Goal: Information Seeking & Learning: Learn about a topic

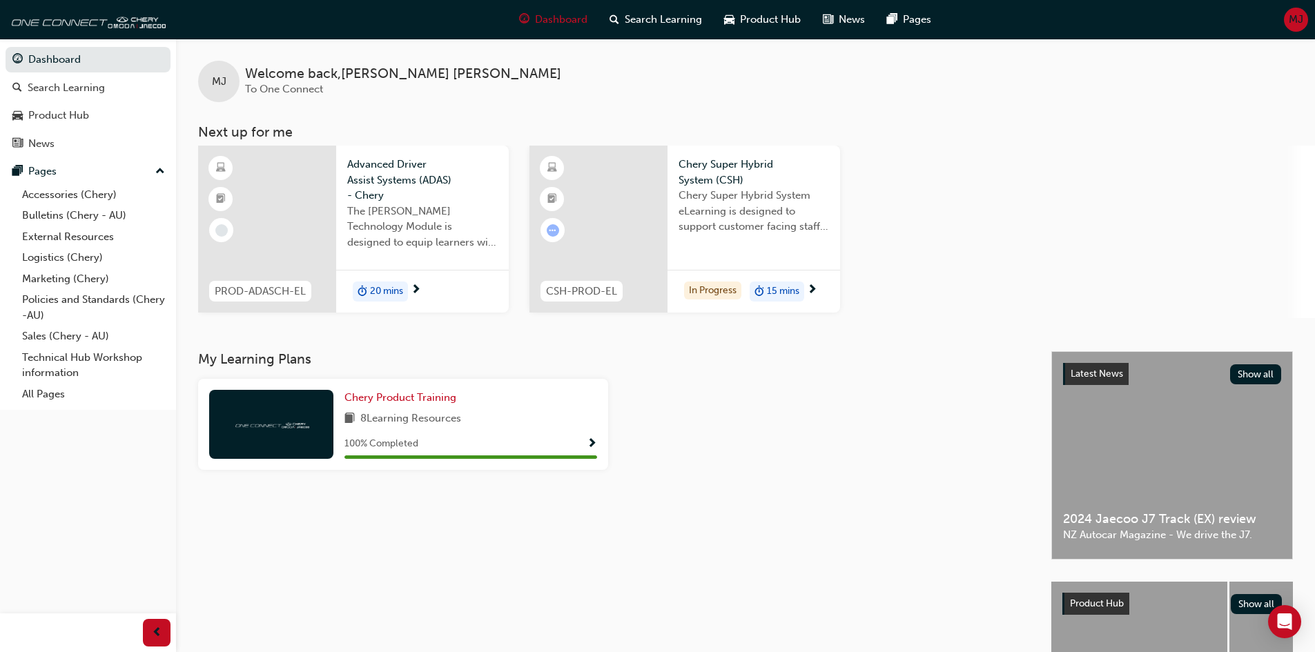
click at [426, 277] on div "20 mins" at bounding box center [422, 291] width 173 height 43
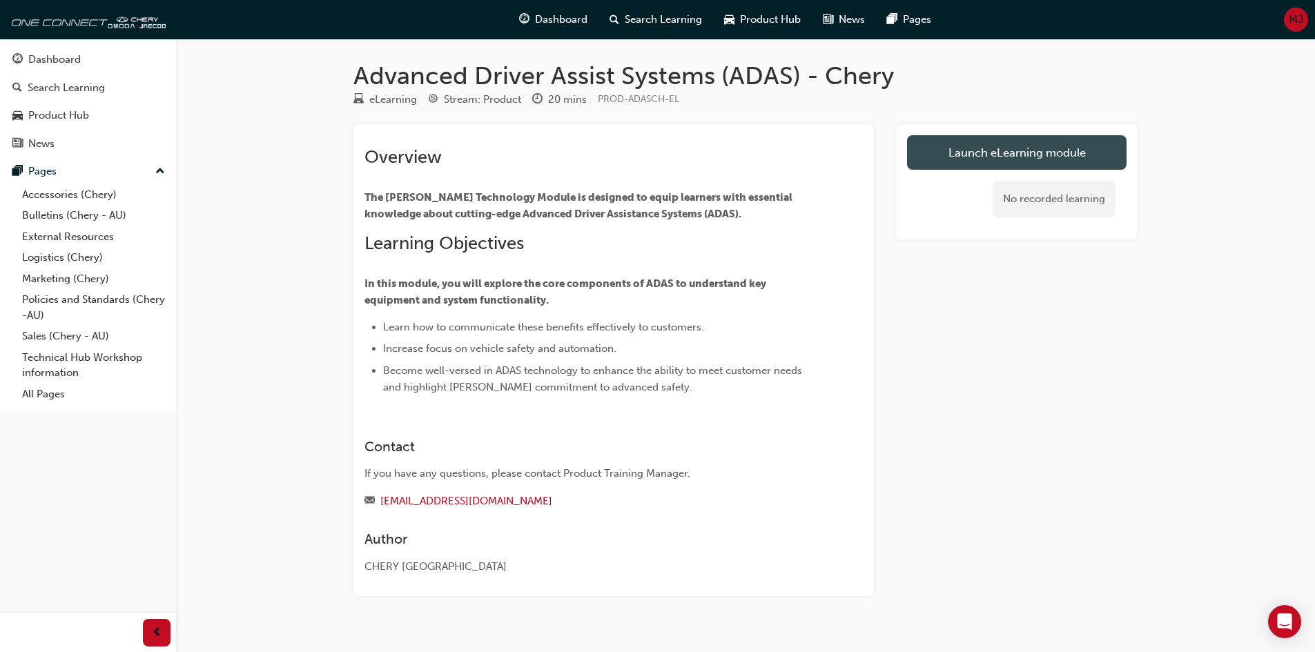
click at [970, 148] on link "Launch eLearning module" at bounding box center [1016, 152] width 219 height 35
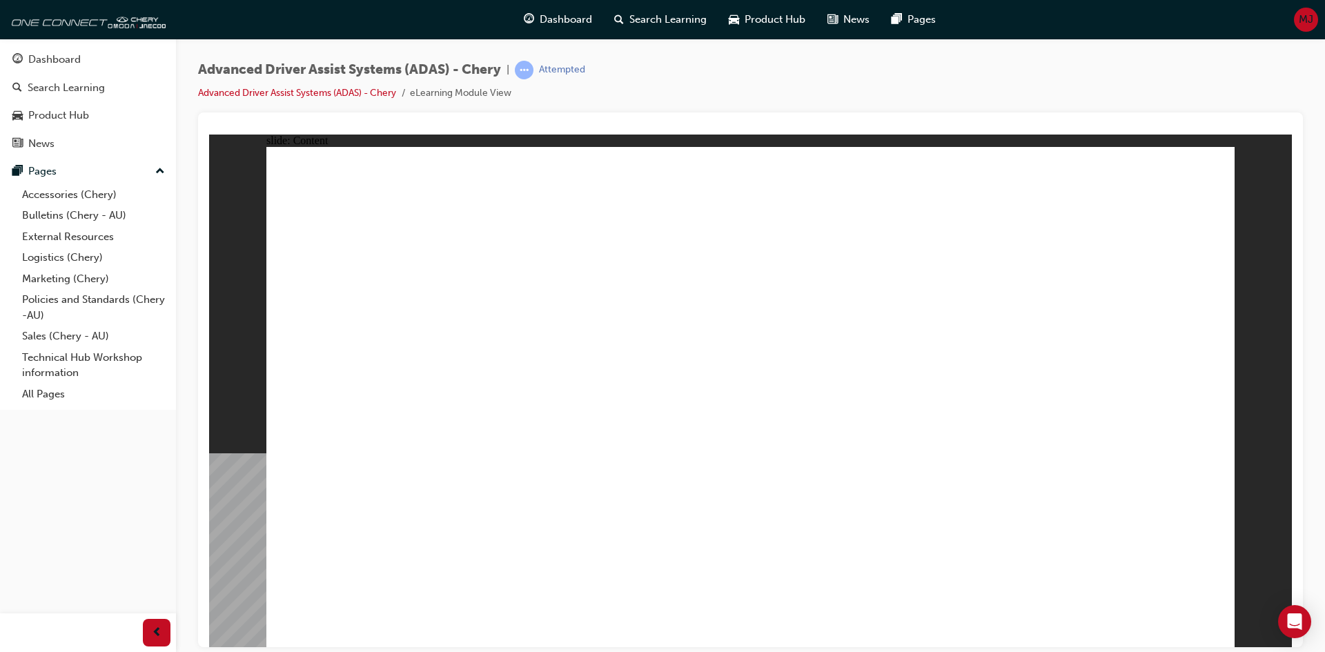
click at [1205, 624] on span "Types of ADAS systems applicable to Chery vehicles Front Camera Module Front Ca…" at bounding box center [750, 402] width 968 height 513
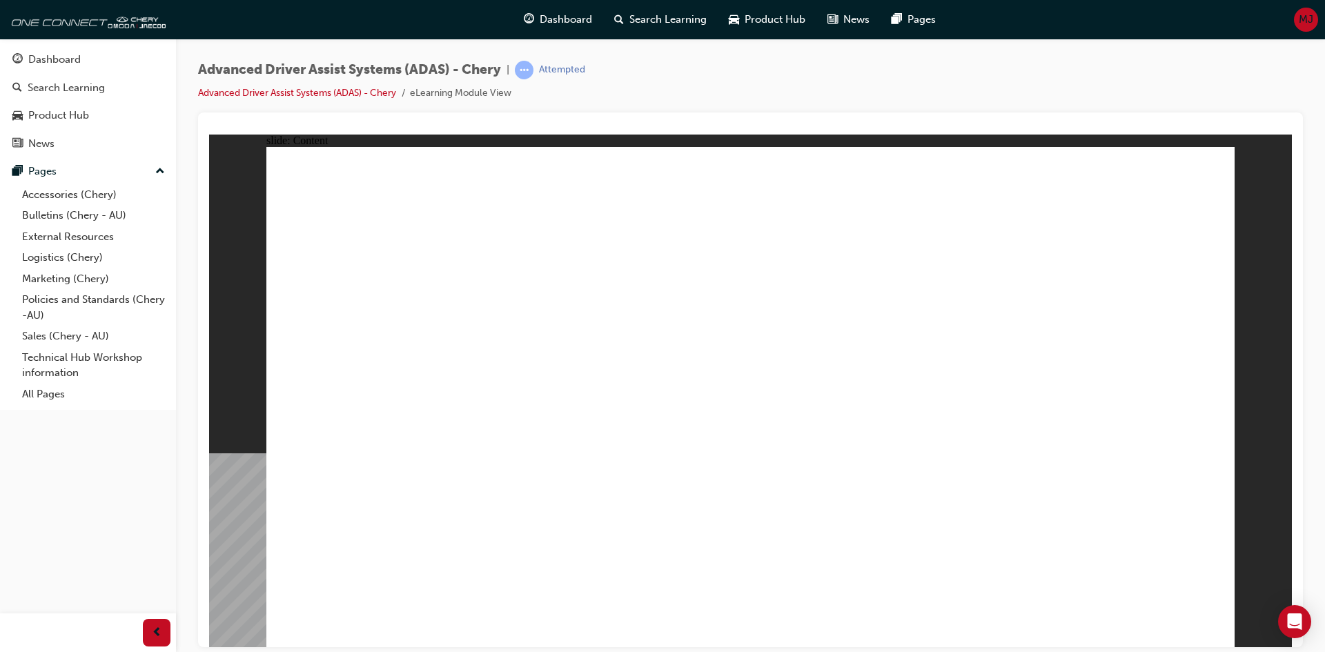
click at [1269, 571] on div "slide: Content Rectangle 2 Rectangle 2 APPLICABLE MODELS - TYPE 2 close.png Lin…" at bounding box center [750, 390] width 1083 height 513
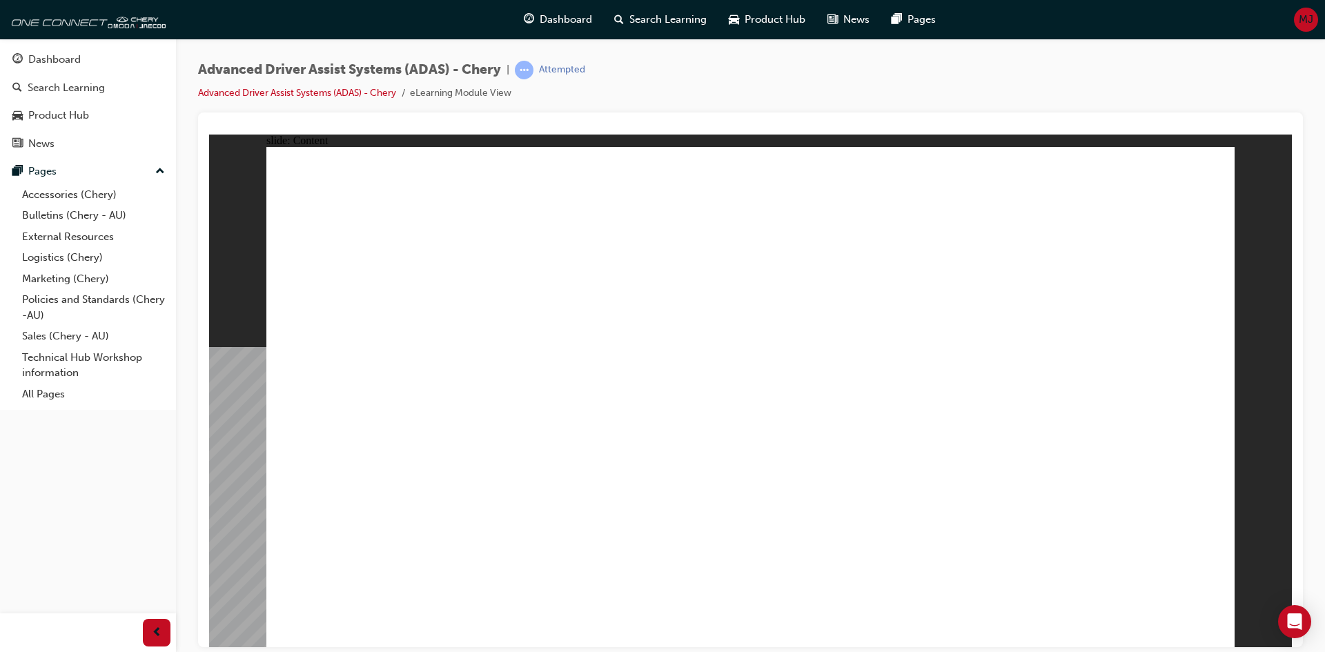
drag, startPoint x: 1211, startPoint y: 179, endPoint x: 1163, endPoint y: 215, distance: 59.6
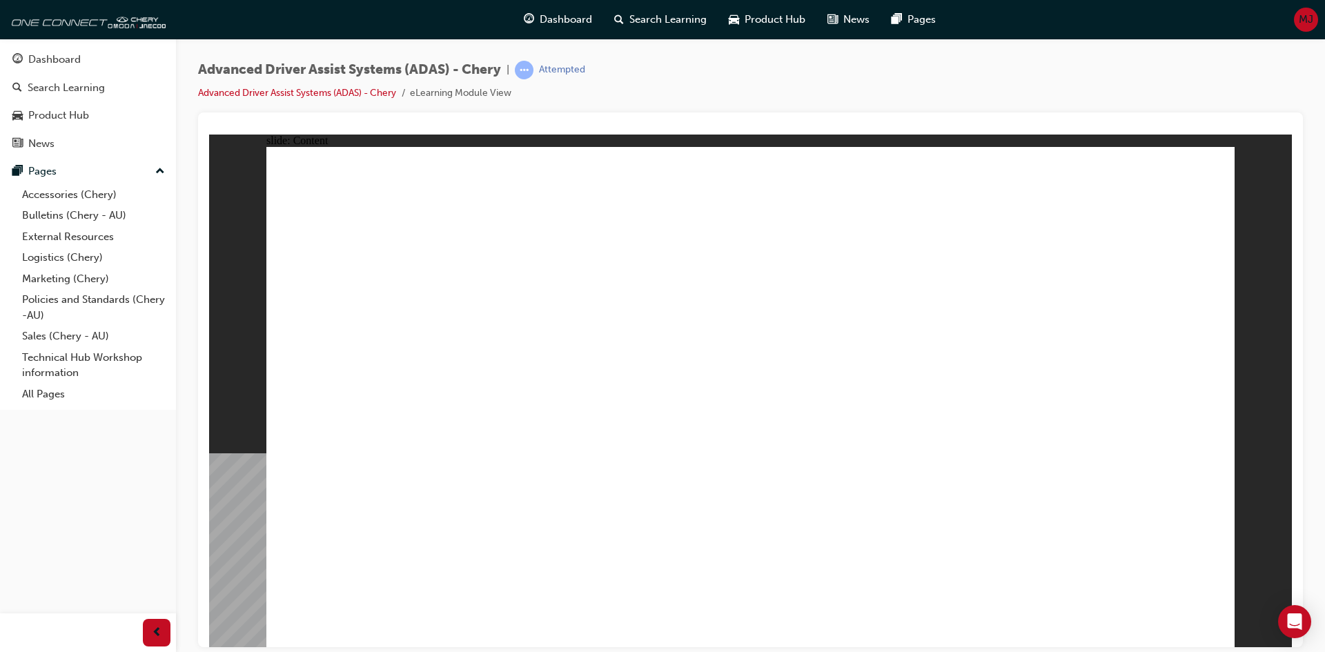
drag, startPoint x: 760, startPoint y: 609, endPoint x: 783, endPoint y: 609, distance: 22.8
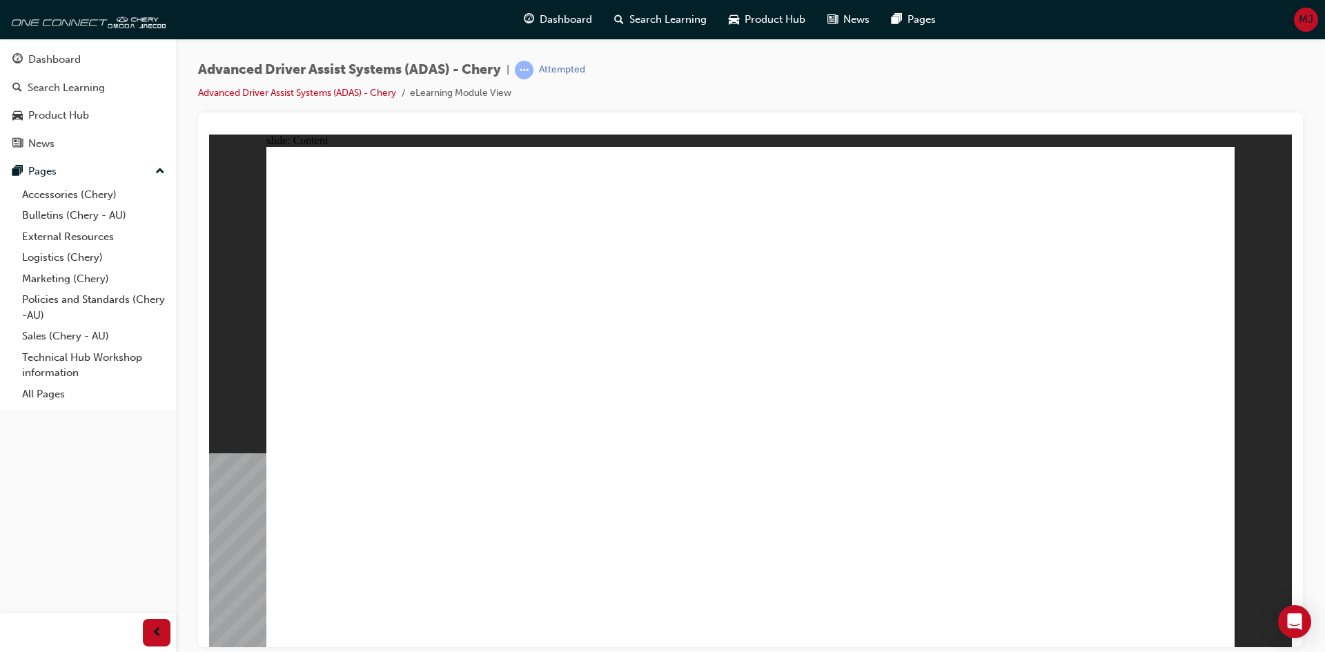
drag, startPoint x: 529, startPoint y: 429, endPoint x: 533, endPoint y: 460, distance: 31.9
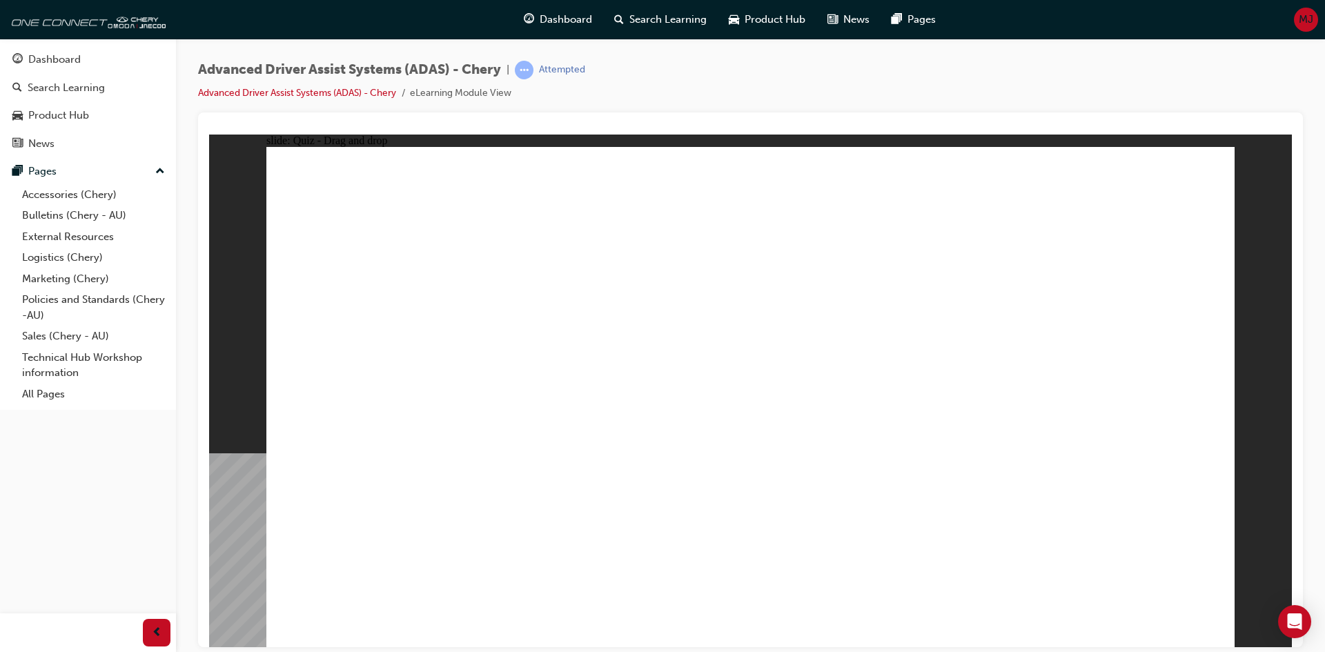
drag, startPoint x: 997, startPoint y: 540, endPoint x: 1056, endPoint y: 292, distance: 255.2
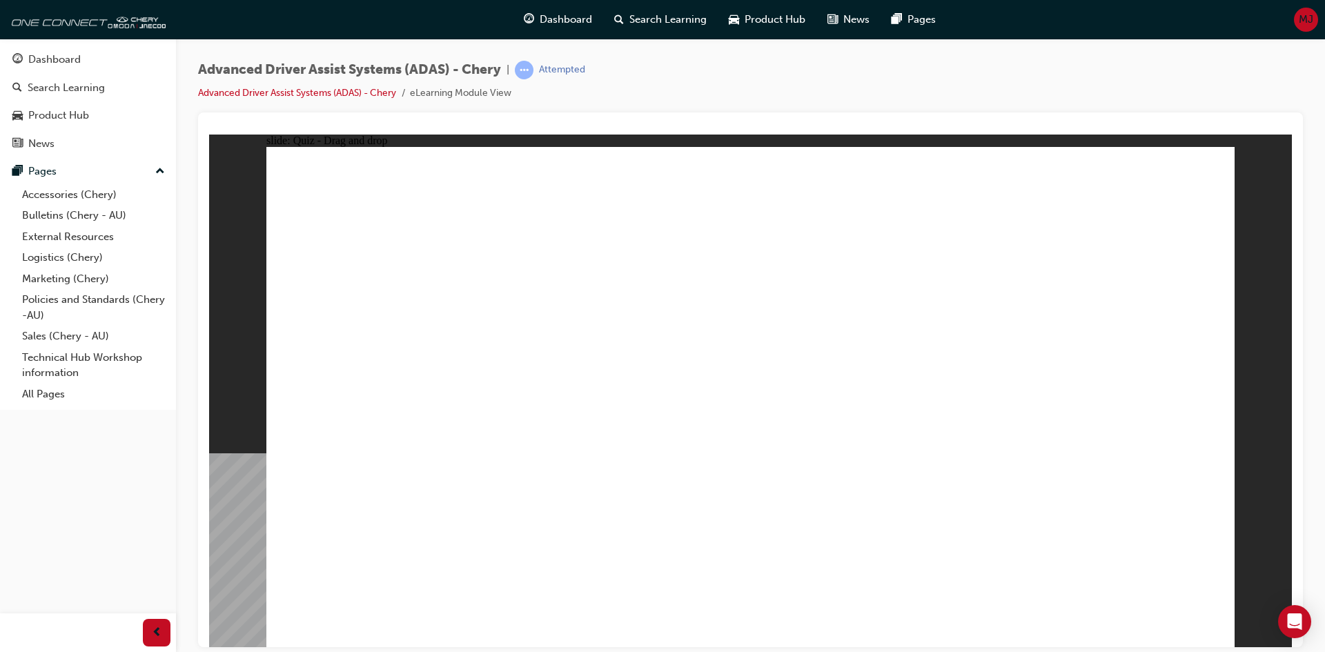
drag, startPoint x: 869, startPoint y: 454, endPoint x: 919, endPoint y: 467, distance: 51.4
drag, startPoint x: 835, startPoint y: 524, endPoint x: 788, endPoint y: 333, distance: 196.1
drag, startPoint x: 682, startPoint y: 531, endPoint x: 758, endPoint y: 244, distance: 296.1
drag, startPoint x: 778, startPoint y: 336, endPoint x: 798, endPoint y: 307, distance: 35.2
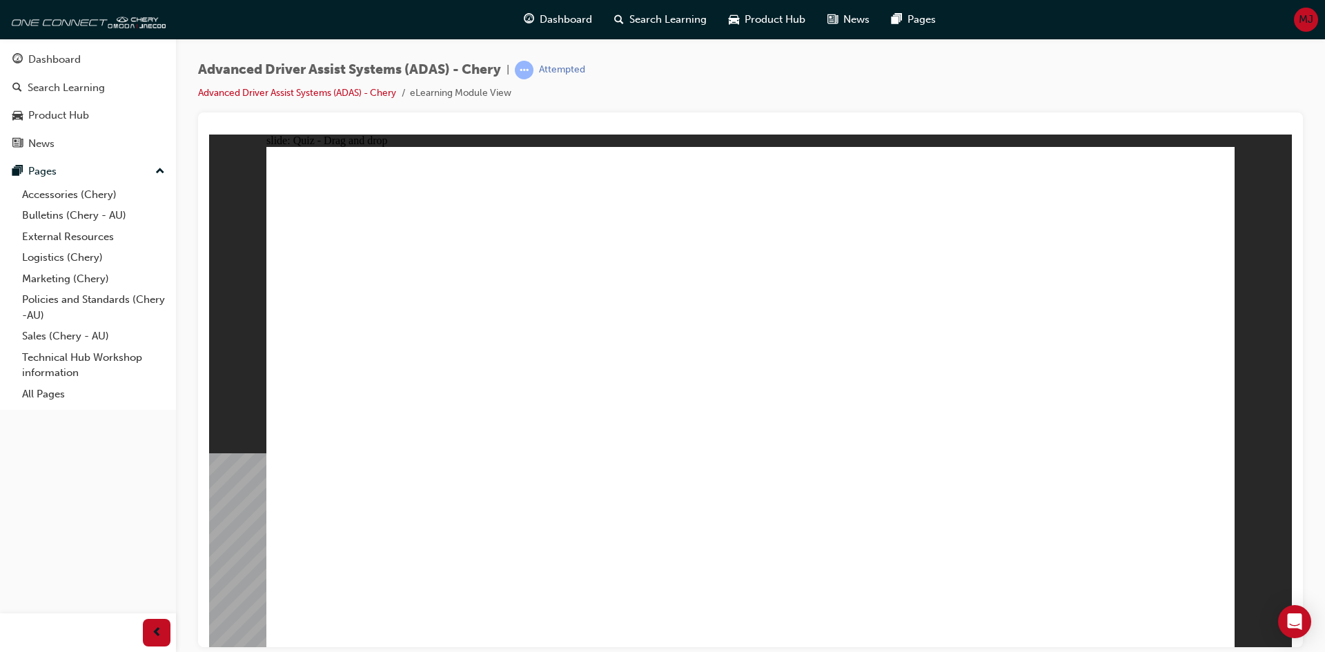
checkbox input "true"
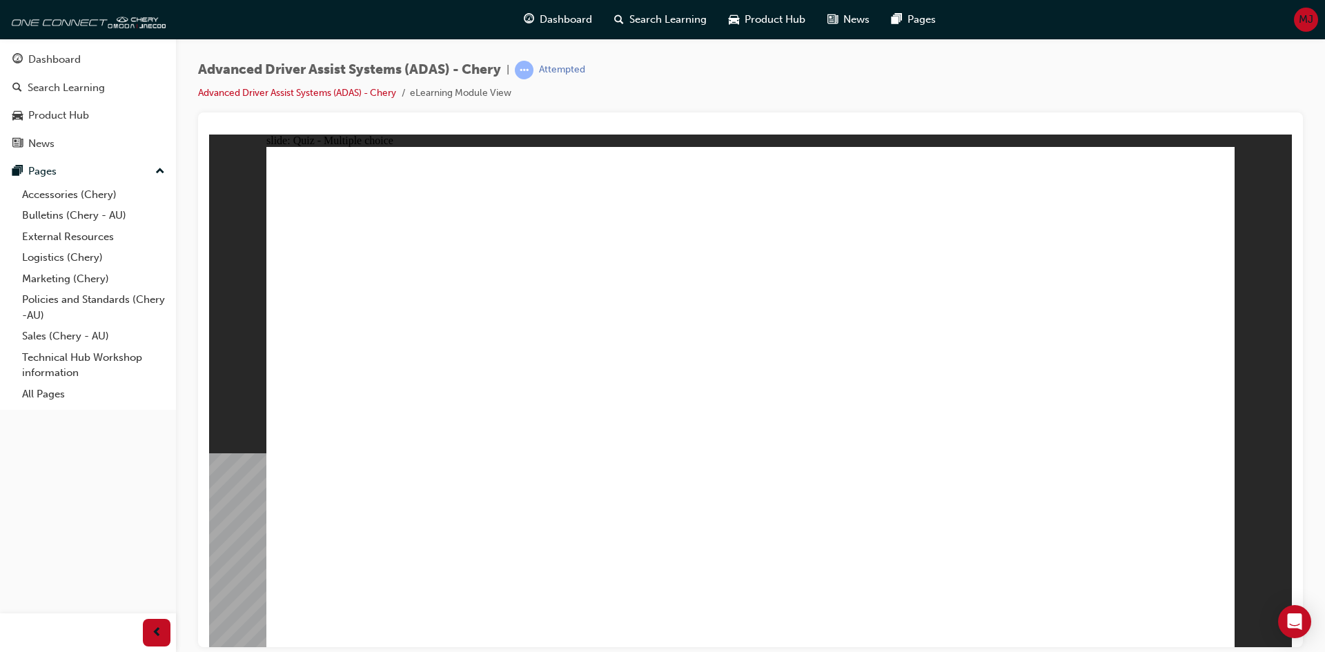
checkbox input "false"
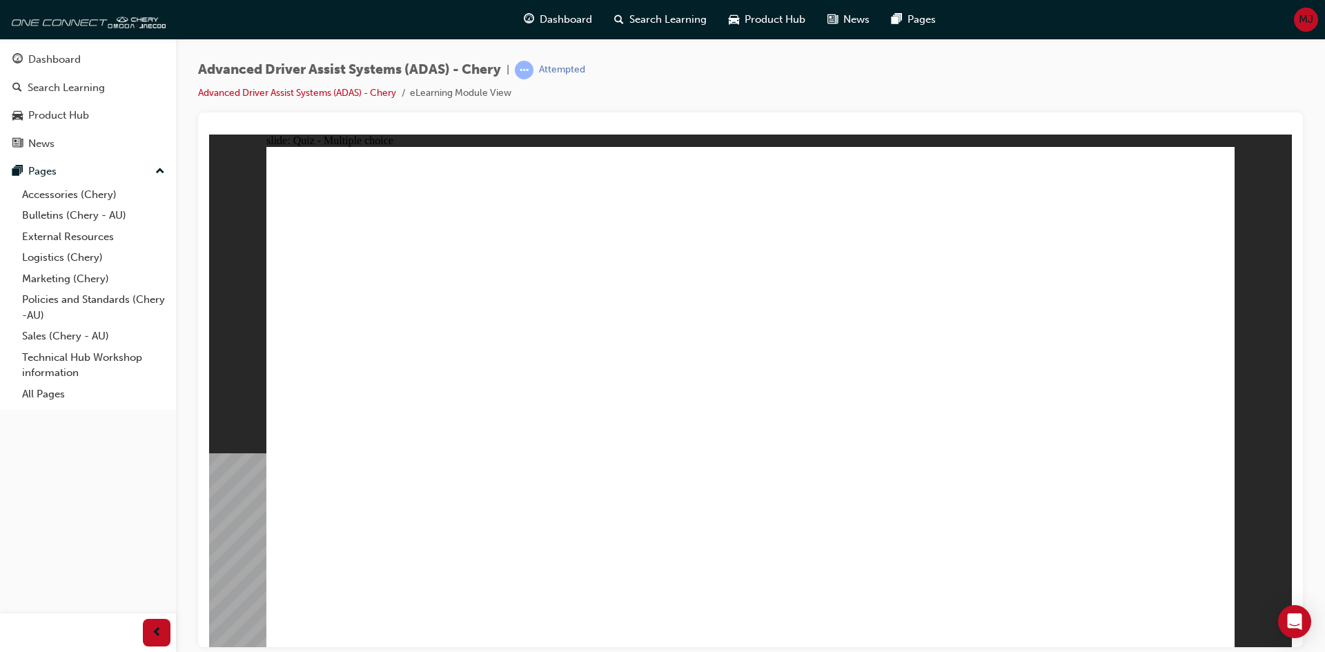
checkbox input "true"
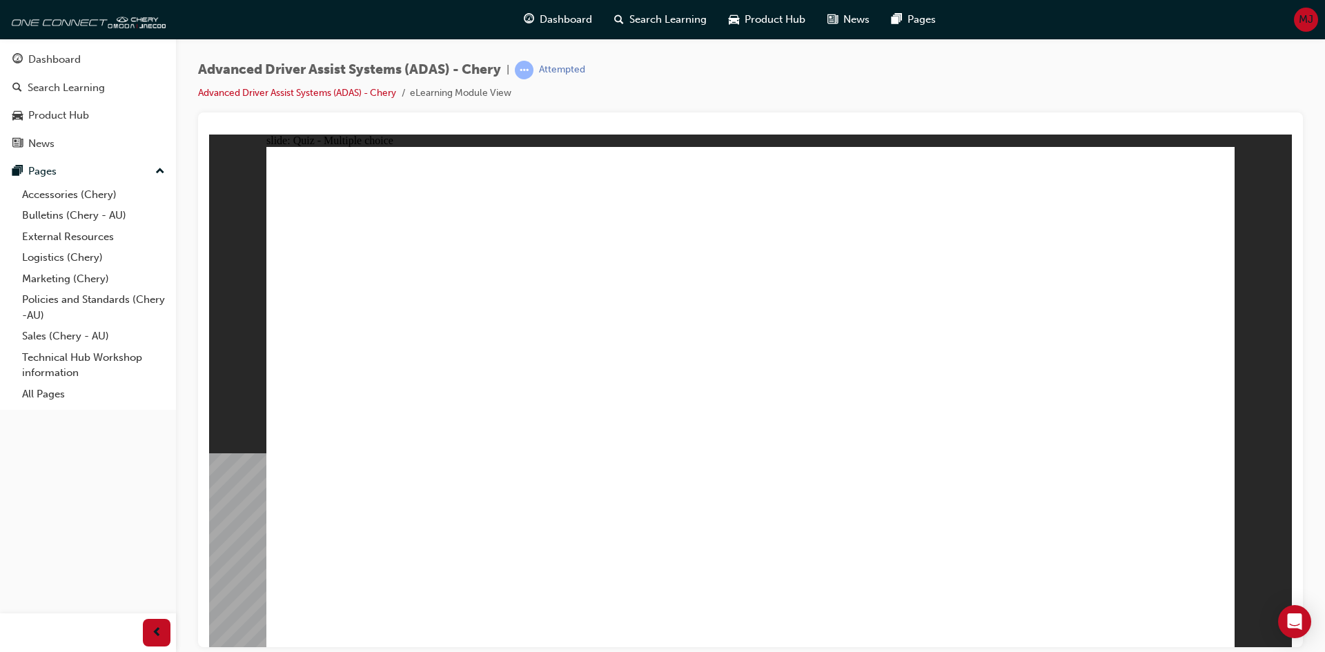
checkbox input "true"
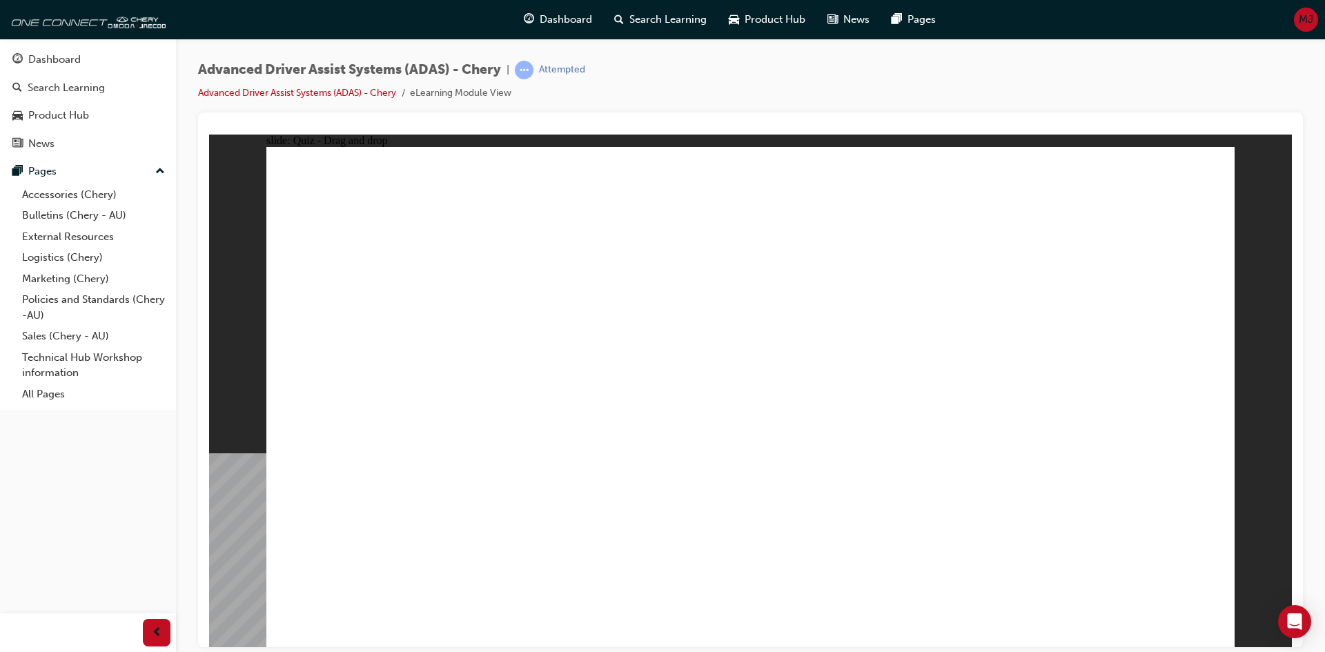
drag, startPoint x: 846, startPoint y: 235, endPoint x: 844, endPoint y: 481, distance: 246.4
drag, startPoint x: 969, startPoint y: 218, endPoint x: 506, endPoint y: 495, distance: 539.4
drag, startPoint x: 1077, startPoint y: 202, endPoint x: 898, endPoint y: 468, distance: 320.6
drag, startPoint x: 748, startPoint y: 195, endPoint x: 886, endPoint y: 368, distance: 221.5
drag, startPoint x: 934, startPoint y: 273, endPoint x: 471, endPoint y: 479, distance: 506.3
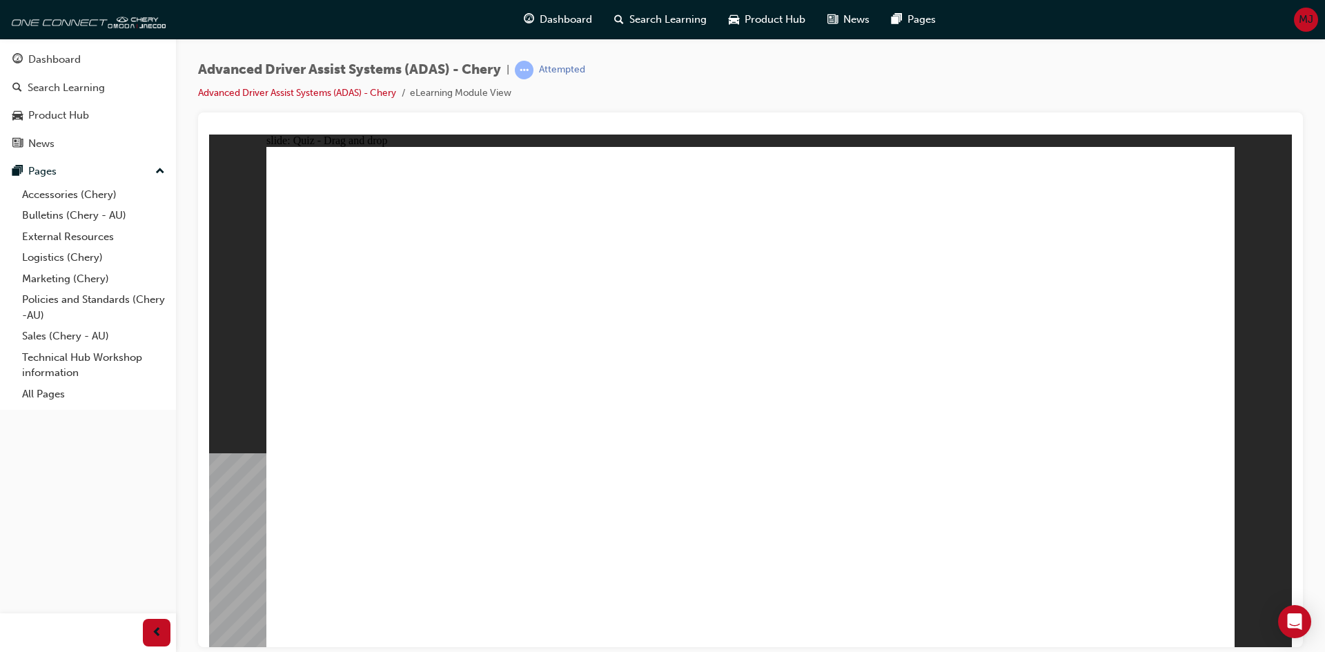
drag, startPoint x: 753, startPoint y: 252, endPoint x: 1061, endPoint y: 280, distance: 309.1
drag, startPoint x: 972, startPoint y: 368, endPoint x: 888, endPoint y: 393, distance: 87.6
drag, startPoint x: 876, startPoint y: 199, endPoint x: 895, endPoint y: 506, distance: 307.0
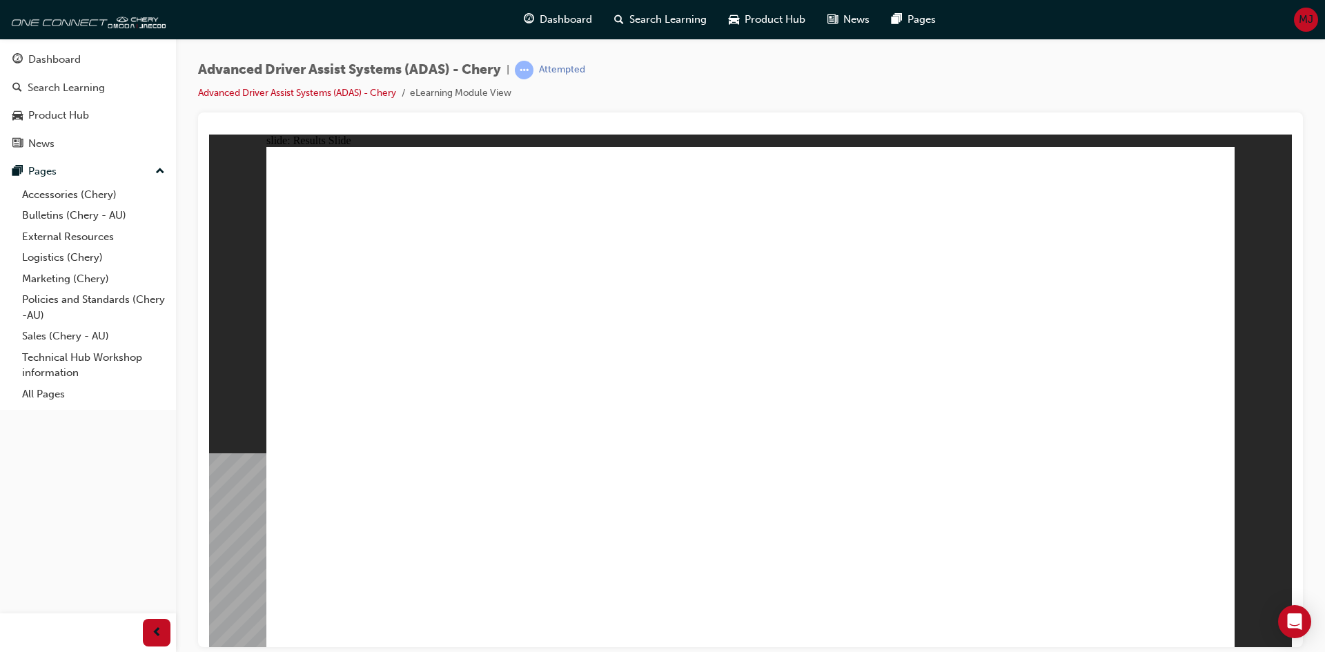
drag, startPoint x: 1064, startPoint y: 404, endPoint x: 1119, endPoint y: 254, distance: 159.6
drag, startPoint x: 844, startPoint y: 390, endPoint x: 1005, endPoint y: 303, distance: 182.8
drag, startPoint x: 510, startPoint y: 517, endPoint x: 1101, endPoint y: 283, distance: 635.9
drag, startPoint x: 798, startPoint y: 544, endPoint x: 819, endPoint y: 283, distance: 261.7
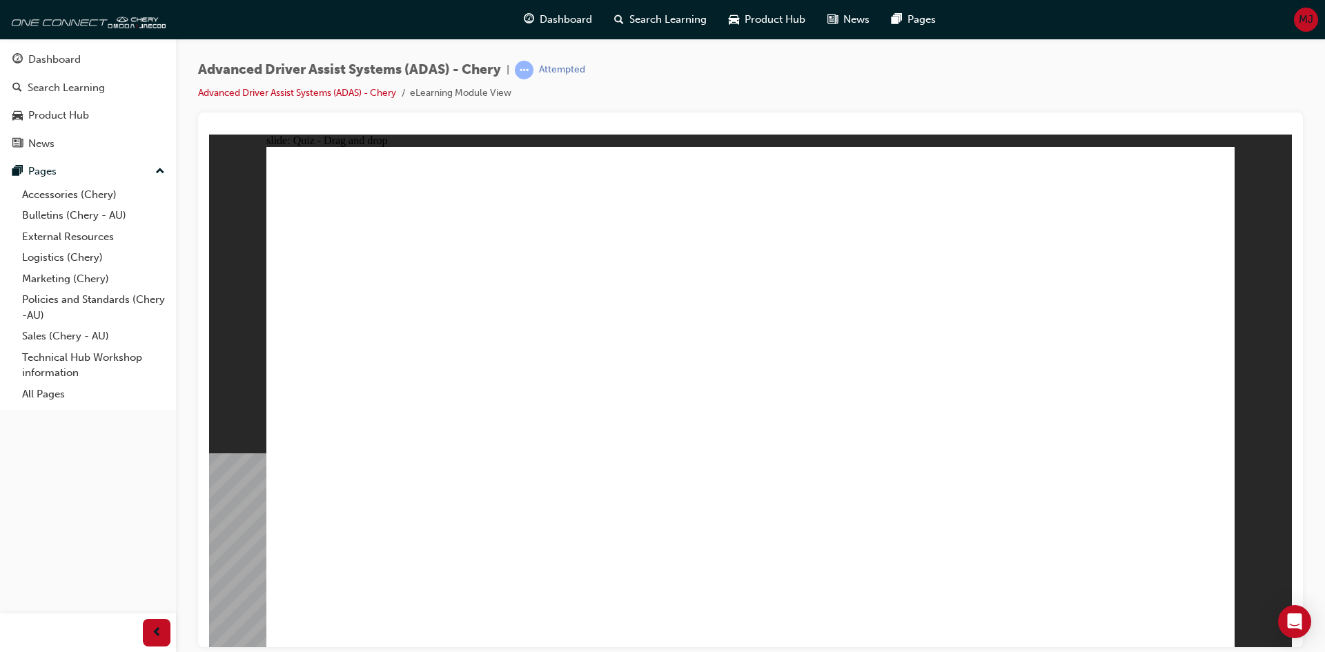
drag, startPoint x: 691, startPoint y: 558, endPoint x: 831, endPoint y: 246, distance: 341.9
checkbox input "true"
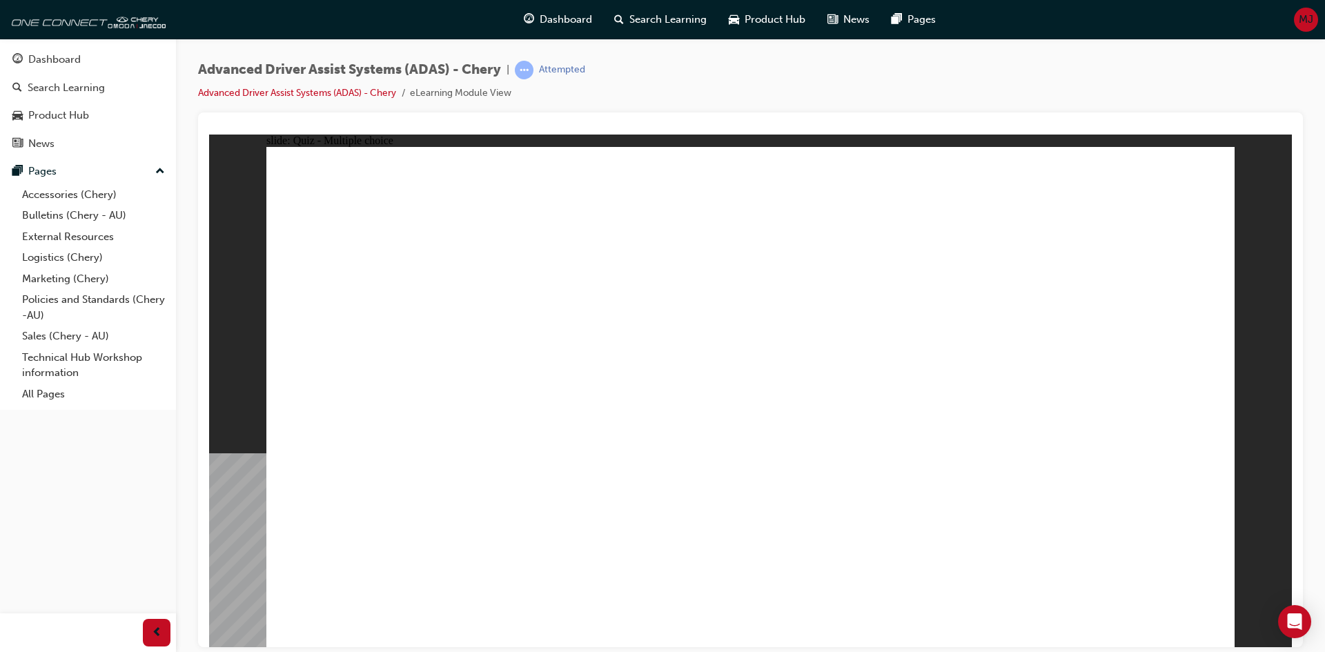
checkbox input "true"
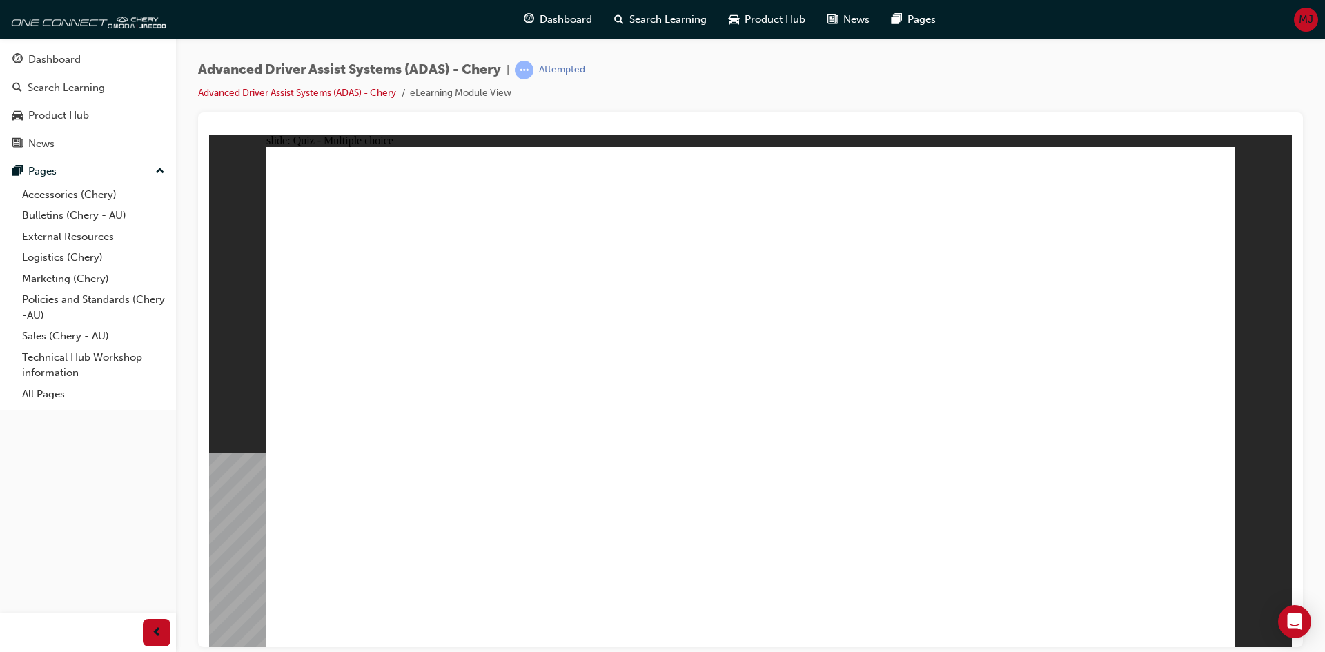
checkbox input "true"
drag, startPoint x: 740, startPoint y: 246, endPoint x: 861, endPoint y: 480, distance: 263.9
drag, startPoint x: 851, startPoint y: 237, endPoint x: 652, endPoint y: 328, distance: 218.3
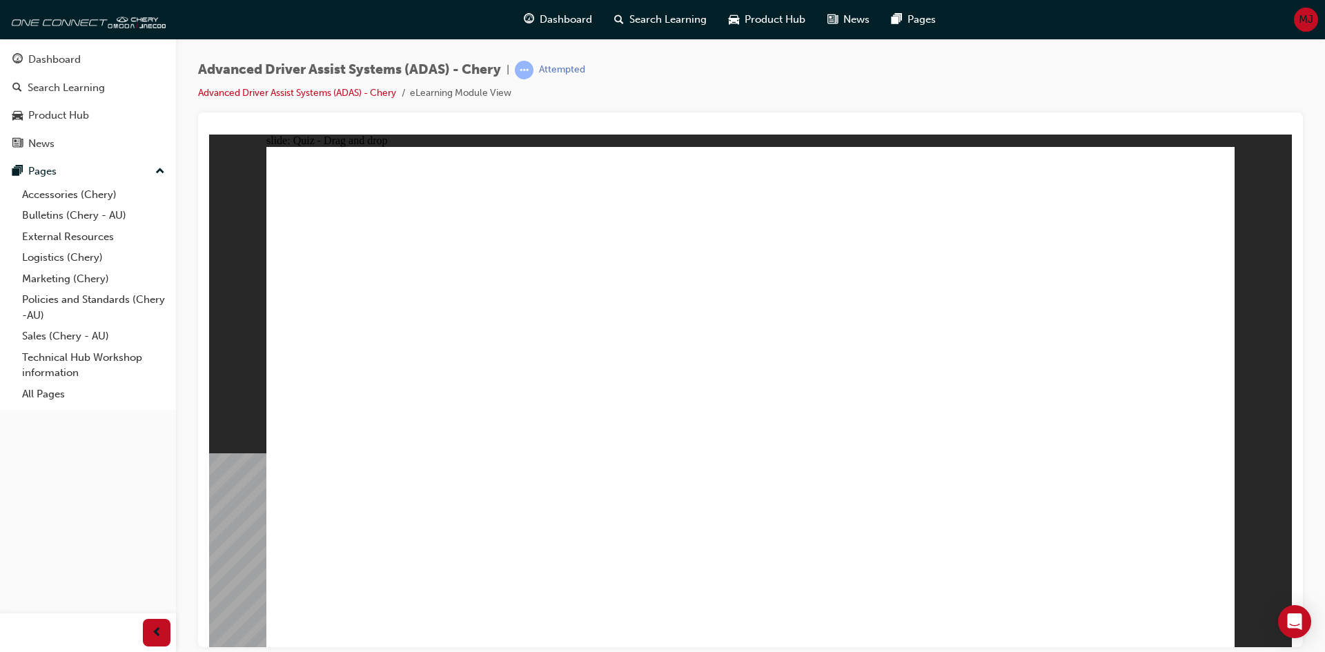
drag, startPoint x: 744, startPoint y: 195, endPoint x: 846, endPoint y: 453, distance: 278.2
drag, startPoint x: 1016, startPoint y: 389, endPoint x: 981, endPoint y: 422, distance: 48.4
drag, startPoint x: 1080, startPoint y: 199, endPoint x: 513, endPoint y: 460, distance: 623.7
drag, startPoint x: 966, startPoint y: 198, endPoint x: 589, endPoint y: 475, distance: 467.9
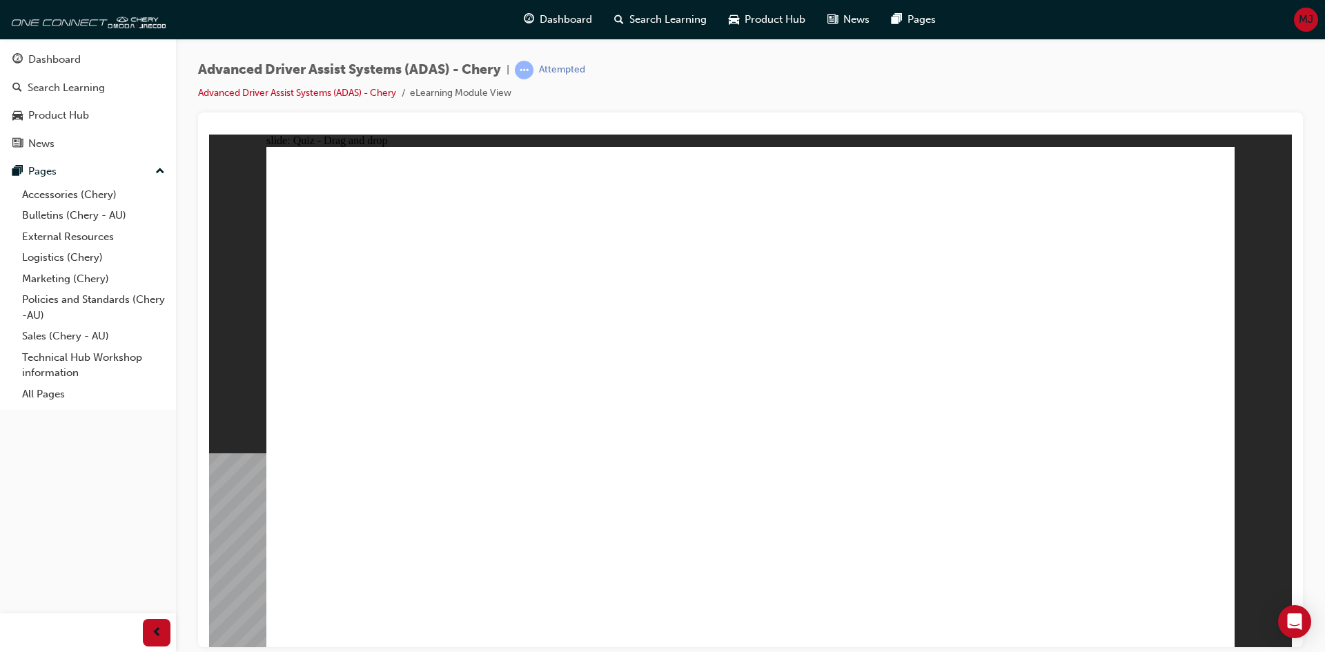
drag, startPoint x: 988, startPoint y: 228, endPoint x: 733, endPoint y: 410, distance: 313.6
drag, startPoint x: 687, startPoint y: 453, endPoint x: 592, endPoint y: 493, distance: 102.7
drag, startPoint x: 869, startPoint y: 210, endPoint x: 598, endPoint y: 495, distance: 392.9
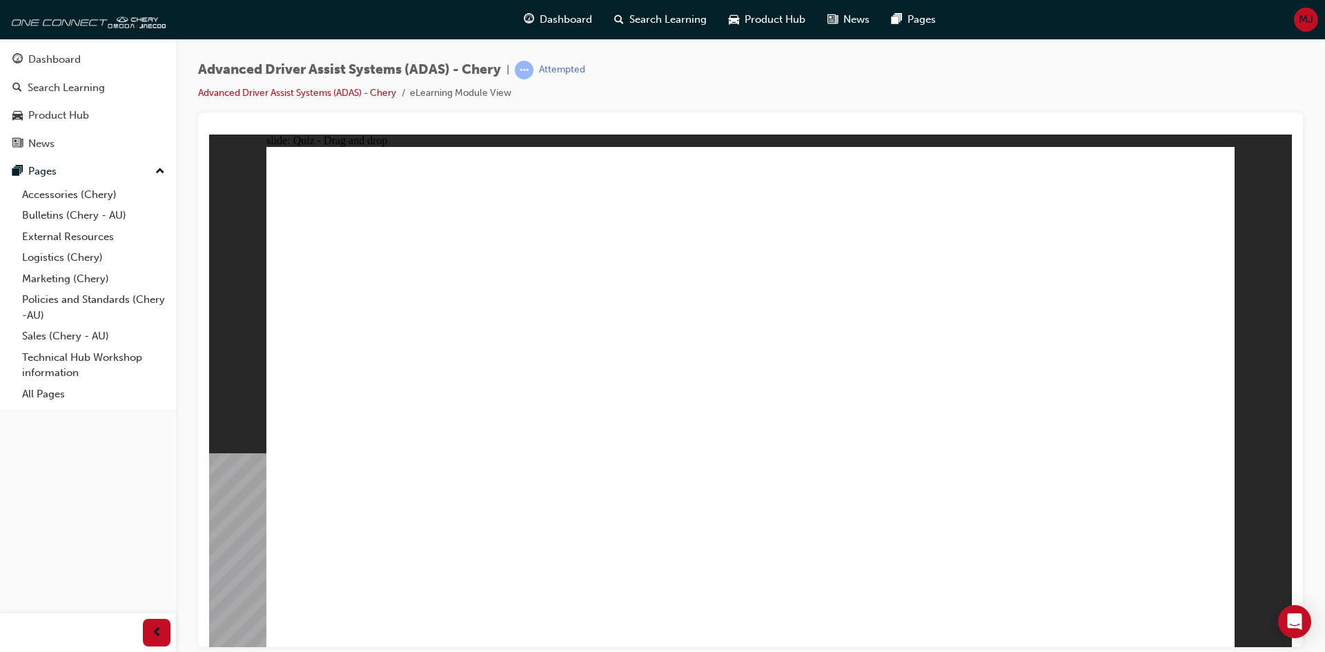
drag, startPoint x: 980, startPoint y: 513, endPoint x: 760, endPoint y: 285, distance: 316.7
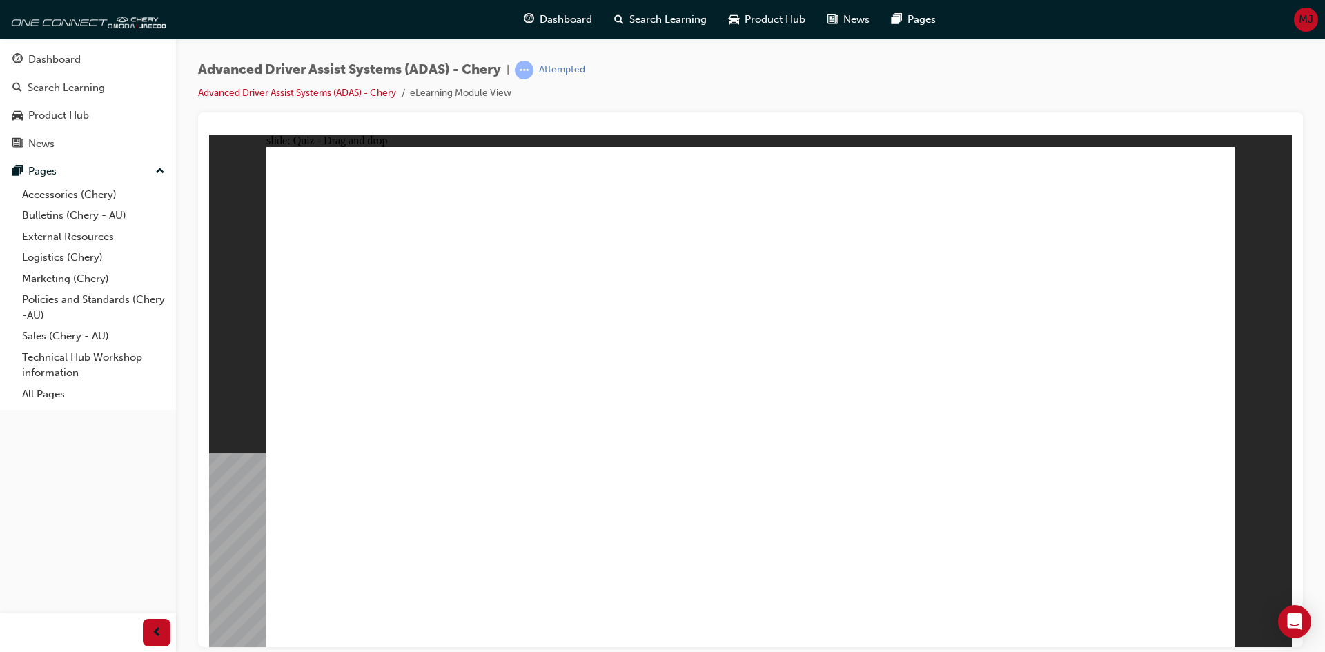
drag, startPoint x: 511, startPoint y: 486, endPoint x: 779, endPoint y: 460, distance: 269.7
drag, startPoint x: 858, startPoint y: 546, endPoint x: 1093, endPoint y: 283, distance: 352.8
drag, startPoint x: 929, startPoint y: 379, endPoint x: 1052, endPoint y: 273, distance: 162.0
drag, startPoint x: 562, startPoint y: 535, endPoint x: 1145, endPoint y: 278, distance: 637.1
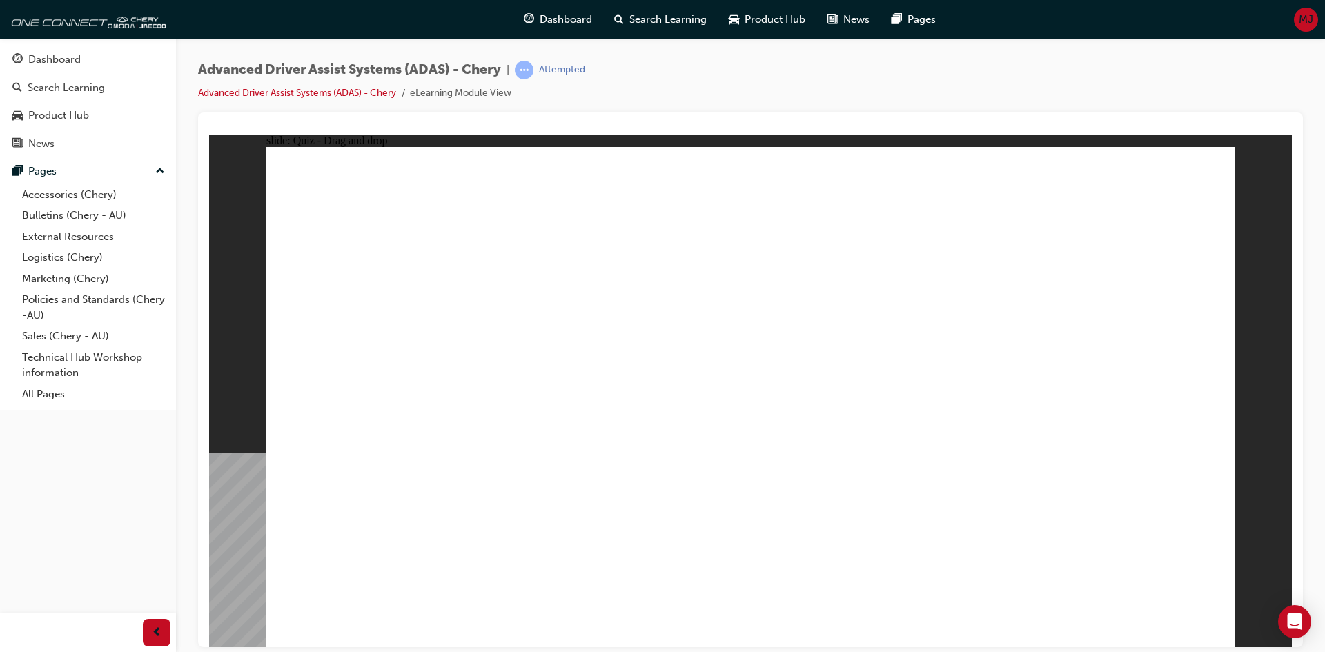
checkbox input "true"
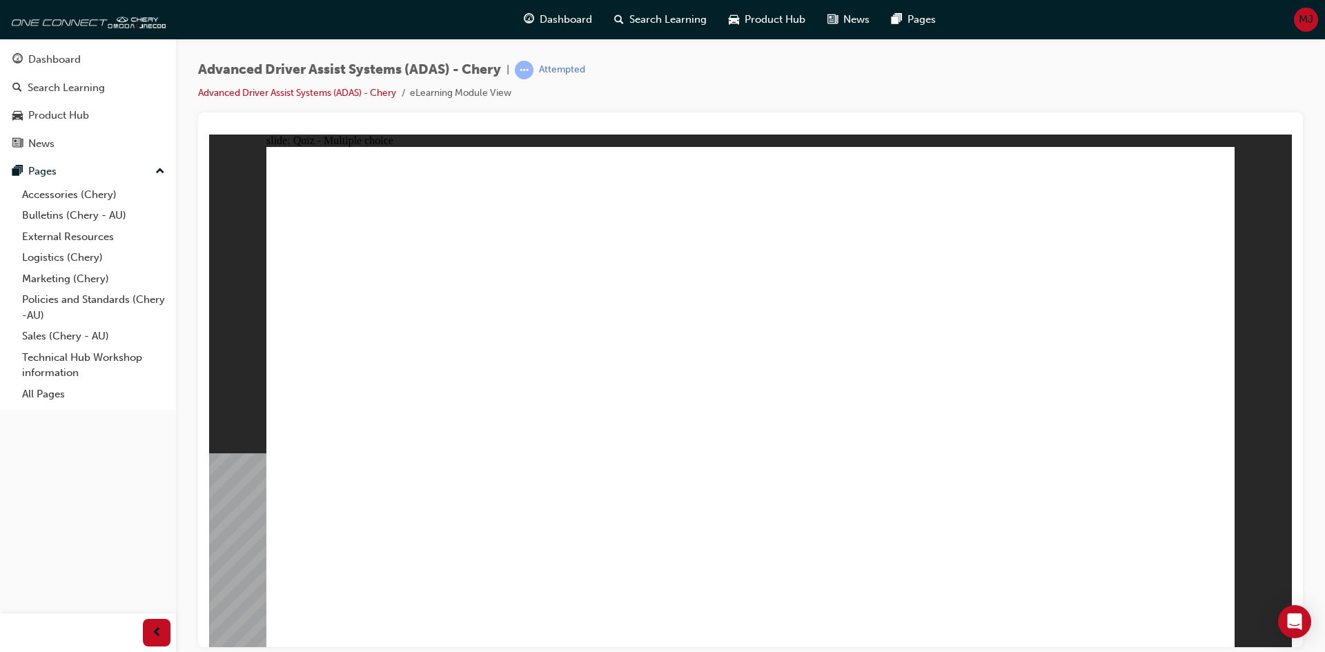
checkbox input "true"
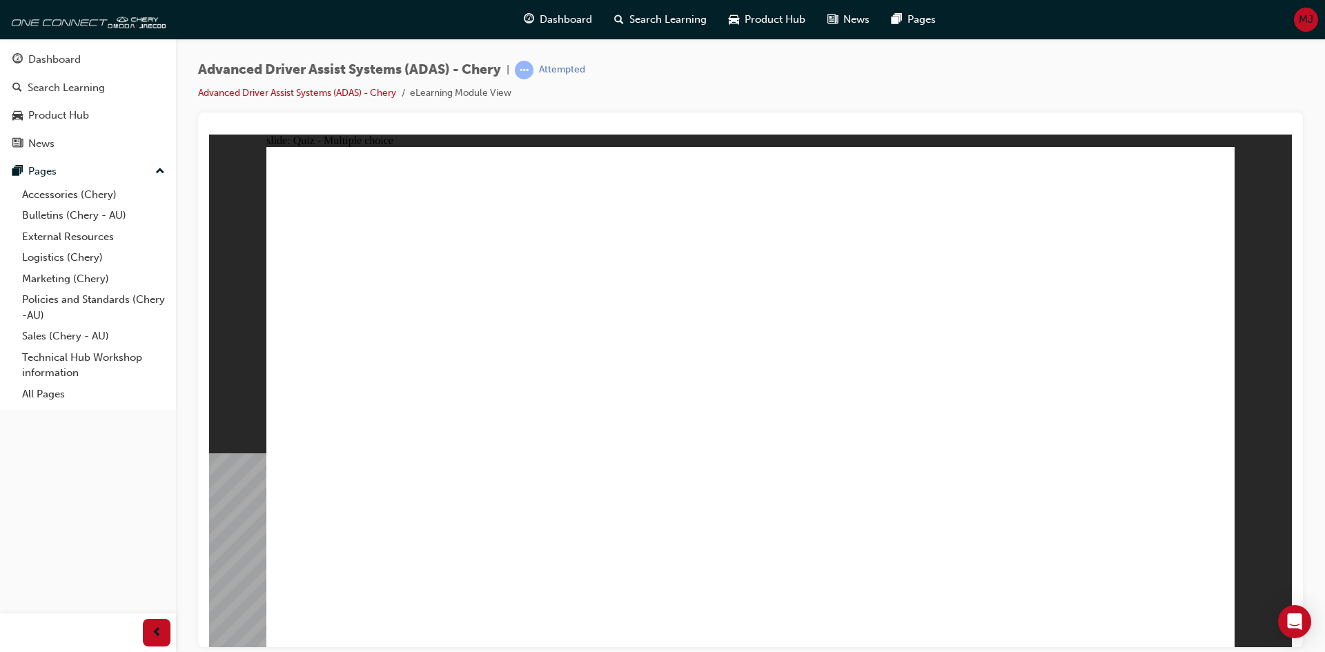
drag, startPoint x: 765, startPoint y: 195, endPoint x: 790, endPoint y: 459, distance: 265.4
drag, startPoint x: 738, startPoint y: 244, endPoint x: 865, endPoint y: 495, distance: 281.4
drag, startPoint x: 847, startPoint y: 239, endPoint x: 567, endPoint y: 489, distance: 375.3
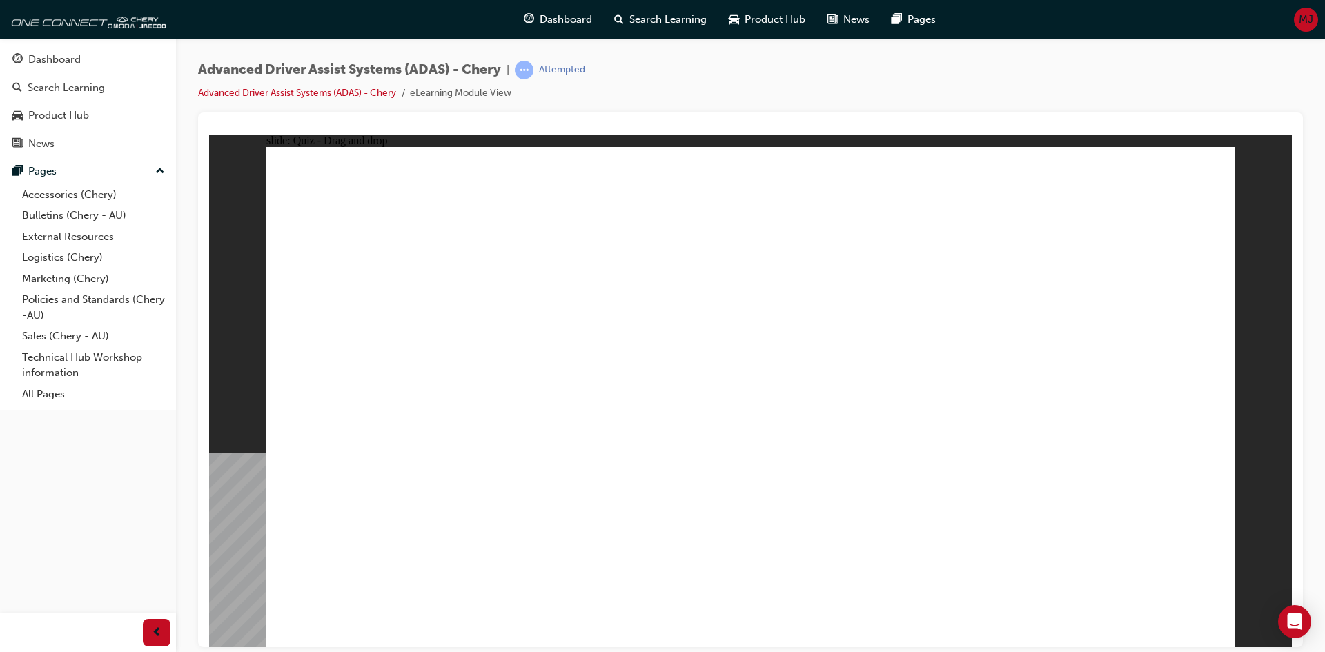
drag, startPoint x: 956, startPoint y: 244, endPoint x: 543, endPoint y: 462, distance: 467.0
drag, startPoint x: 843, startPoint y: 196, endPoint x: 519, endPoint y: 464, distance: 420.5
drag, startPoint x: 1026, startPoint y: 226, endPoint x: 633, endPoint y: 479, distance: 467.2
drag, startPoint x: 499, startPoint y: 523, endPoint x: 518, endPoint y: 500, distance: 30.0
drag, startPoint x: 546, startPoint y: 456, endPoint x: 988, endPoint y: 435, distance: 442.8
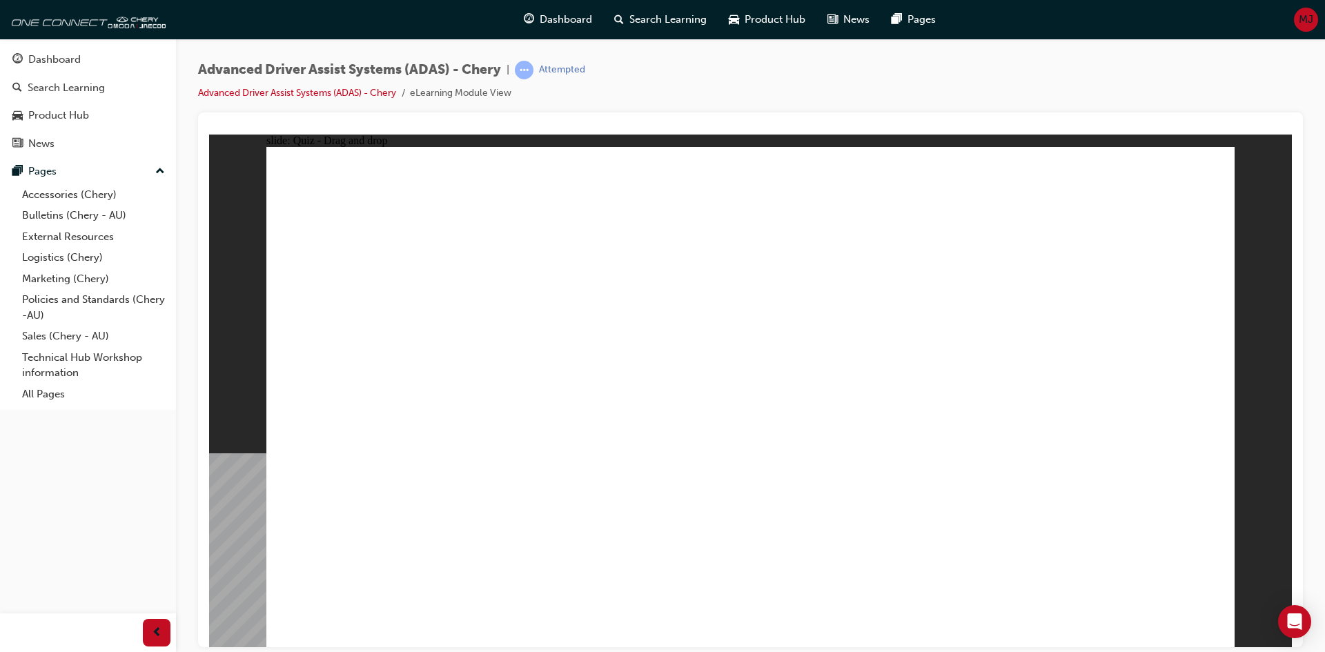
drag, startPoint x: 1039, startPoint y: 260, endPoint x: 1023, endPoint y: 489, distance: 229.0
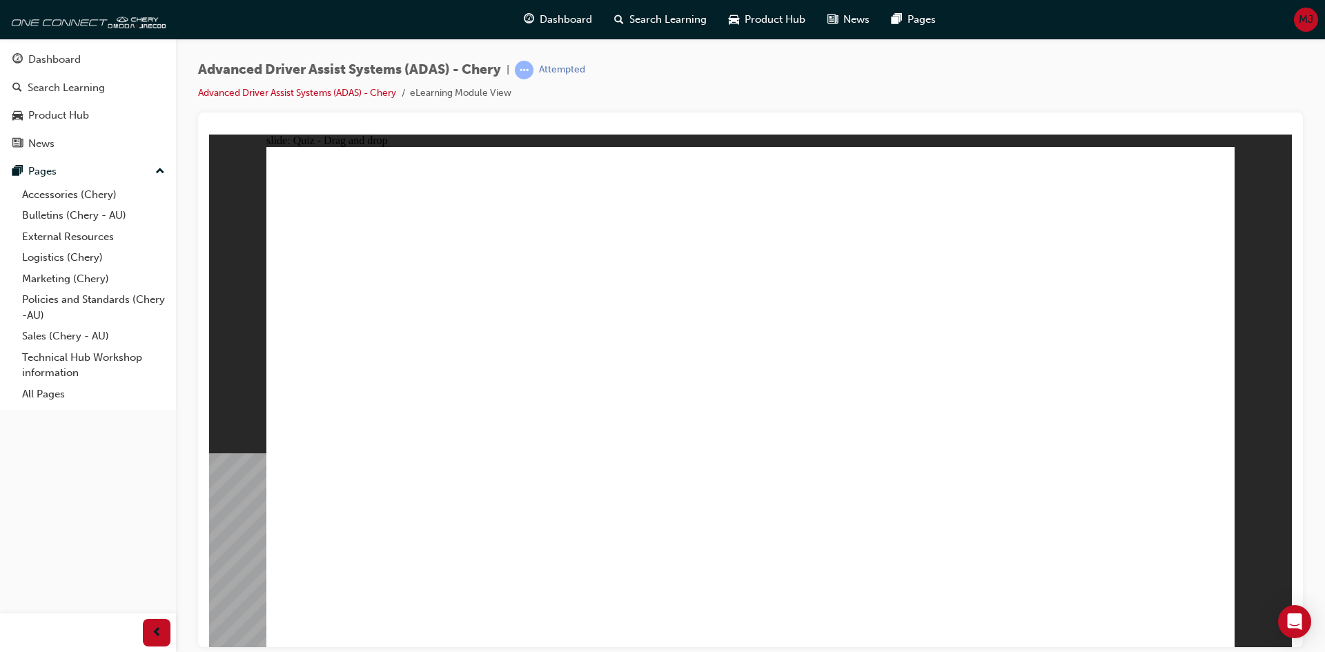
drag, startPoint x: 827, startPoint y: 362, endPoint x: 720, endPoint y: 256, distance: 150.8
drag, startPoint x: 889, startPoint y: 564, endPoint x: 768, endPoint y: 390, distance: 211.7
drag, startPoint x: 671, startPoint y: 571, endPoint x: 1074, endPoint y: 284, distance: 494.8
drag, startPoint x: 402, startPoint y: 545, endPoint x: 591, endPoint y: 426, distance: 223.8
drag, startPoint x: 601, startPoint y: 535, endPoint x: 1005, endPoint y: 321, distance: 457.8
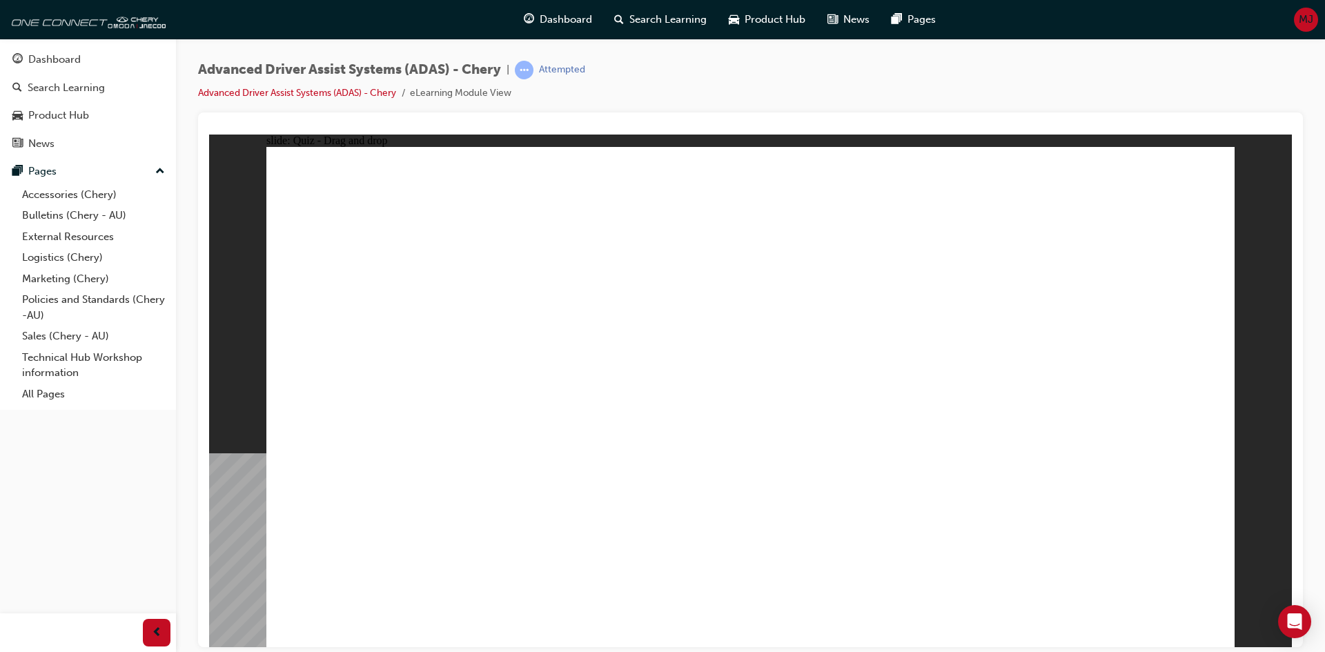
drag, startPoint x: 702, startPoint y: 472, endPoint x: 765, endPoint y: 491, distance: 65.7
checkbox input "true"
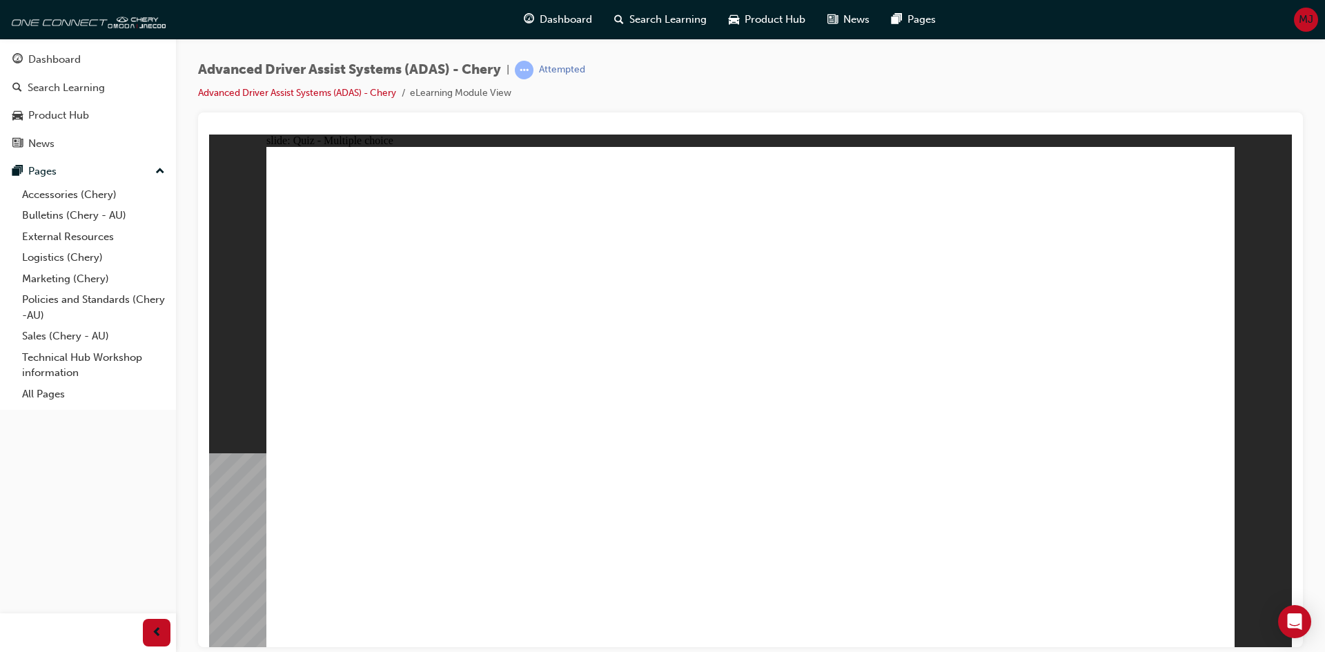
drag, startPoint x: 818, startPoint y: 451, endPoint x: 827, endPoint y: 400, distance: 52.4
checkbox input "true"
drag, startPoint x: 830, startPoint y: 375, endPoint x: 832, endPoint y: 339, distance: 35.9
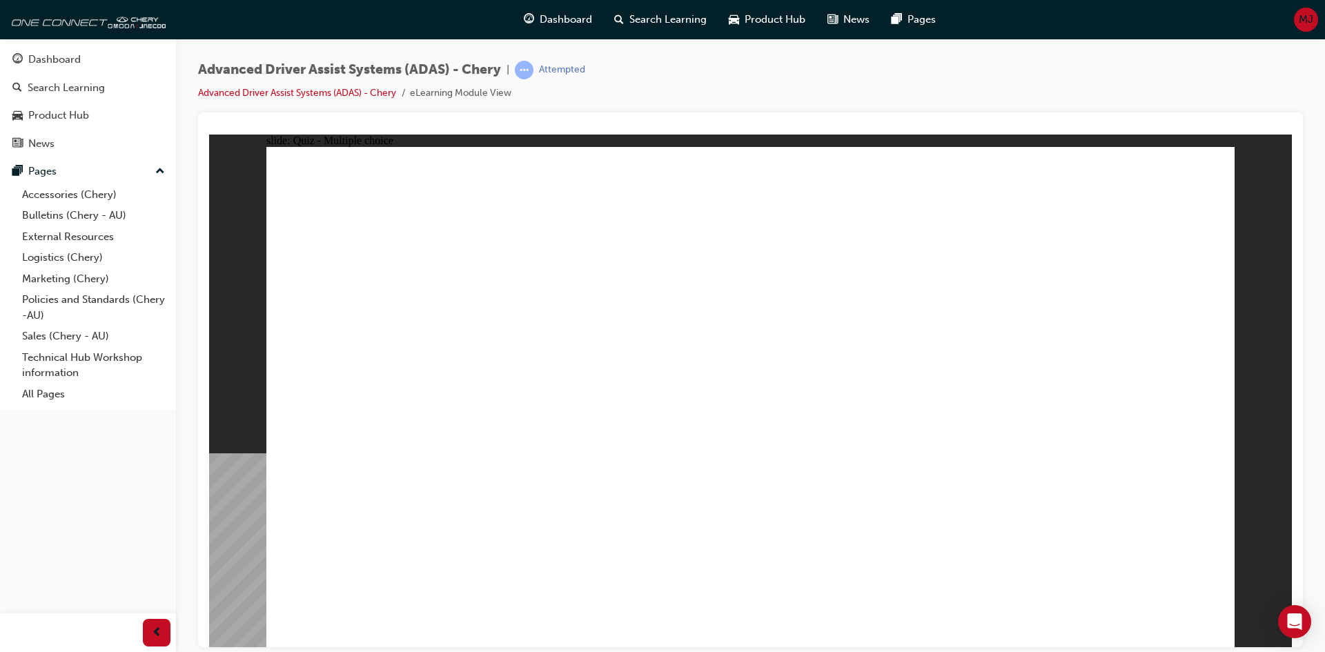
checkbox input "true"
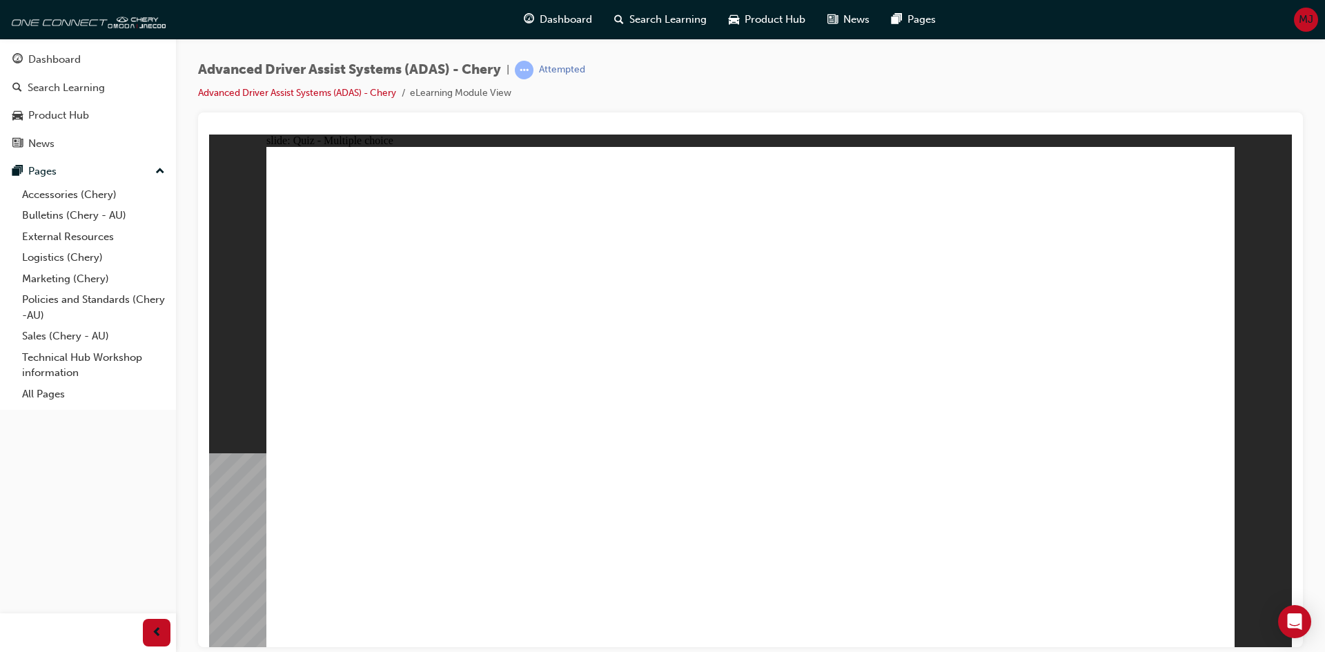
drag, startPoint x: 655, startPoint y: 459, endPoint x: 647, endPoint y: 465, distance: 10.4
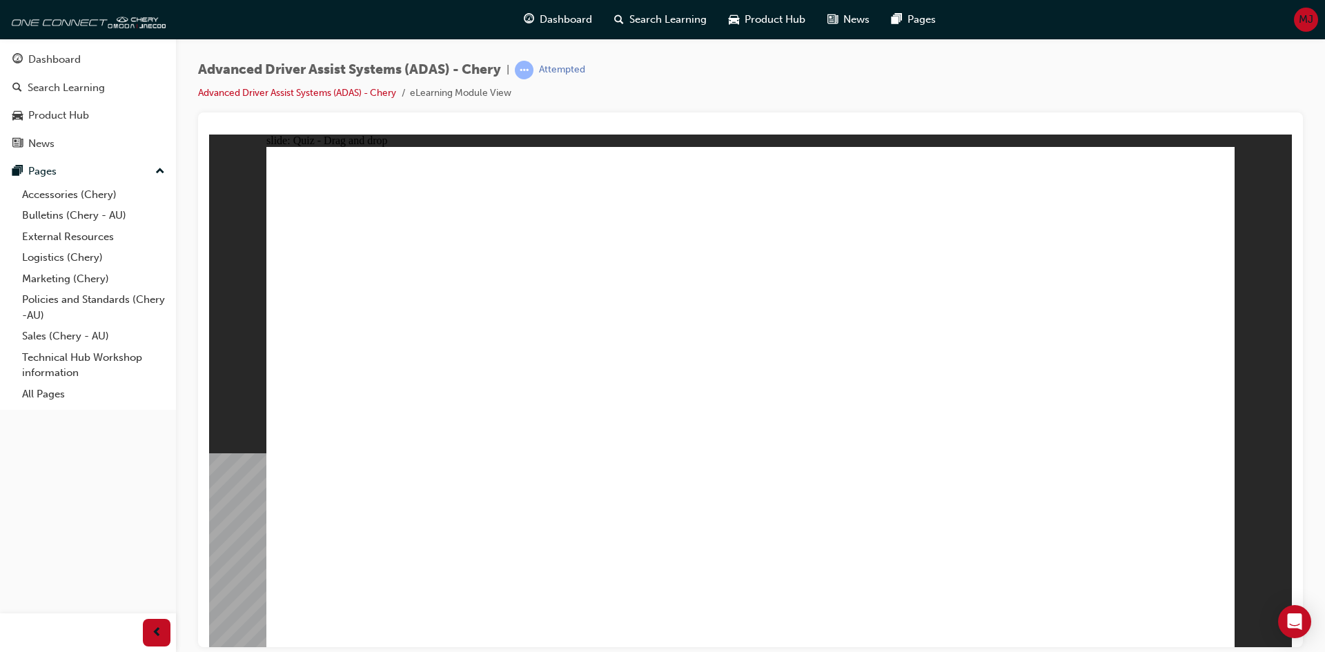
drag, startPoint x: 754, startPoint y: 195, endPoint x: 566, endPoint y: 506, distance: 364.4
drag, startPoint x: 745, startPoint y: 244, endPoint x: 593, endPoint y: 474, distance: 275.4
drag, startPoint x: 963, startPoint y: 195, endPoint x: 576, endPoint y: 493, distance: 488.2
drag, startPoint x: 967, startPoint y: 249, endPoint x: 691, endPoint y: 409, distance: 319.1
drag, startPoint x: 815, startPoint y: 438, endPoint x: 840, endPoint y: 474, distance: 44.0
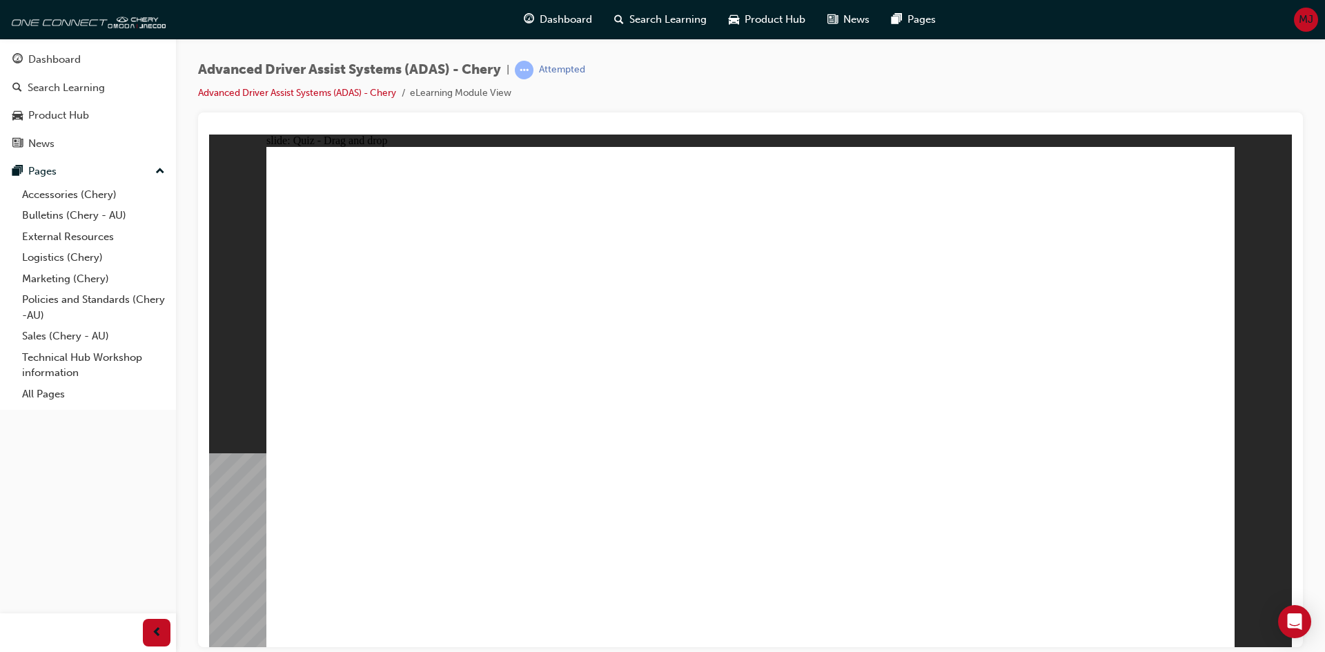
drag, startPoint x: 869, startPoint y: 208, endPoint x: 894, endPoint y: 471, distance: 263.5
drag, startPoint x: 457, startPoint y: 451, endPoint x: 938, endPoint y: 486, distance: 482.9
drag, startPoint x: 344, startPoint y: 457, endPoint x: 894, endPoint y: 489, distance: 550.9
drag, startPoint x: 720, startPoint y: 463, endPoint x: 633, endPoint y: 466, distance: 86.3
drag, startPoint x: 1060, startPoint y: 199, endPoint x: 967, endPoint y: 319, distance: 151.5
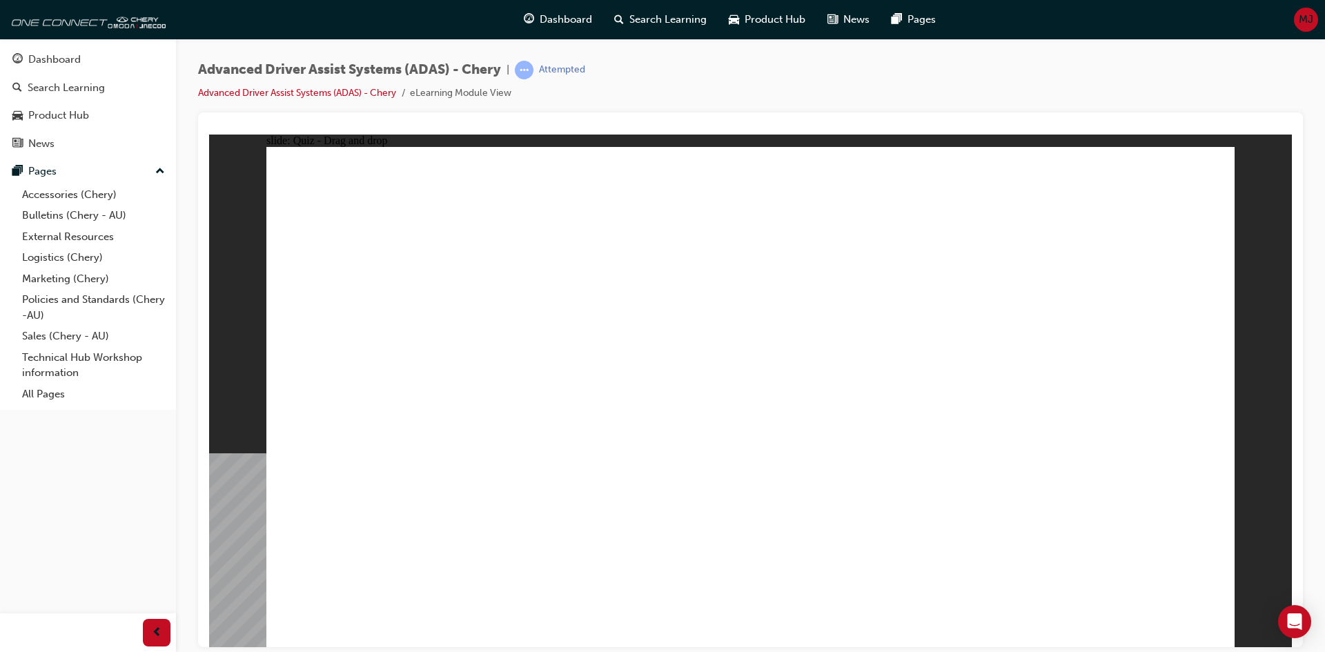
drag, startPoint x: 1079, startPoint y: 229, endPoint x: 930, endPoint y: 489, distance: 298.9
drag, startPoint x: 696, startPoint y: 419, endPoint x: 855, endPoint y: 413, distance: 158.8
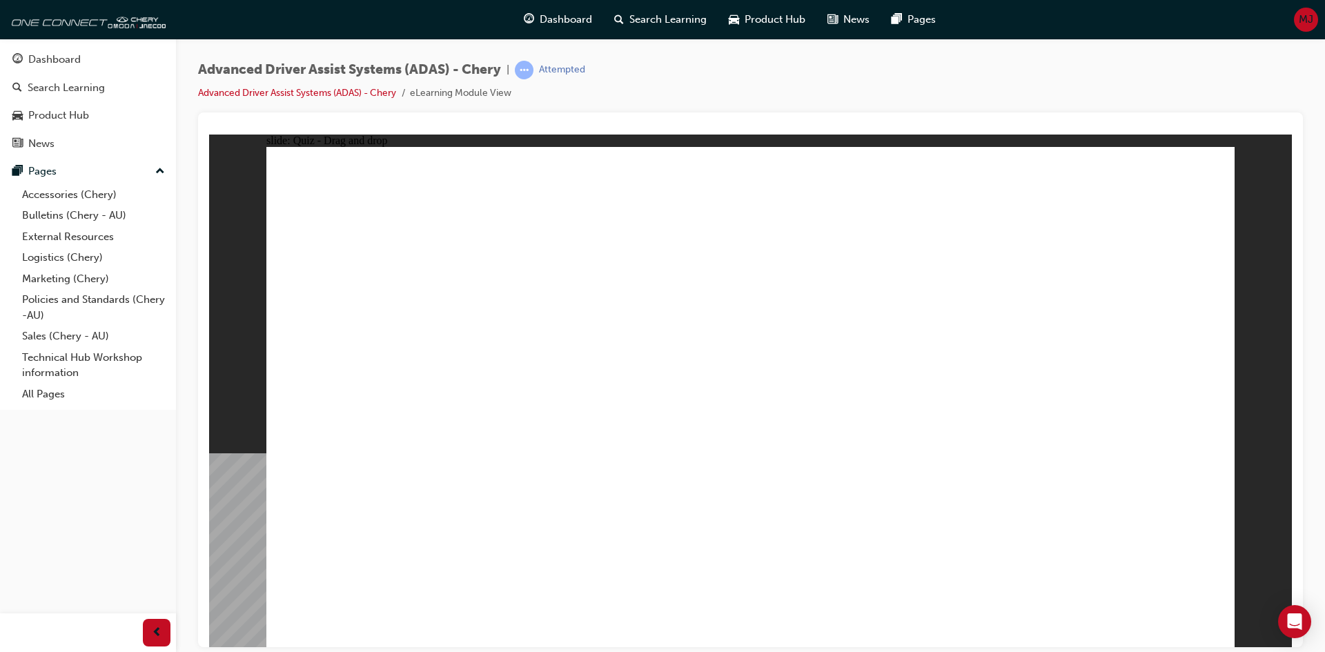
drag, startPoint x: 734, startPoint y: 564, endPoint x: 1045, endPoint y: 275, distance: 424.8
drag, startPoint x: 542, startPoint y: 535, endPoint x: 816, endPoint y: 291, distance: 367.0
drag, startPoint x: 987, startPoint y: 534, endPoint x: 764, endPoint y: 227, distance: 379.8
drag, startPoint x: 384, startPoint y: 560, endPoint x: 771, endPoint y: 290, distance: 471.3
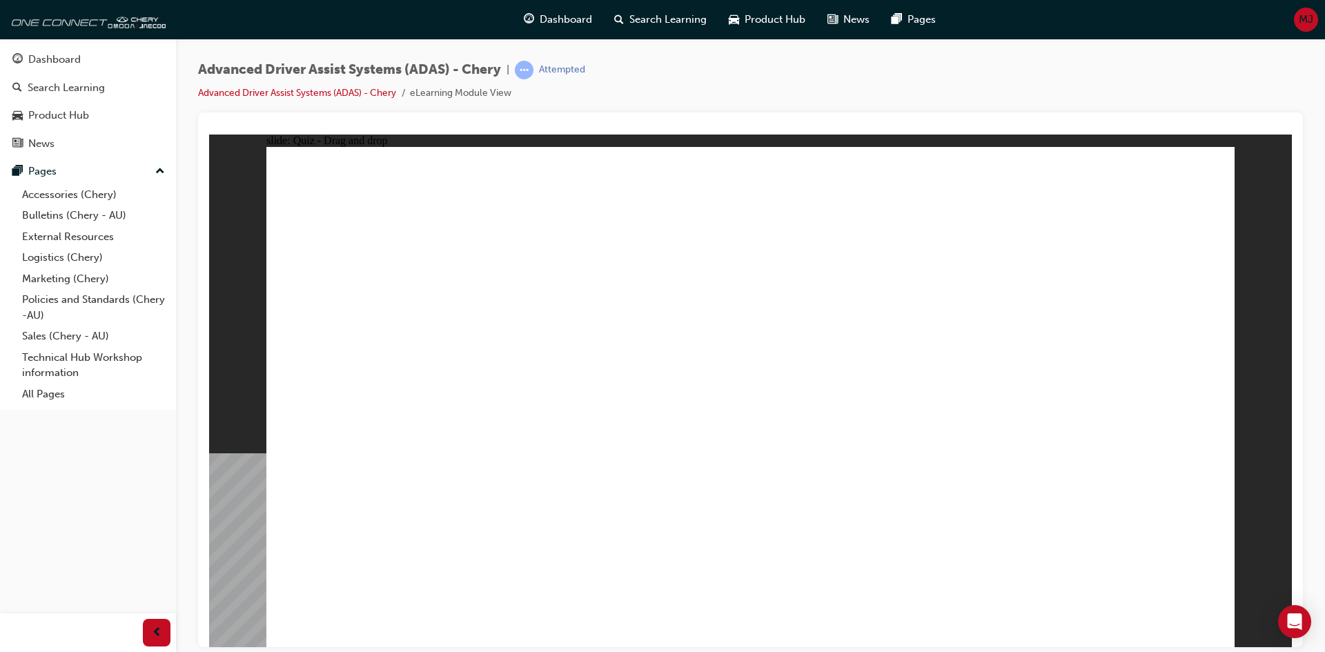
drag, startPoint x: 851, startPoint y: 544, endPoint x: 802, endPoint y: 302, distance: 247.1
checkbox input "true"
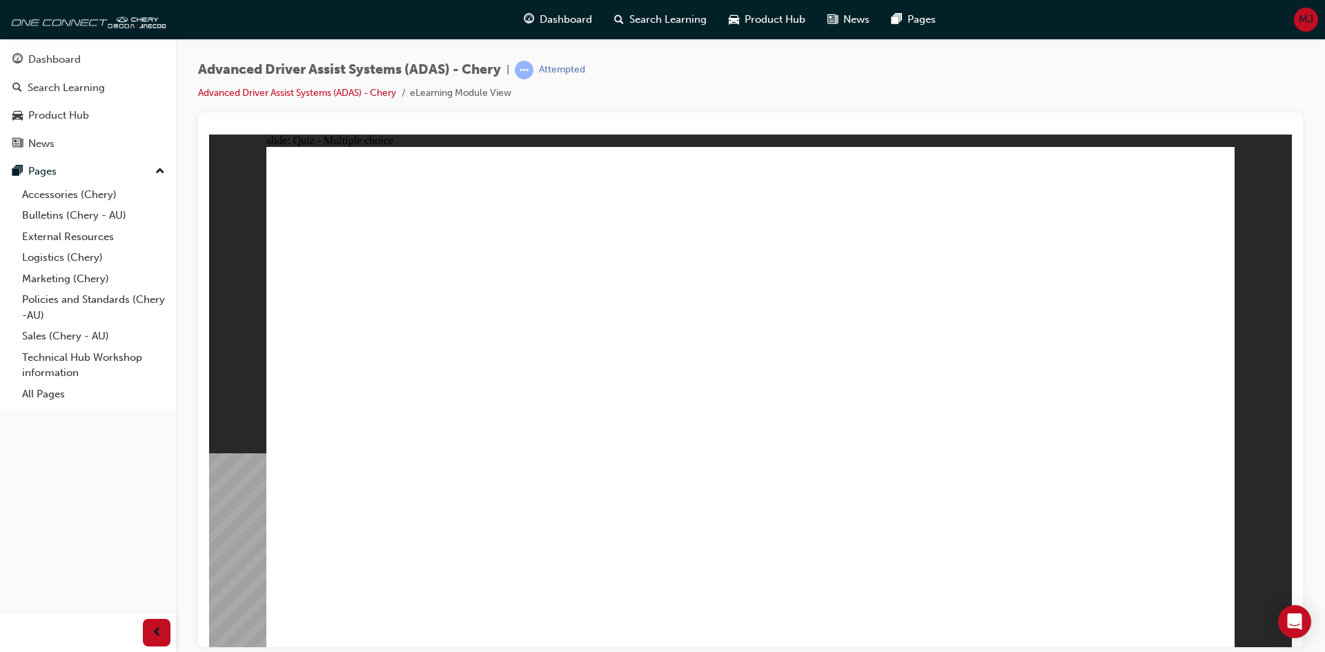
drag, startPoint x: 900, startPoint y: 435, endPoint x: 887, endPoint y: 412, distance: 26.5
checkbox input "true"
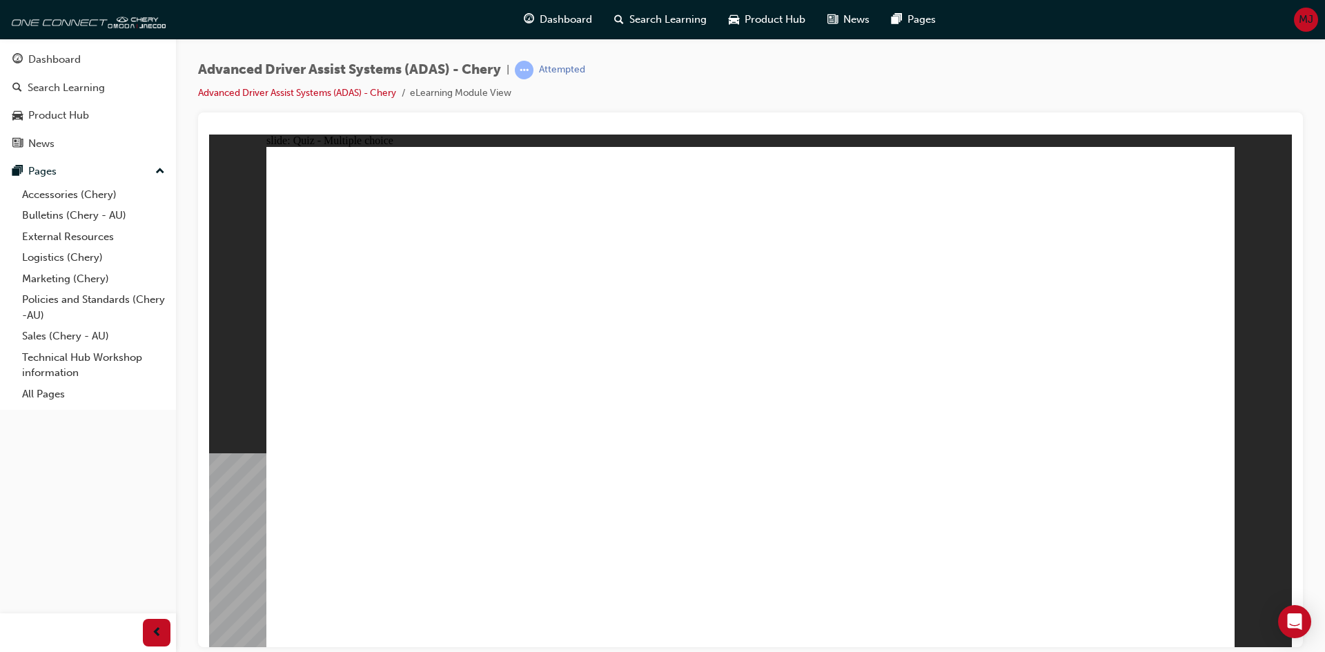
checkbox input "true"
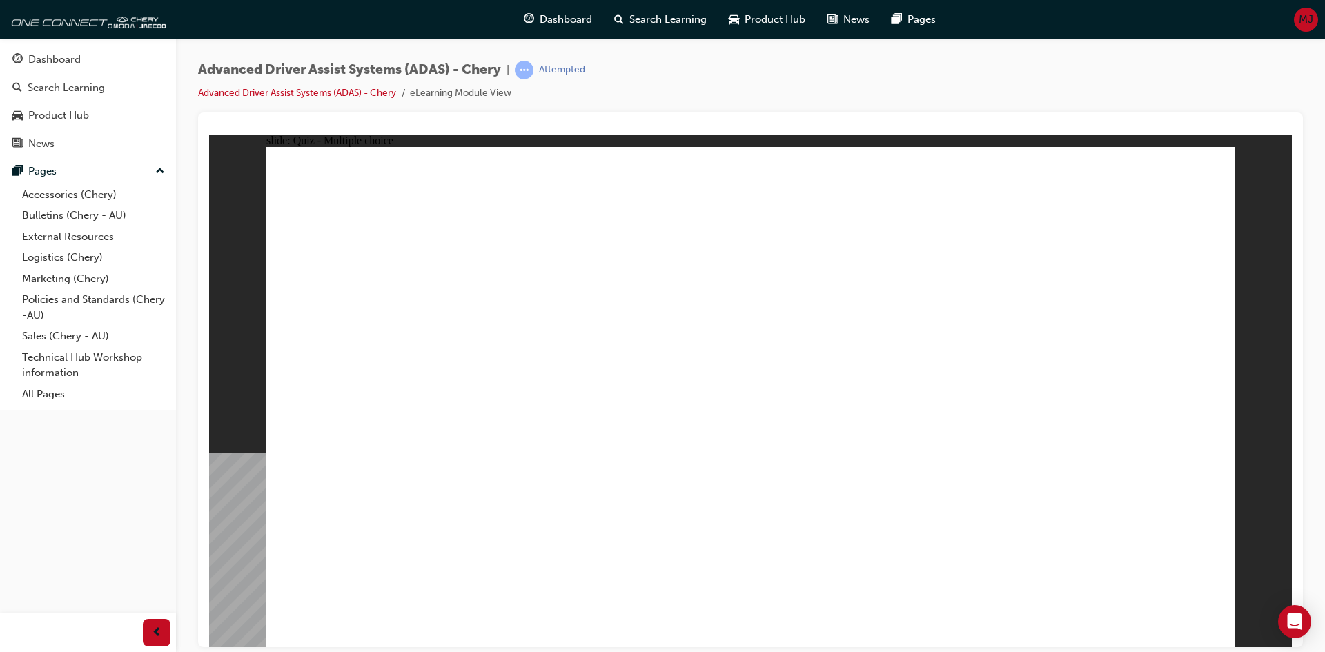
drag, startPoint x: 736, startPoint y: 203, endPoint x: 562, endPoint y: 469, distance: 317.9
drag, startPoint x: 746, startPoint y: 233, endPoint x: 574, endPoint y: 484, distance: 304.3
drag, startPoint x: 966, startPoint y: 188, endPoint x: 632, endPoint y: 475, distance: 440.8
drag, startPoint x: 1076, startPoint y: 198, endPoint x: 1005, endPoint y: 225, distance: 76.0
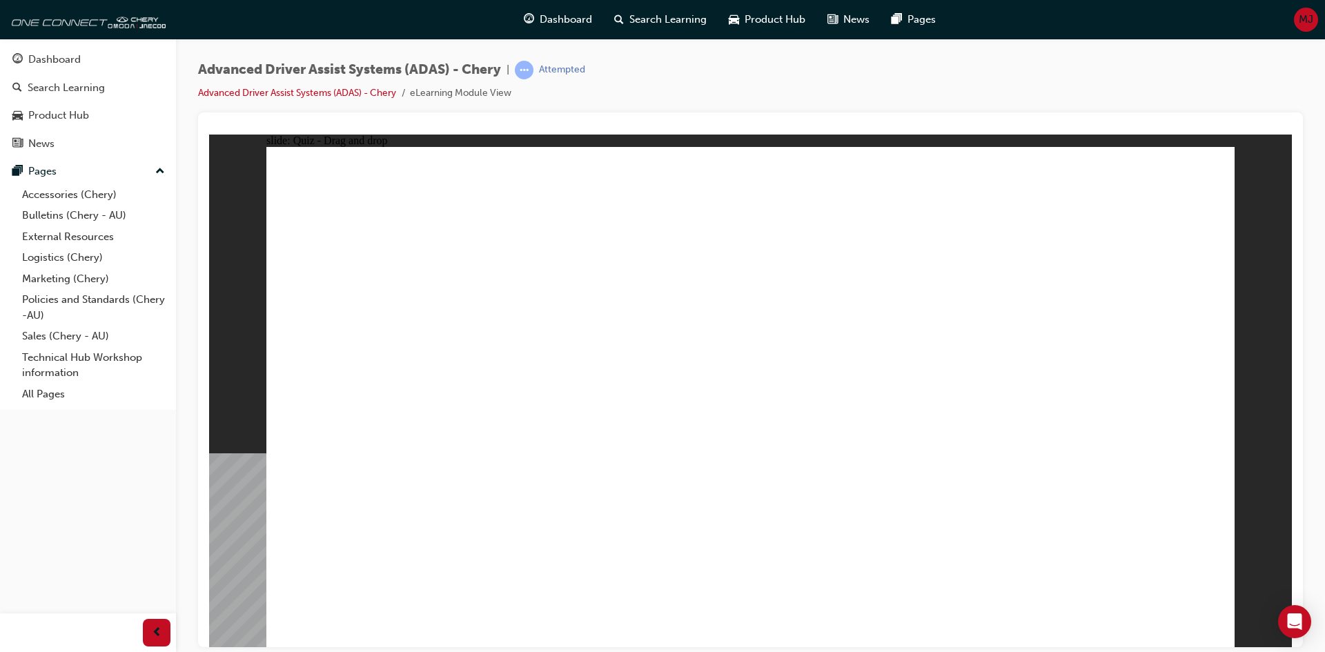
drag, startPoint x: 983, startPoint y: 243, endPoint x: 488, endPoint y: 481, distance: 549.0
drag, startPoint x: 454, startPoint y: 464, endPoint x: 856, endPoint y: 502, distance: 404.0
drag, startPoint x: 332, startPoint y: 452, endPoint x: 856, endPoint y: 415, distance: 525.7
drag, startPoint x: 876, startPoint y: 232, endPoint x: 549, endPoint y: 490, distance: 416.6
drag, startPoint x: 868, startPoint y: 204, endPoint x: 927, endPoint y: 490, distance: 291.6
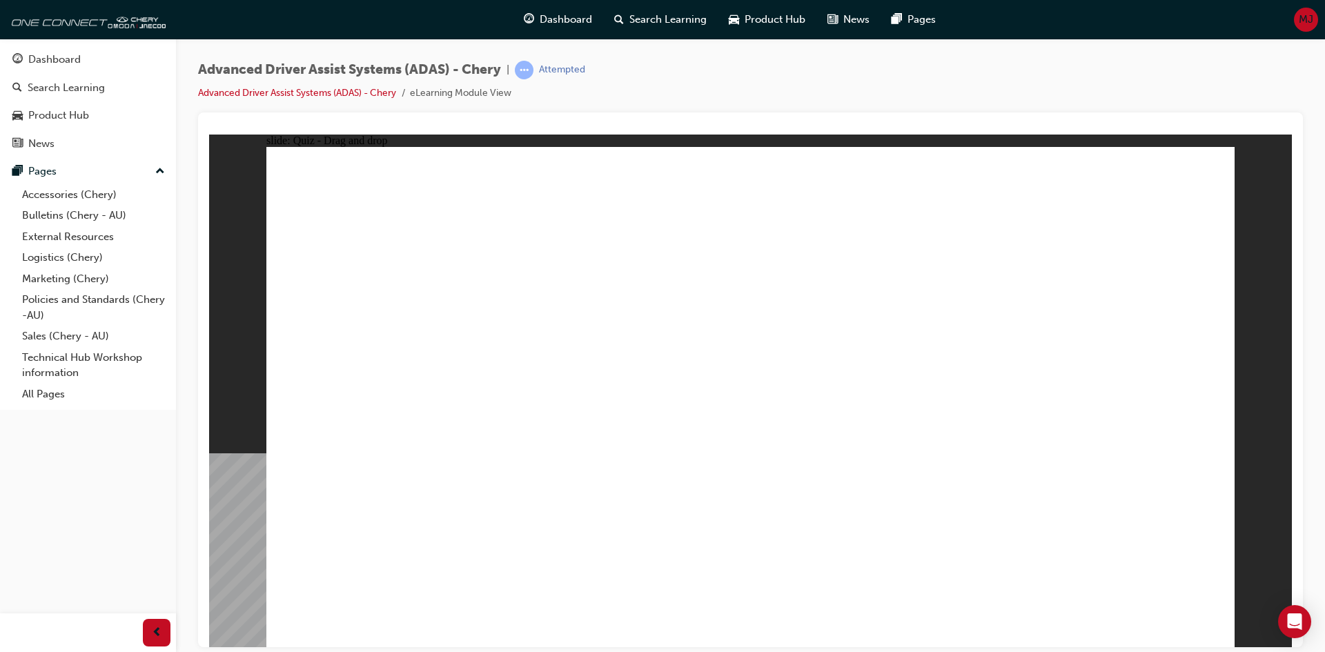
drag, startPoint x: 1084, startPoint y: 223, endPoint x: 1070, endPoint y: 281, distance: 59.7
drag, startPoint x: 1081, startPoint y: 259, endPoint x: 1027, endPoint y: 403, distance: 153.7
drag, startPoint x: 1027, startPoint y: 403, endPoint x: 1114, endPoint y: 266, distance: 162.2
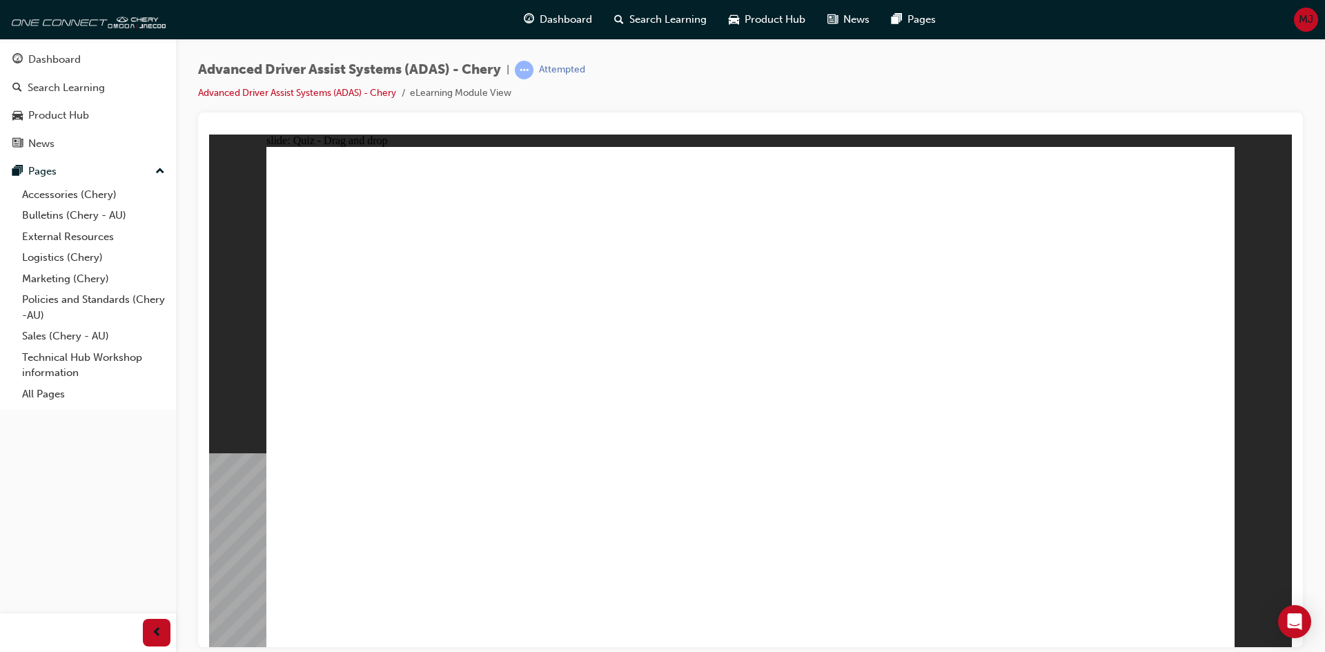
drag, startPoint x: 1080, startPoint y: 242, endPoint x: 986, endPoint y: 497, distance: 271.4
drag, startPoint x: 1017, startPoint y: 549, endPoint x: 779, endPoint y: 302, distance: 343.1
drag, startPoint x: 826, startPoint y: 533, endPoint x: 720, endPoint y: 279, distance: 275.3
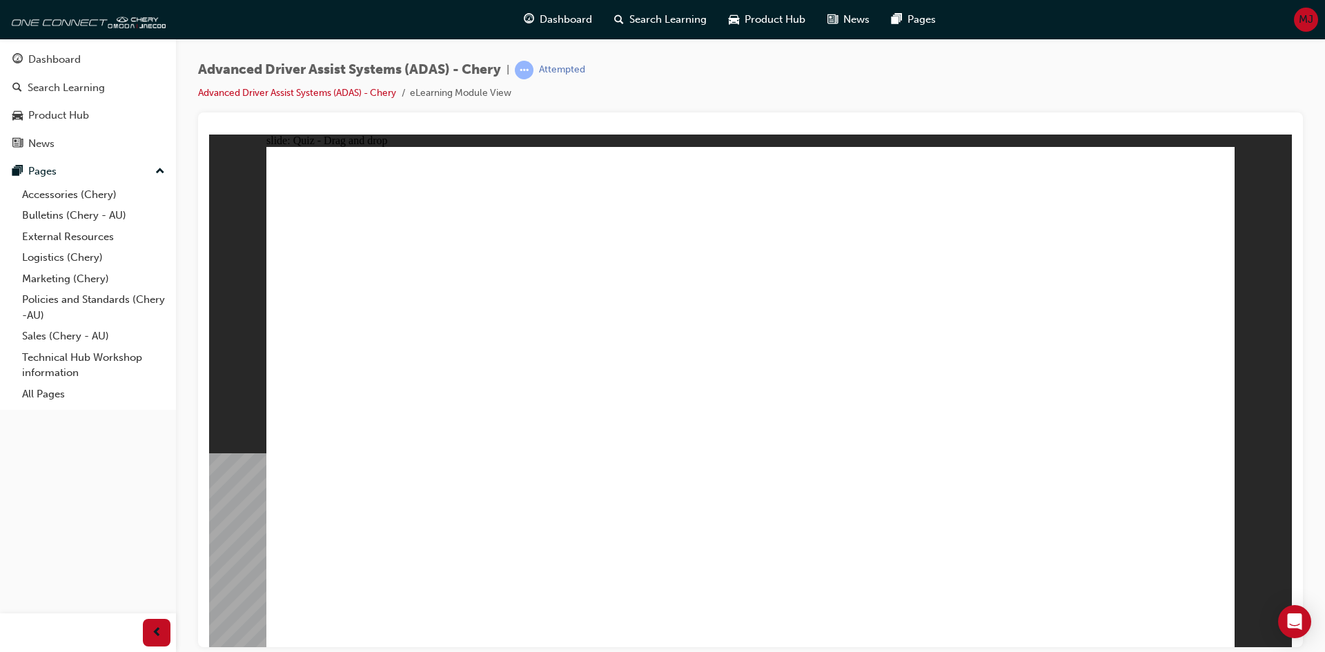
drag, startPoint x: 813, startPoint y: 184, endPoint x: 829, endPoint y: 433, distance: 249.6
drag, startPoint x: 723, startPoint y: 516, endPoint x: 1038, endPoint y: 310, distance: 376.8
drag, startPoint x: 565, startPoint y: 538, endPoint x: 1078, endPoint y: 293, distance: 568.2
drag, startPoint x: 344, startPoint y: 544, endPoint x: 1010, endPoint y: 324, distance: 701.1
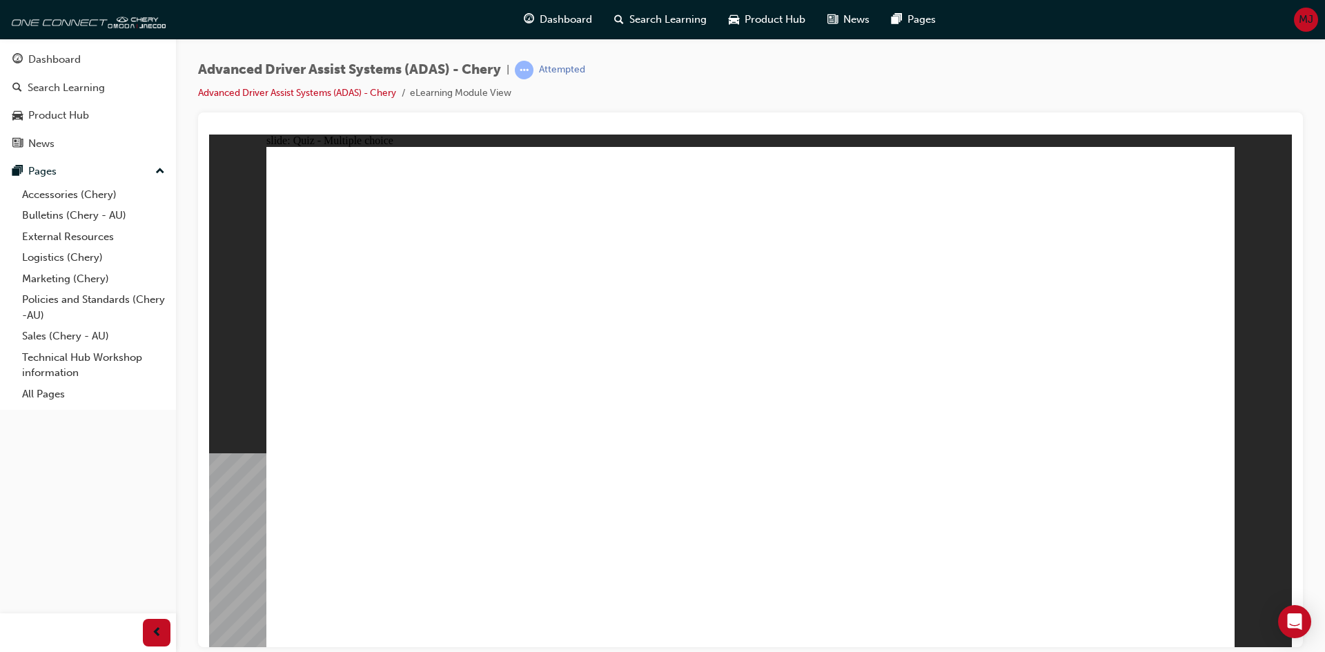
checkbox input "true"
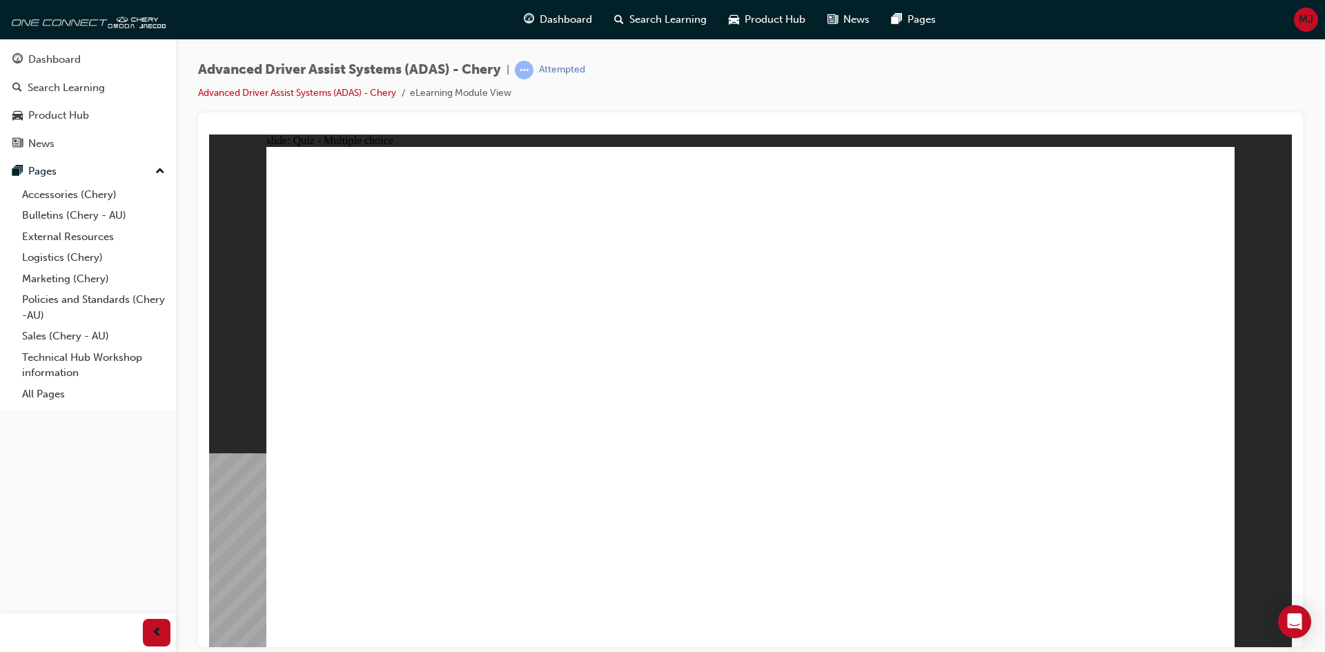
checkbox input "true"
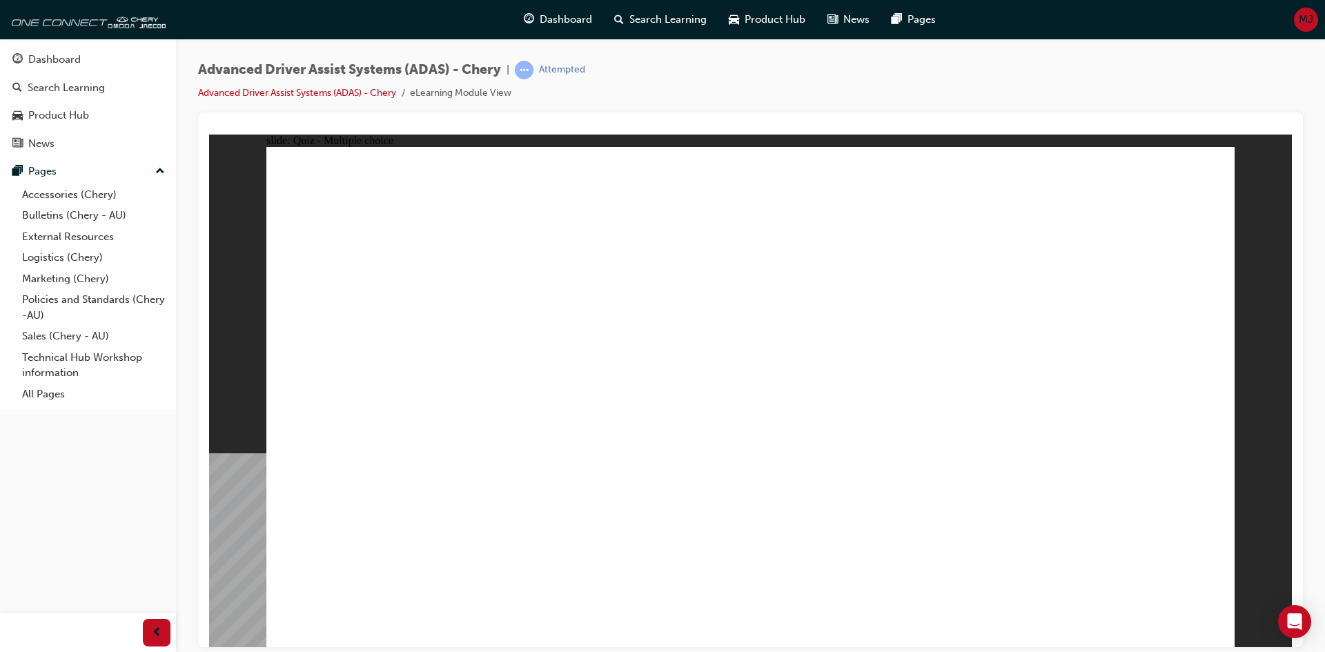
drag, startPoint x: 735, startPoint y: 470, endPoint x: 736, endPoint y: 477, distance: 7.0
drag, startPoint x: 744, startPoint y: 199, endPoint x: 805, endPoint y: 491, distance: 298.1
drag, startPoint x: 805, startPoint y: 348, endPoint x: 918, endPoint y: 460, distance: 158.6
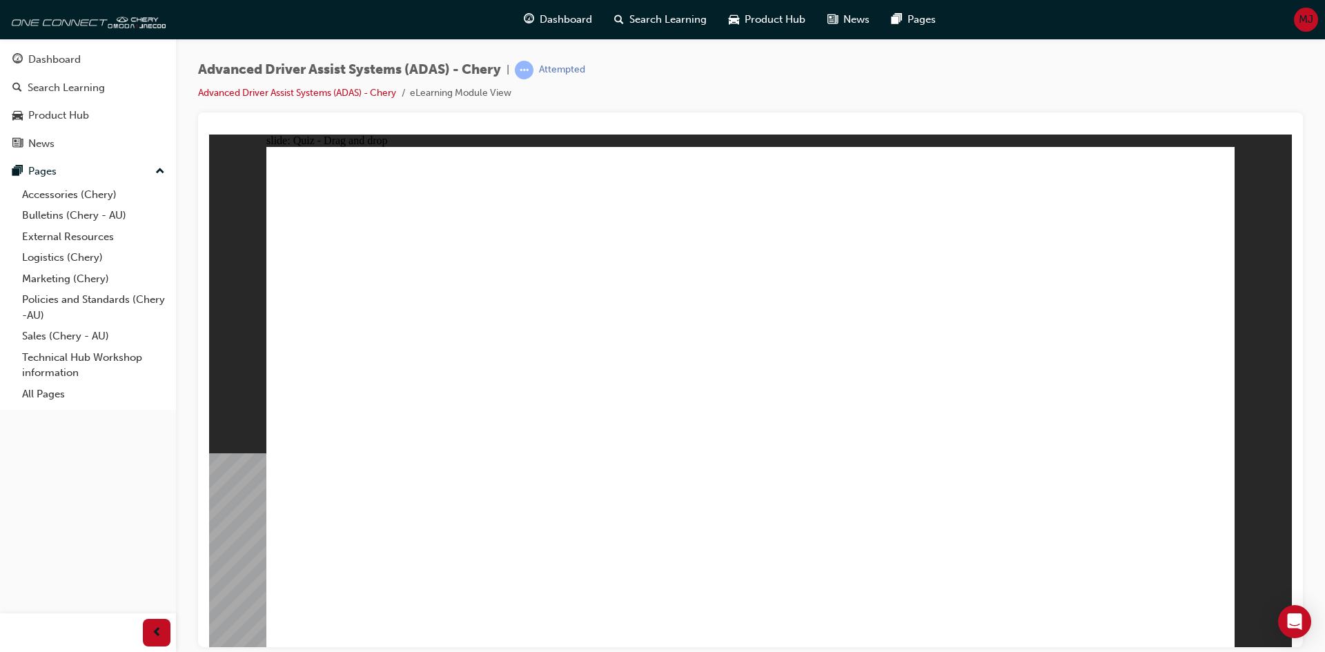
drag, startPoint x: 852, startPoint y: 249, endPoint x: 494, endPoint y: 535, distance: 457.6
drag, startPoint x: 1051, startPoint y: 234, endPoint x: 967, endPoint y: 239, distance: 83.7
drag, startPoint x: 906, startPoint y: 231, endPoint x: 561, endPoint y: 466, distance: 417.6
drag, startPoint x: 862, startPoint y: 321, endPoint x: 899, endPoint y: 293, distance: 46.8
drag, startPoint x: 967, startPoint y: 236, endPoint x: 607, endPoint y: 498, distance: 445.5
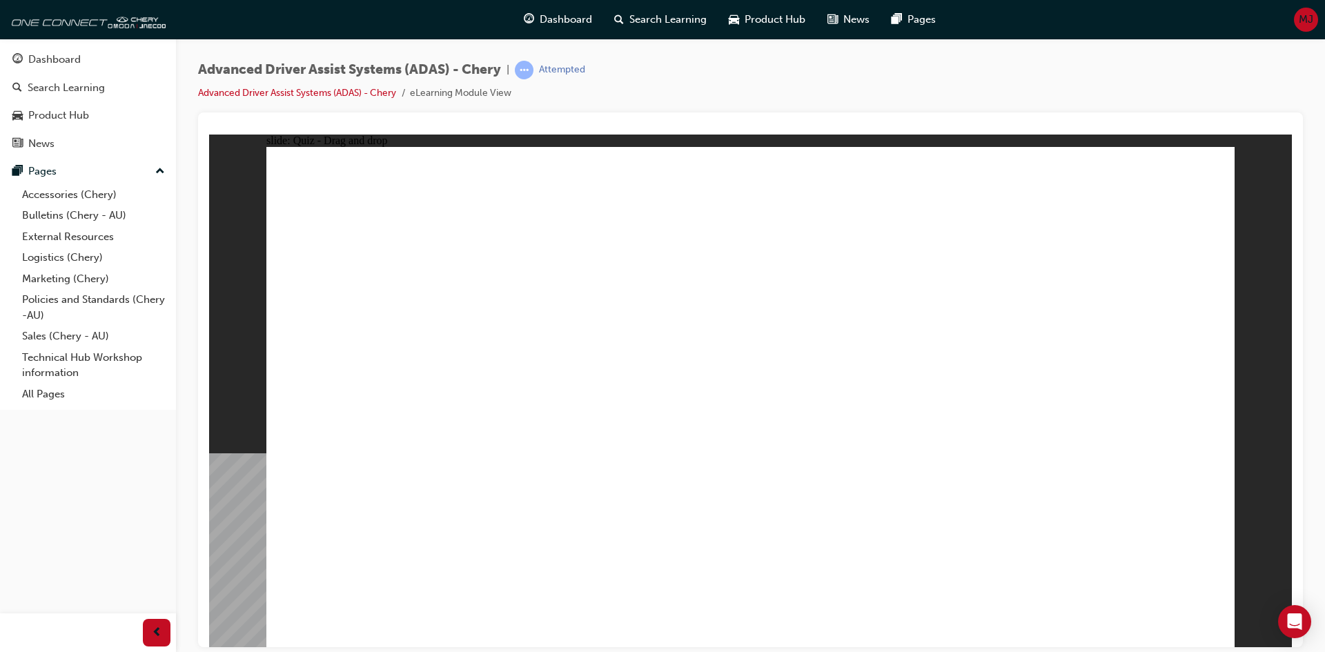
drag, startPoint x: 849, startPoint y: 195, endPoint x: 1050, endPoint y: 475, distance: 344.1
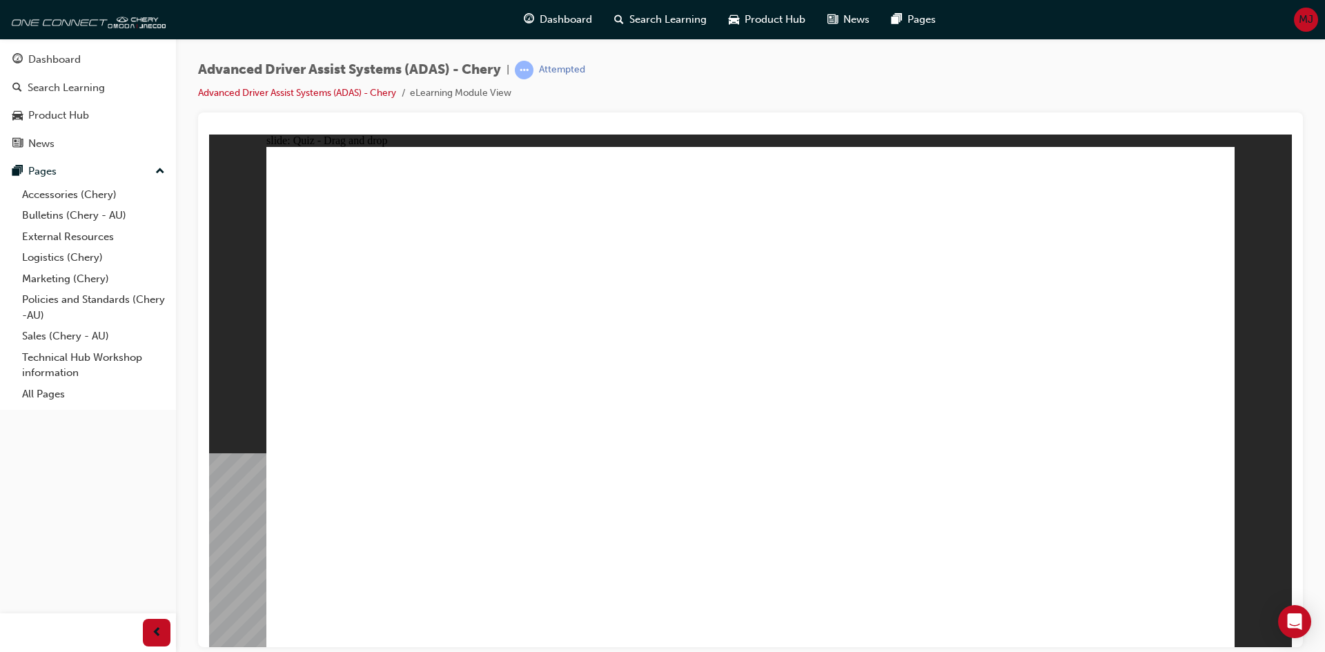
drag, startPoint x: 699, startPoint y: 550, endPoint x: 1031, endPoint y: 307, distance: 411.3
drag, startPoint x: 985, startPoint y: 542, endPoint x: 695, endPoint y: 264, distance: 402.1
drag, startPoint x: 839, startPoint y: 563, endPoint x: 737, endPoint y: 325, distance: 259.0
drag, startPoint x: 393, startPoint y: 557, endPoint x: 805, endPoint y: 281, distance: 495.9
drag, startPoint x: 838, startPoint y: 194, endPoint x: 1077, endPoint y: 277, distance: 253.6
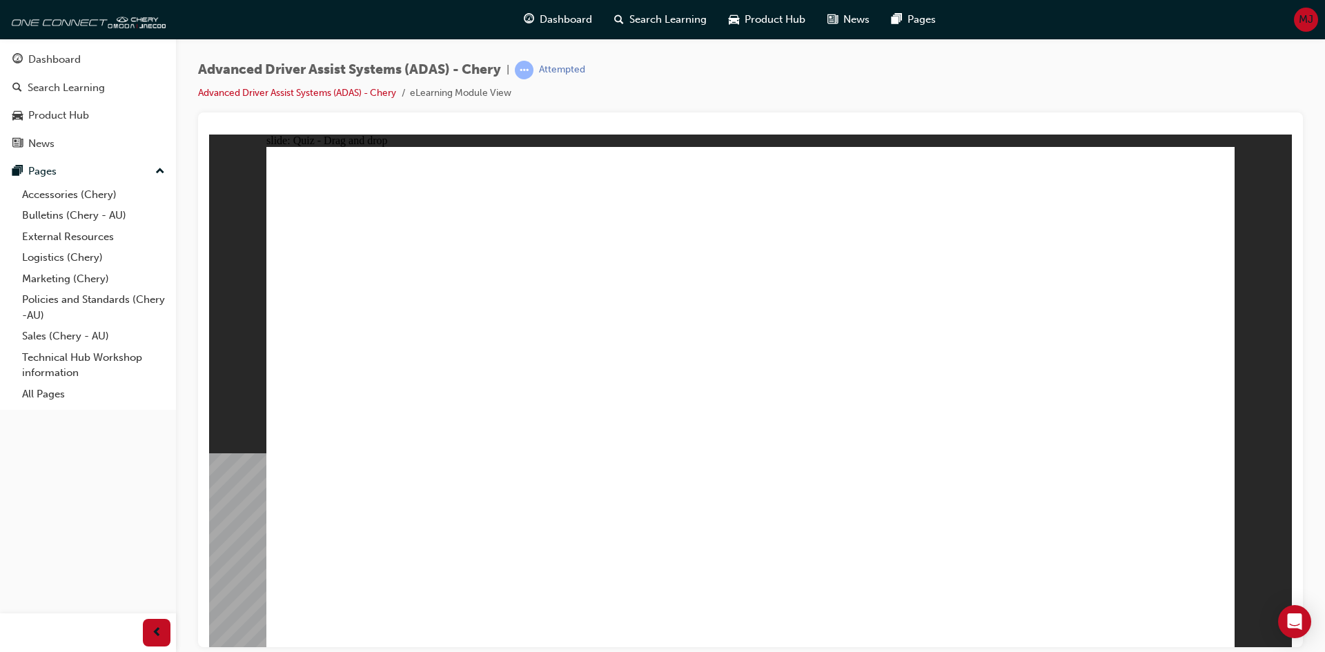
drag, startPoint x: 640, startPoint y: 522, endPoint x: 1098, endPoint y: 272, distance: 521.2
drag, startPoint x: 1104, startPoint y: 320, endPoint x: 1112, endPoint y: 282, distance: 38.8
drag, startPoint x: 1004, startPoint y: 264, endPoint x: 670, endPoint y: 446, distance: 380.4
drag, startPoint x: 1008, startPoint y: 202, endPoint x: 564, endPoint y: 318, distance: 459.3
drag, startPoint x: 729, startPoint y: 205, endPoint x: 1085, endPoint y: 290, distance: 366.7
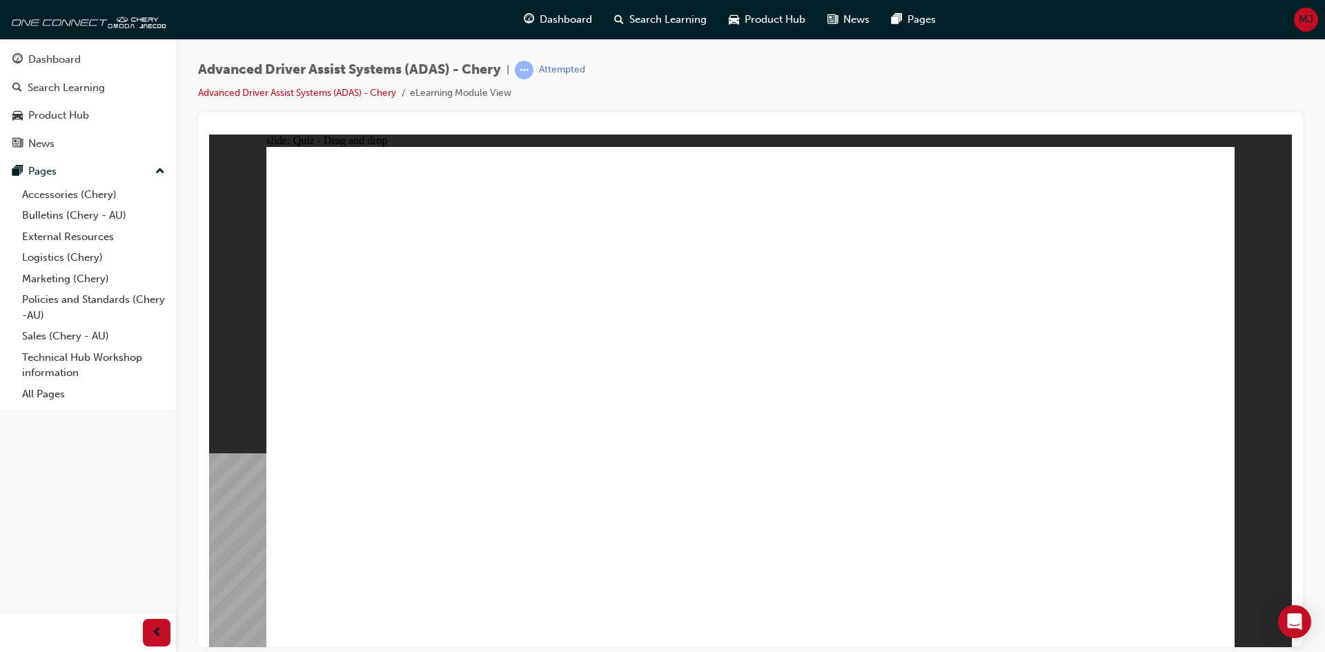
drag, startPoint x: 678, startPoint y: 561, endPoint x: 745, endPoint y: 244, distance: 323.7
drag, startPoint x: 539, startPoint y: 533, endPoint x: 687, endPoint y: 250, distance: 319.1
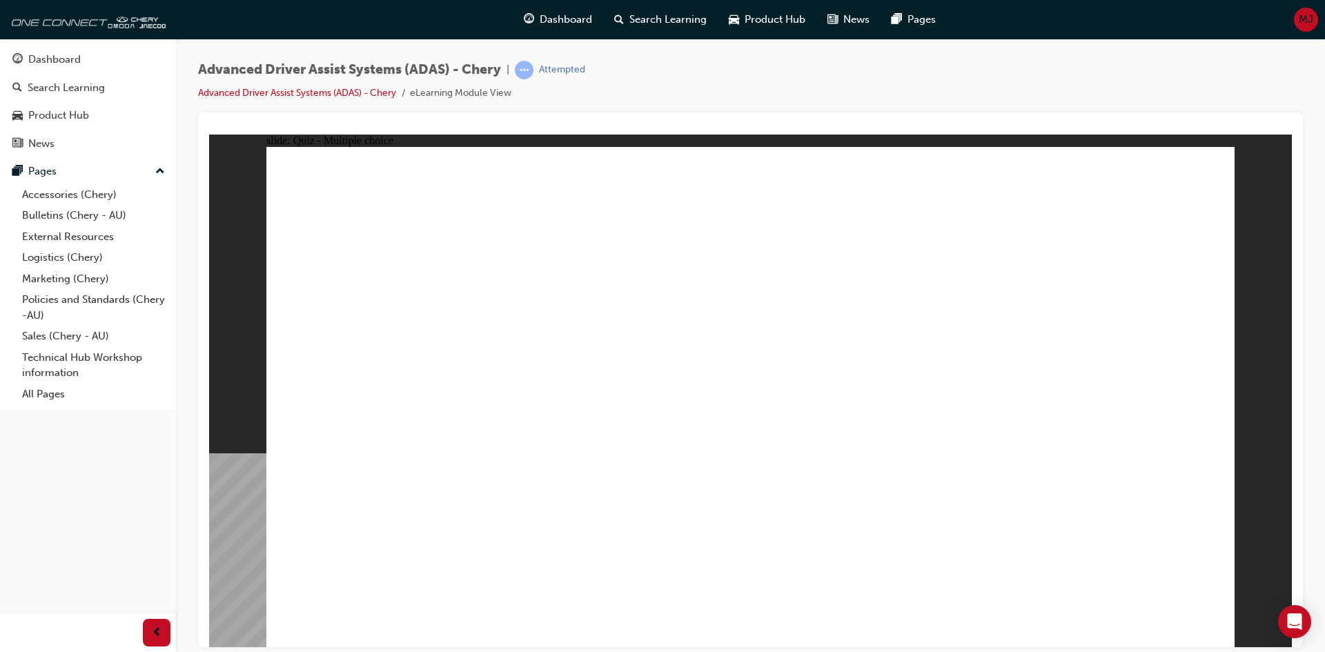
checkbox input "true"
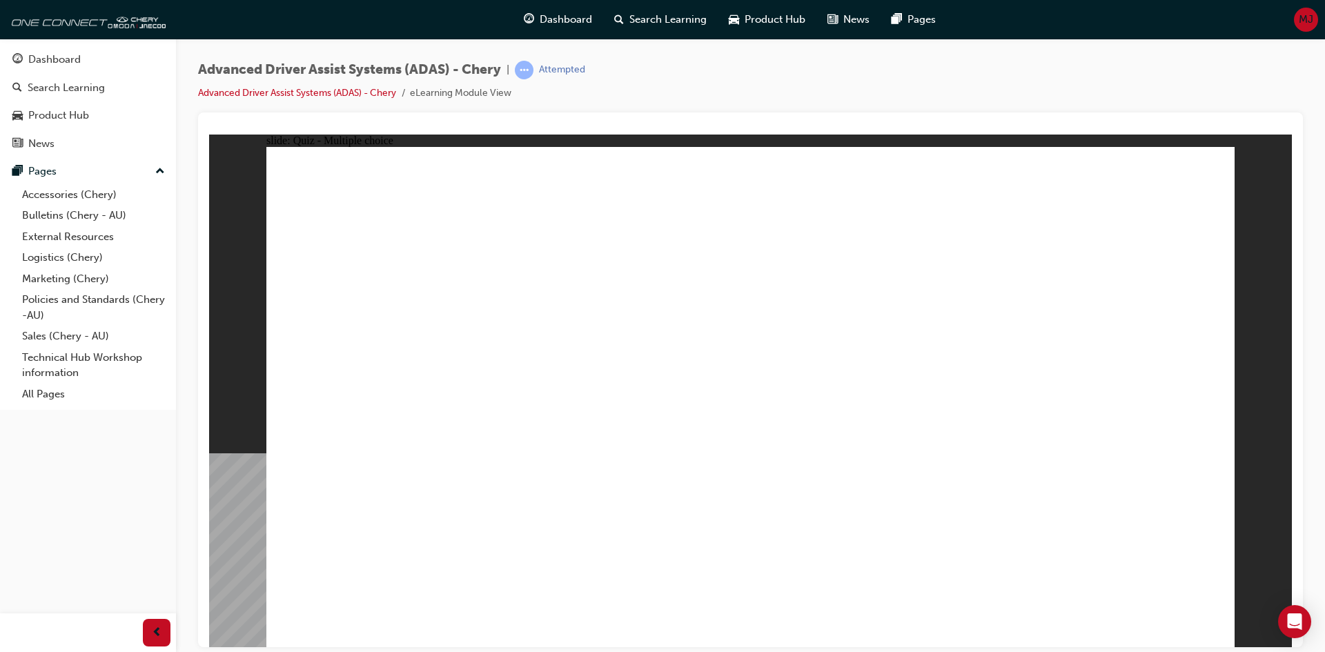
checkbox input "true"
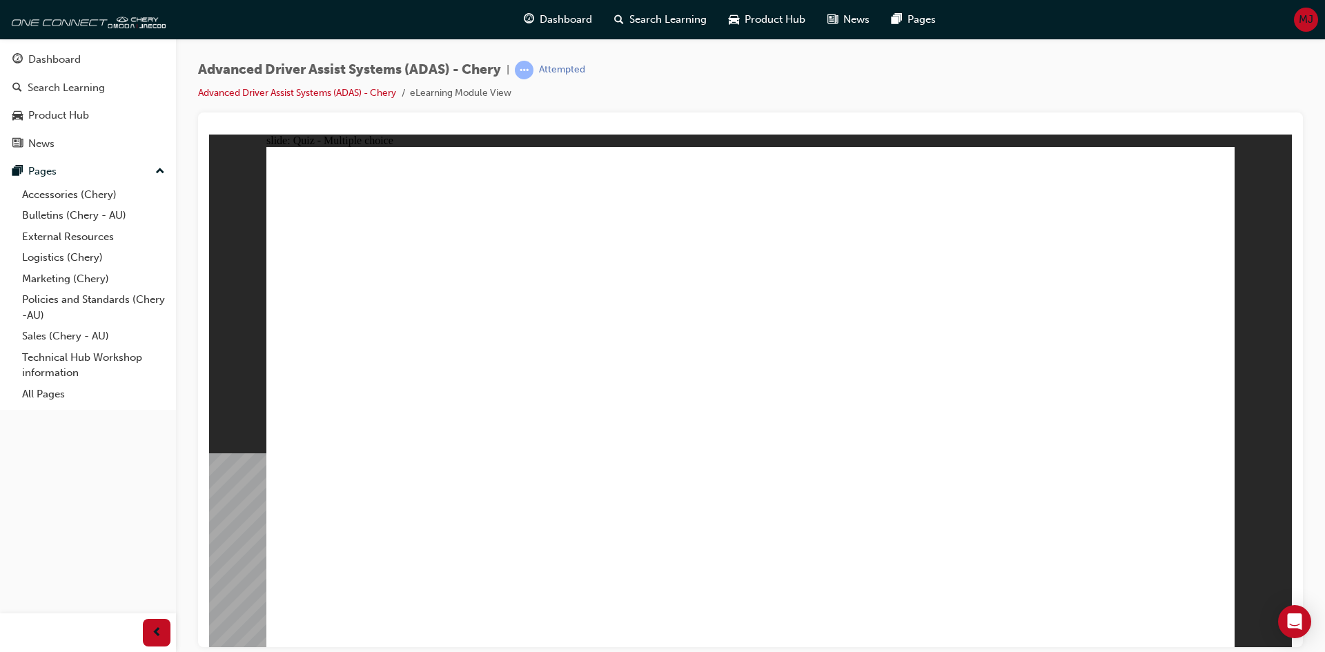
drag, startPoint x: 744, startPoint y: 202, endPoint x: 955, endPoint y: 493, distance: 359.7
drag, startPoint x: 855, startPoint y: 237, endPoint x: 598, endPoint y: 473, distance: 348.7
drag, startPoint x: 926, startPoint y: 245, endPoint x: 701, endPoint y: 349, distance: 247.9
drag, startPoint x: 965, startPoint y: 200, endPoint x: 551, endPoint y: 489, distance: 504.0
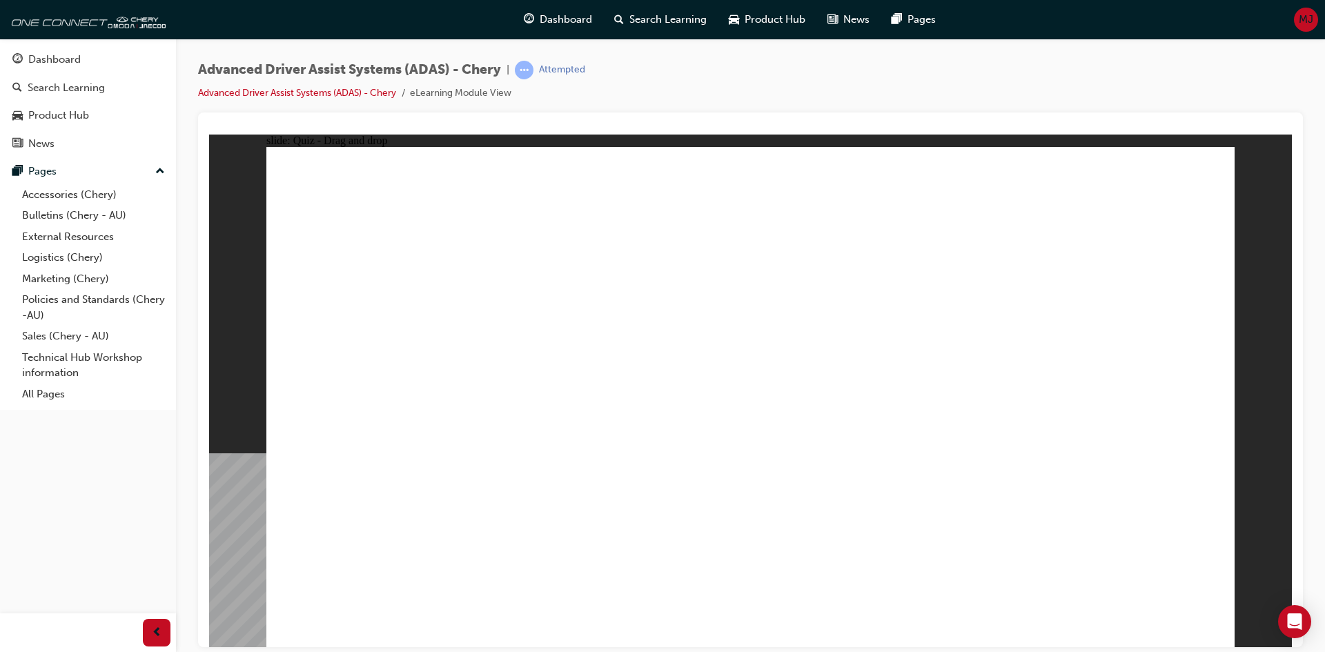
drag, startPoint x: 1054, startPoint y: 199, endPoint x: 591, endPoint y: 487, distance: 546.1
drag, startPoint x: 764, startPoint y: 244, endPoint x: 879, endPoint y: 372, distance: 172.0
drag, startPoint x: 856, startPoint y: 201, endPoint x: 1083, endPoint y: 250, distance: 232.2
drag, startPoint x: 1027, startPoint y: 424, endPoint x: 1021, endPoint y: 494, distance: 70.7
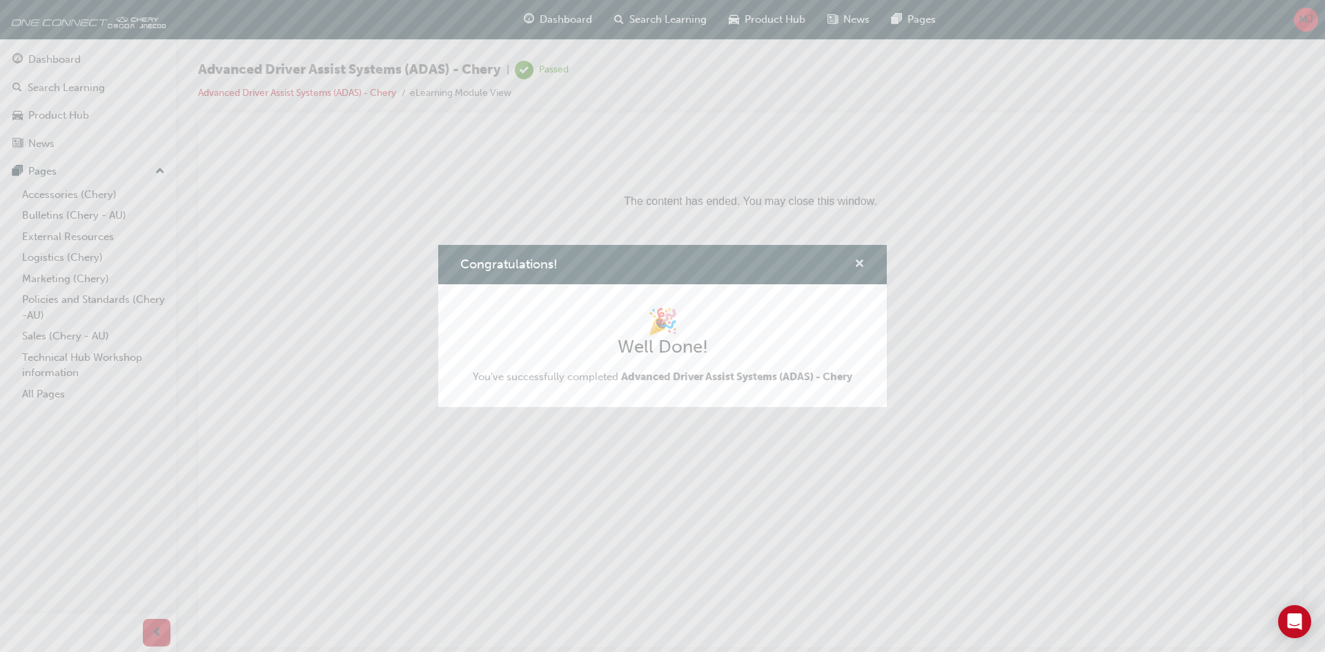
click at [861, 261] on span "cross-icon" at bounding box center [859, 265] width 10 height 12
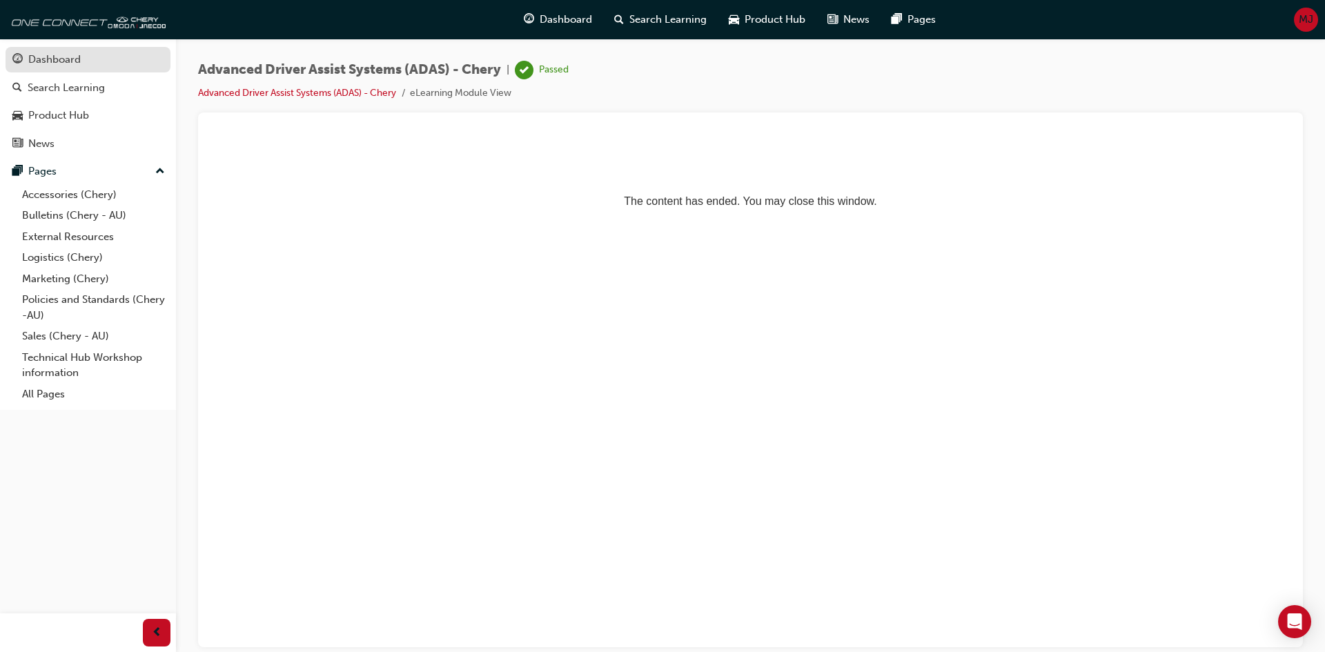
click at [48, 68] on div "Dashboard" at bounding box center [87, 59] width 151 height 17
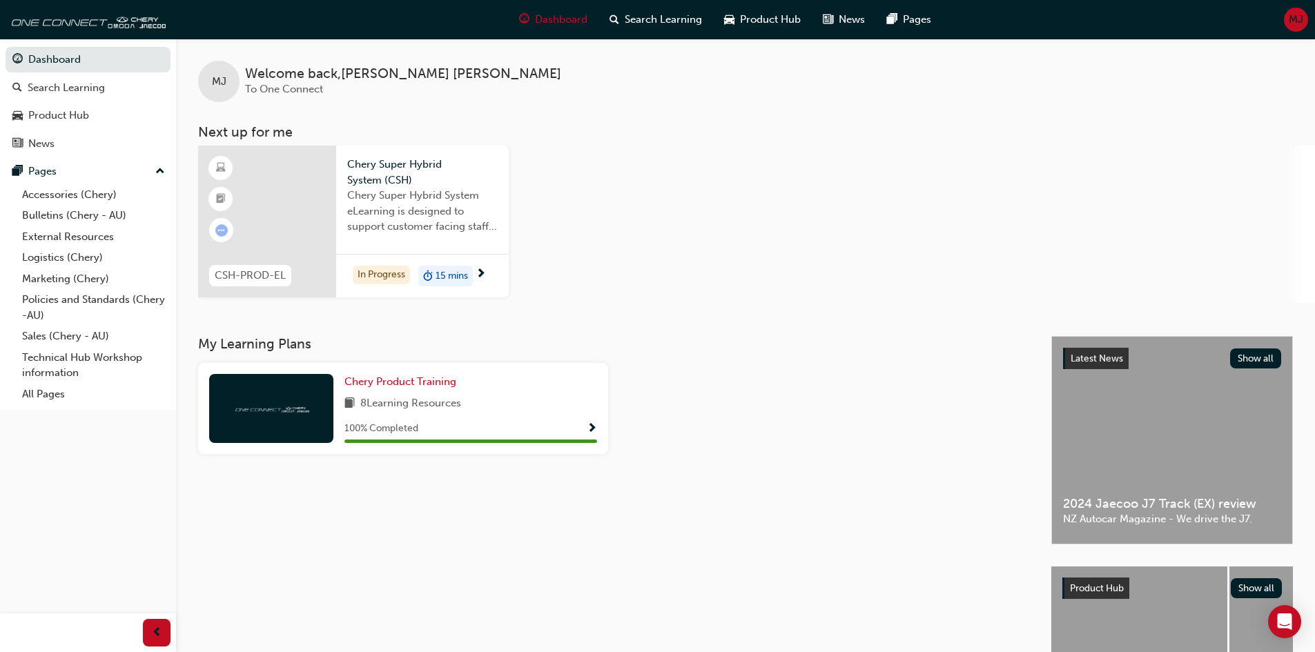
click at [398, 230] on span "Chery Super Hybrid System eLearning is designed to support customer facing staf…" at bounding box center [422, 211] width 150 height 47
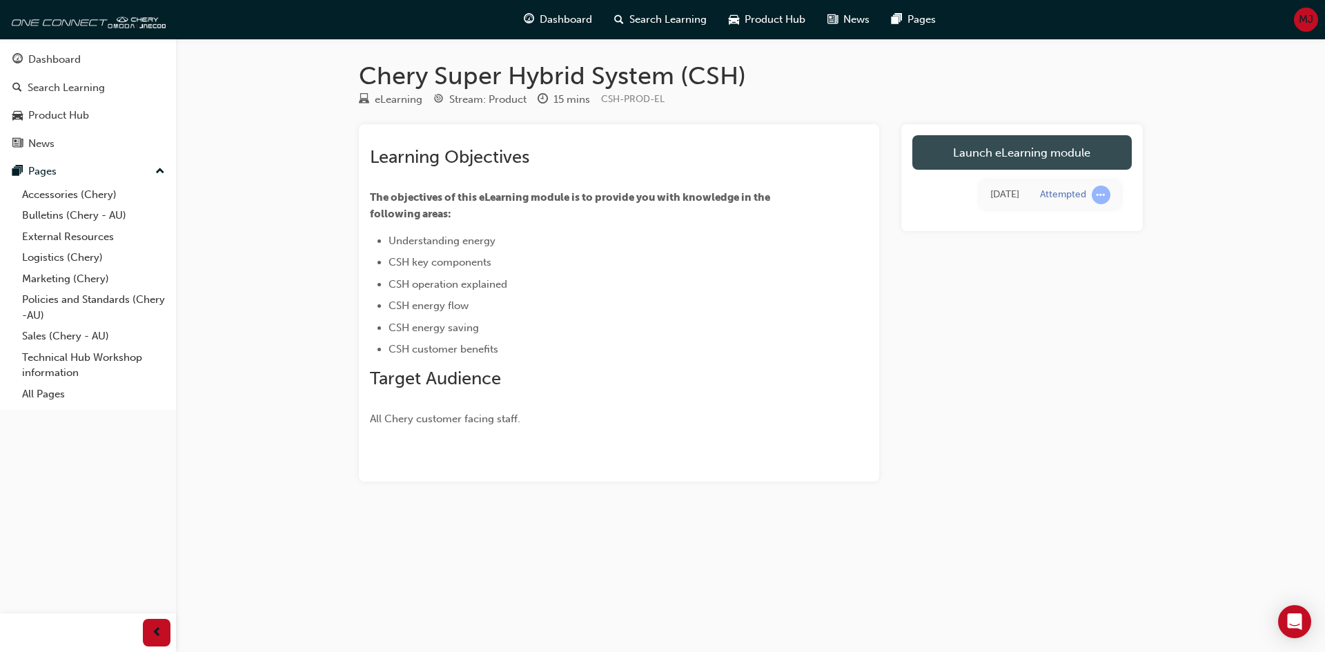
click at [983, 157] on link "Launch eLearning module" at bounding box center [1021, 152] width 219 height 35
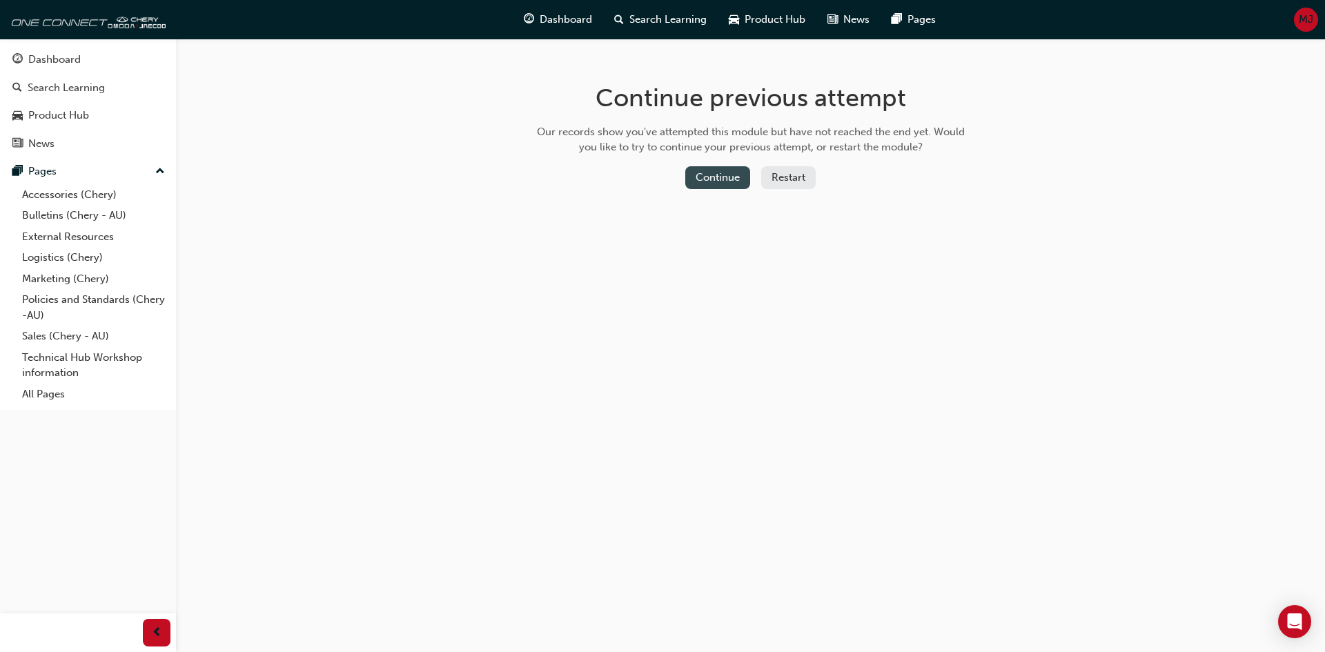
click at [721, 174] on button "Continue" at bounding box center [717, 177] width 65 height 23
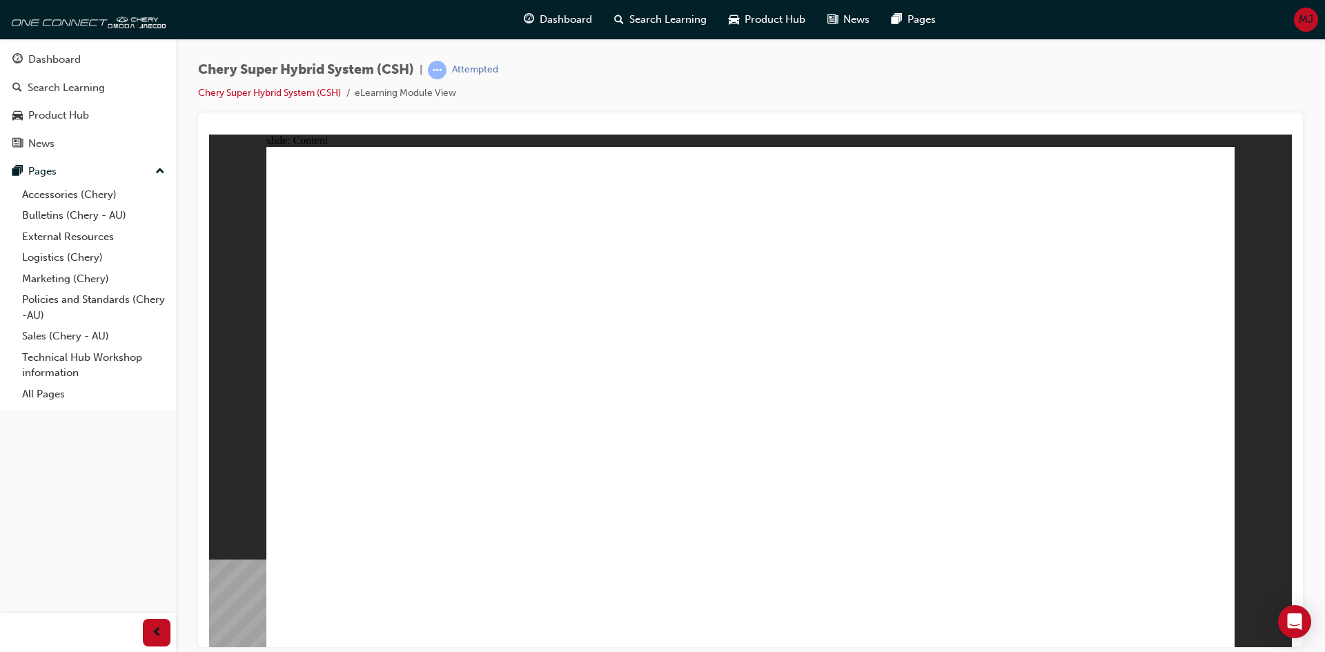
drag, startPoint x: 1197, startPoint y: 604, endPoint x: 1205, endPoint y: 625, distance: 22.6
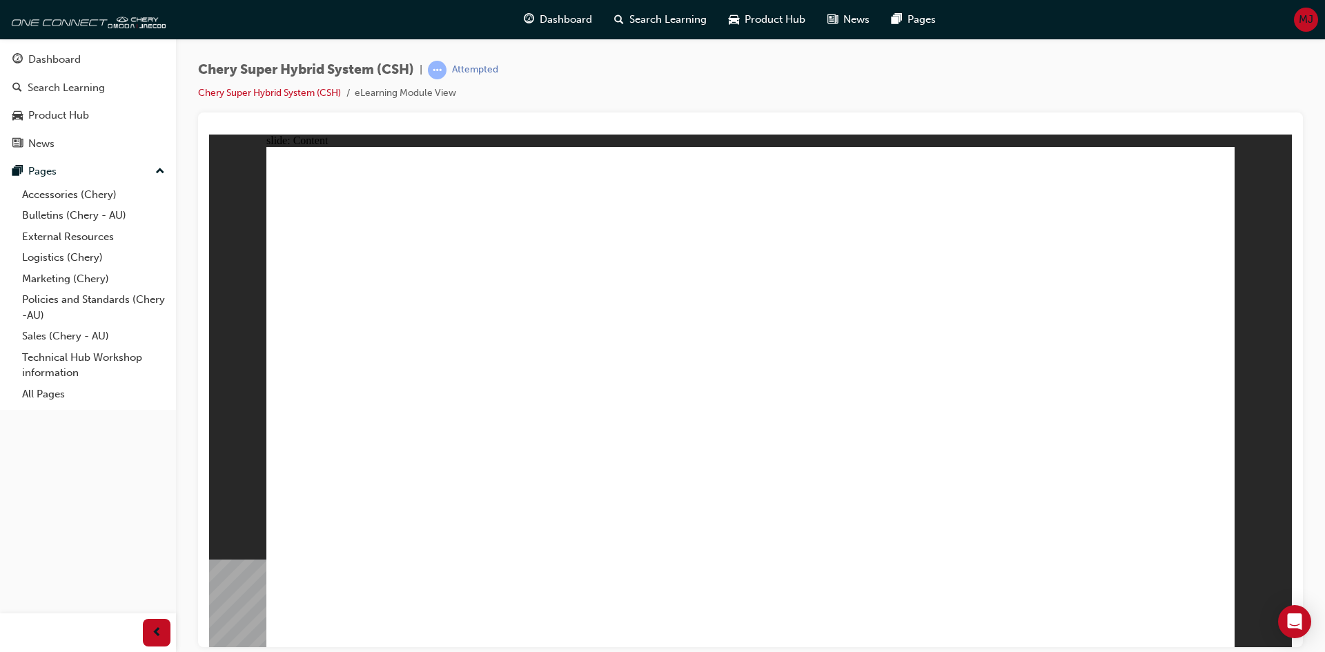
drag, startPoint x: 440, startPoint y: 538, endPoint x: 453, endPoint y: 533, distance: 14.2
drag, startPoint x: 453, startPoint y: 533, endPoint x: 475, endPoint y: 529, distance: 22.5
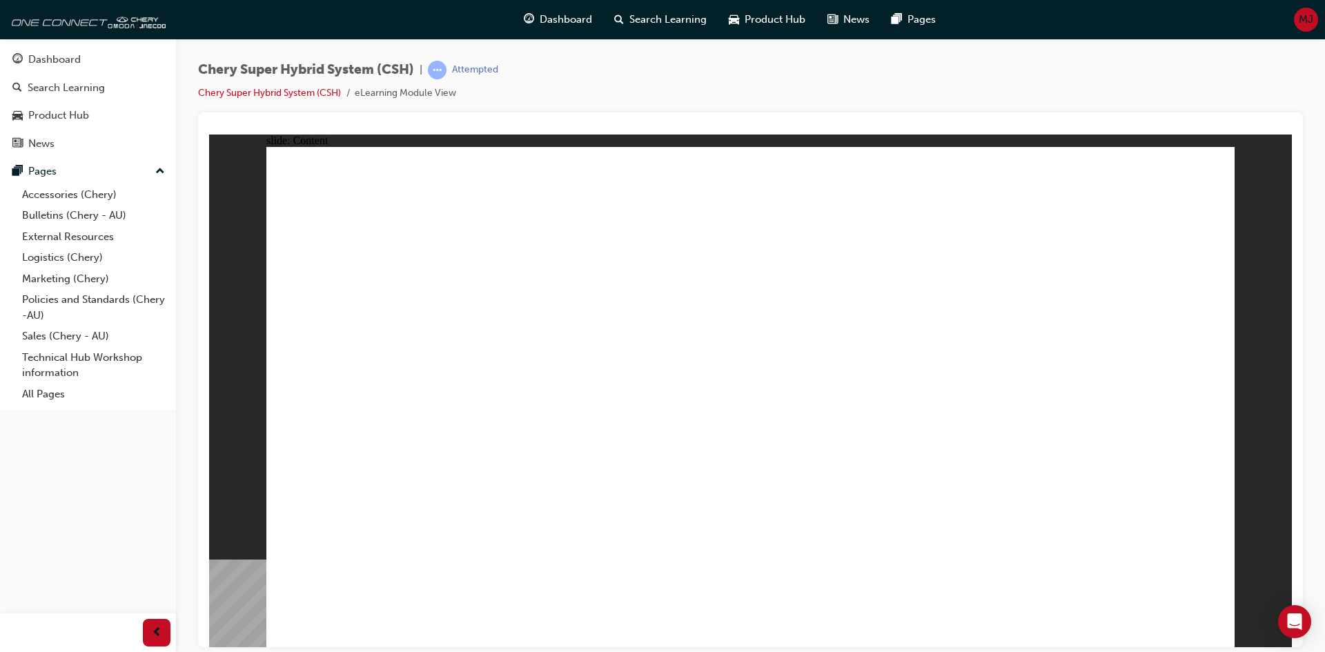
drag, startPoint x: 598, startPoint y: 259, endPoint x: 591, endPoint y: 254, distance: 7.9
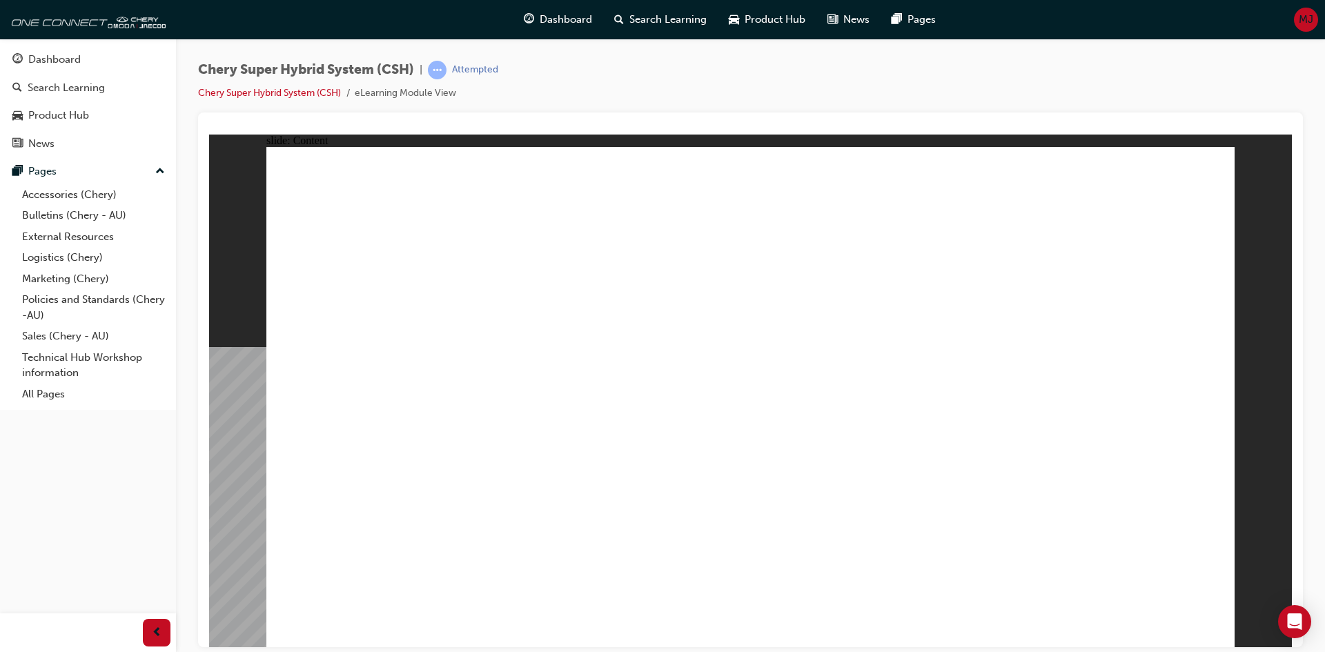
drag, startPoint x: 449, startPoint y: 381, endPoint x: 444, endPoint y: 455, distance: 74.6
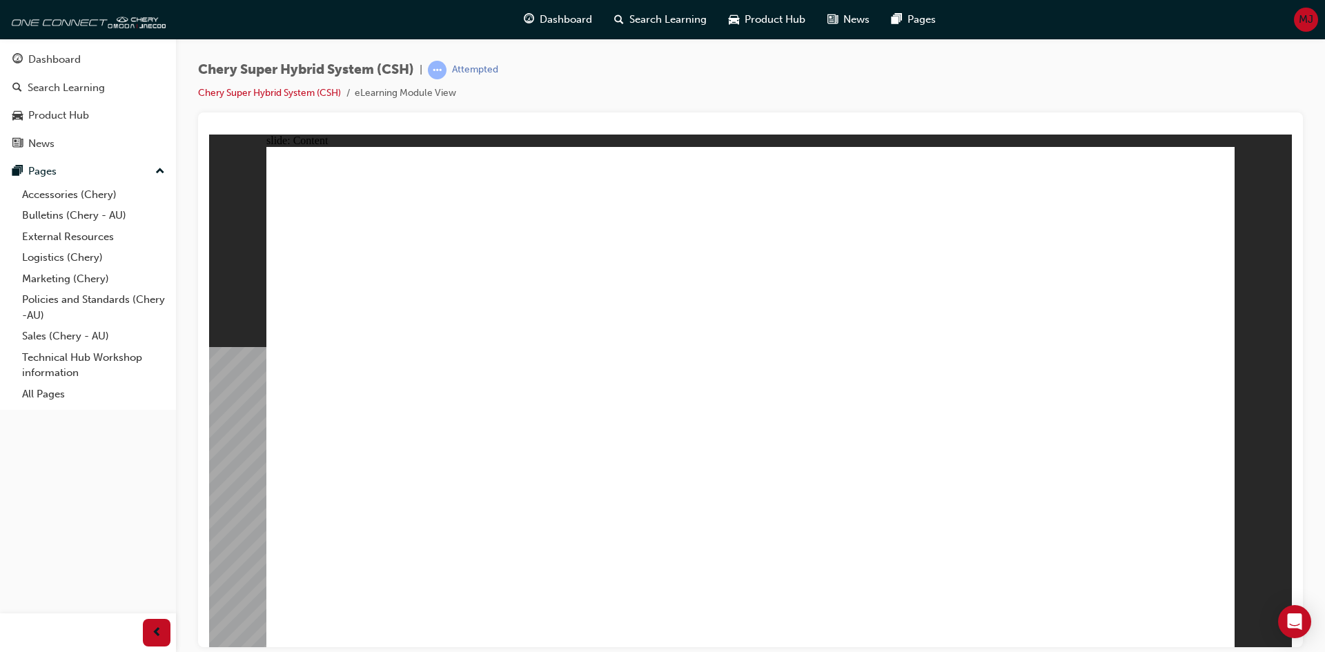
drag, startPoint x: 1136, startPoint y: 502, endPoint x: 1136, endPoint y: 428, distance: 74.5
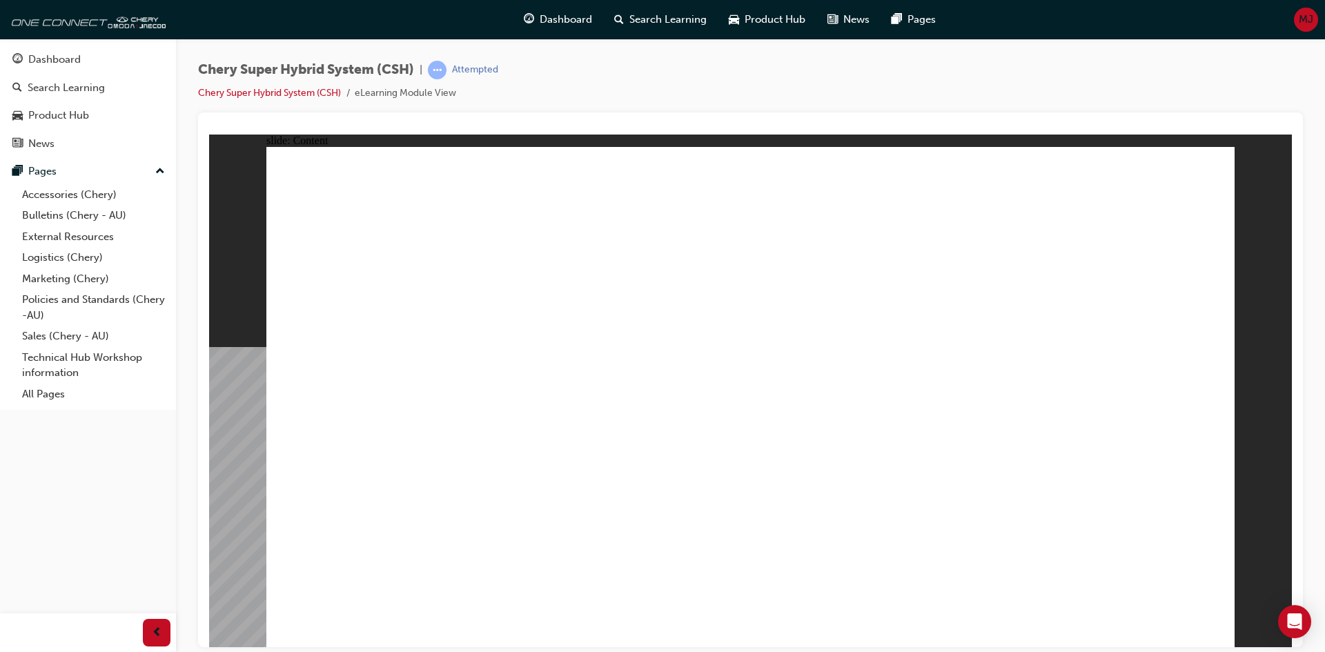
drag, startPoint x: 1003, startPoint y: 299, endPoint x: 971, endPoint y: 299, distance: 31.7
drag, startPoint x: 897, startPoint y: 323, endPoint x: 874, endPoint y: 358, distance: 41.9
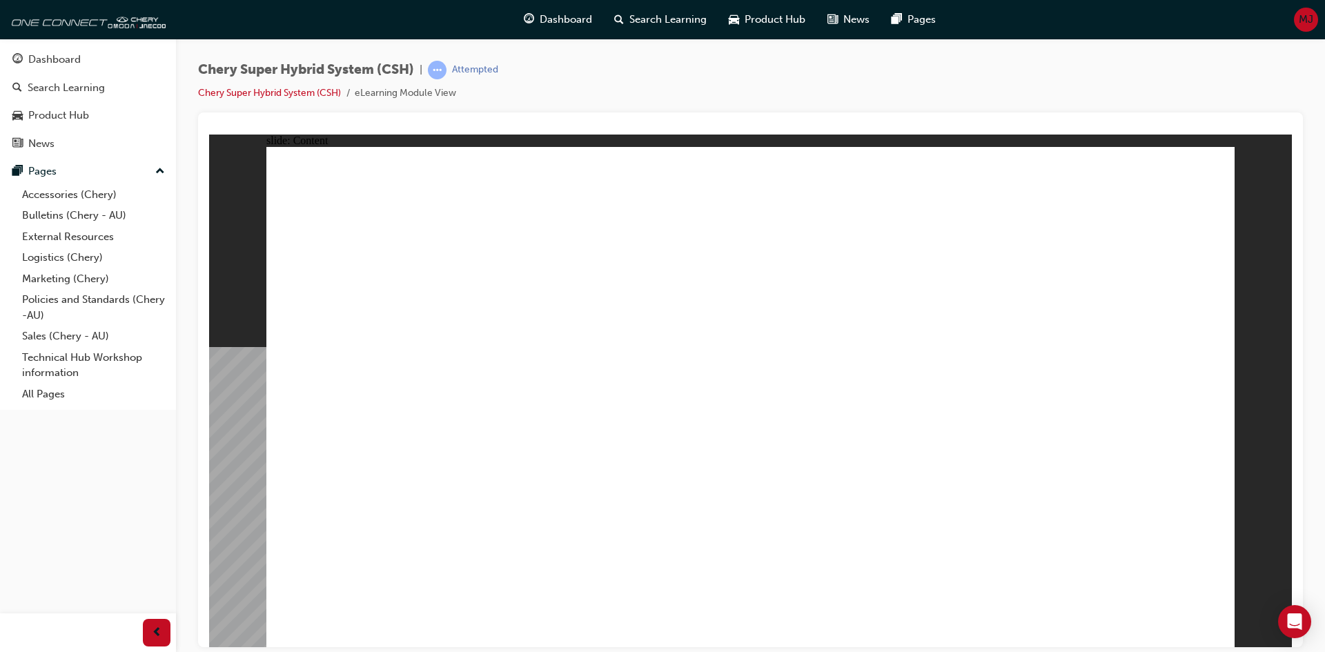
drag, startPoint x: 944, startPoint y: 541, endPoint x: 918, endPoint y: 518, distance: 34.2
drag, startPoint x: 895, startPoint y: 526, endPoint x: 885, endPoint y: 530, distance: 10.5
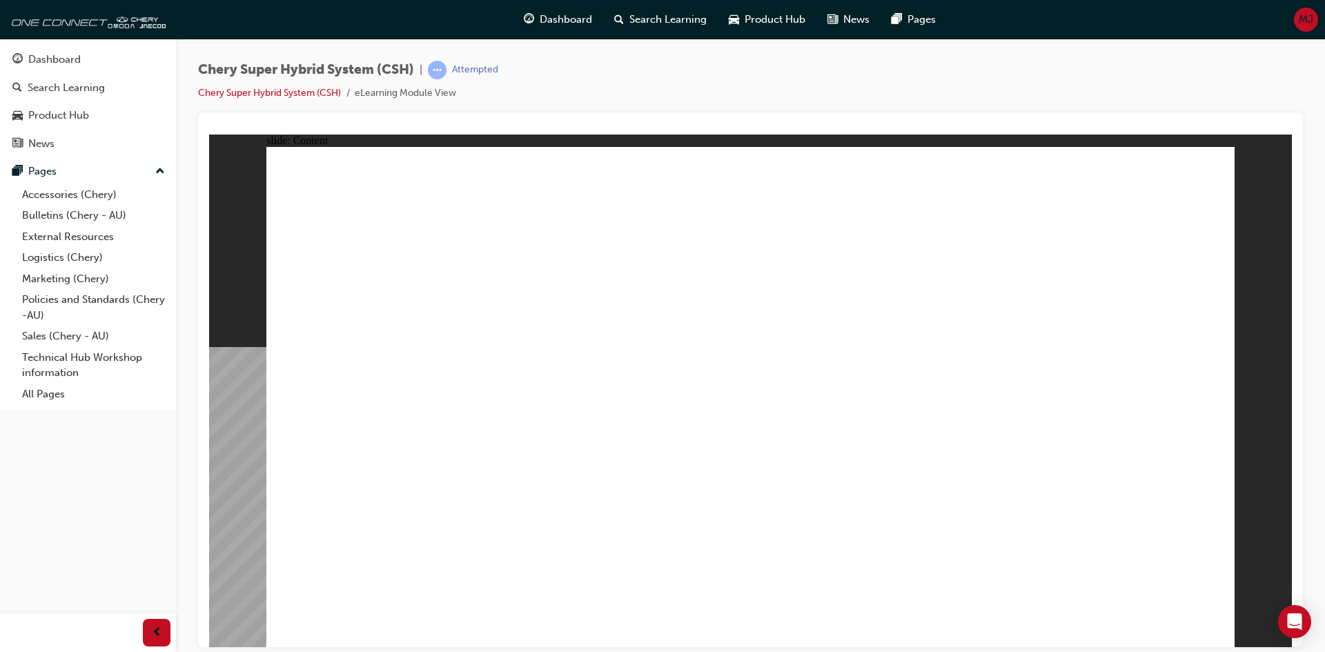
click at [1176, 124] on div at bounding box center [750, 129] width 1083 height 11
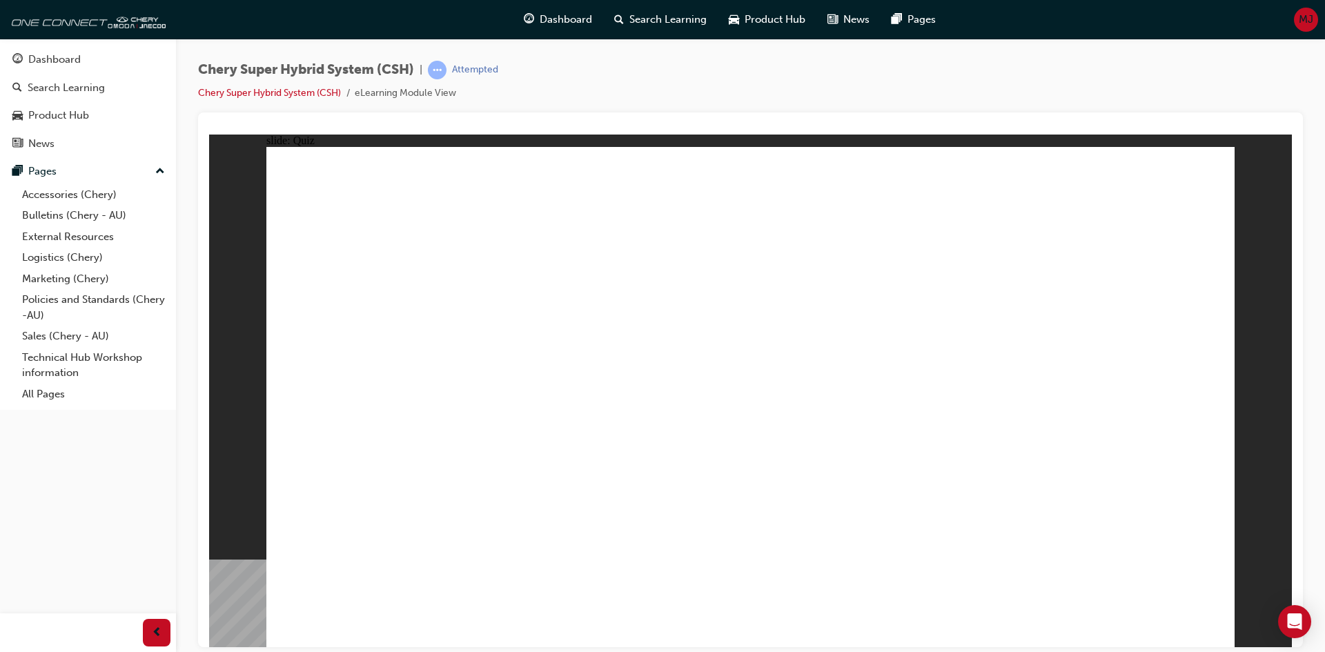
radio input "true"
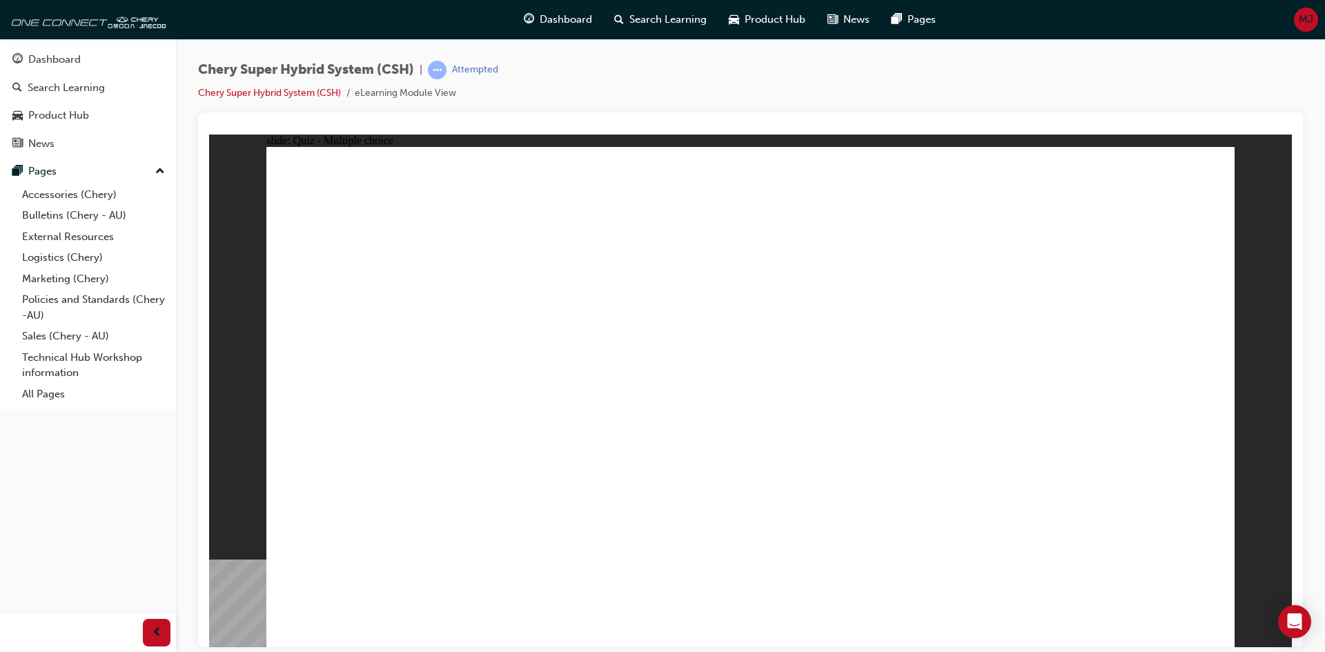
radio input "true"
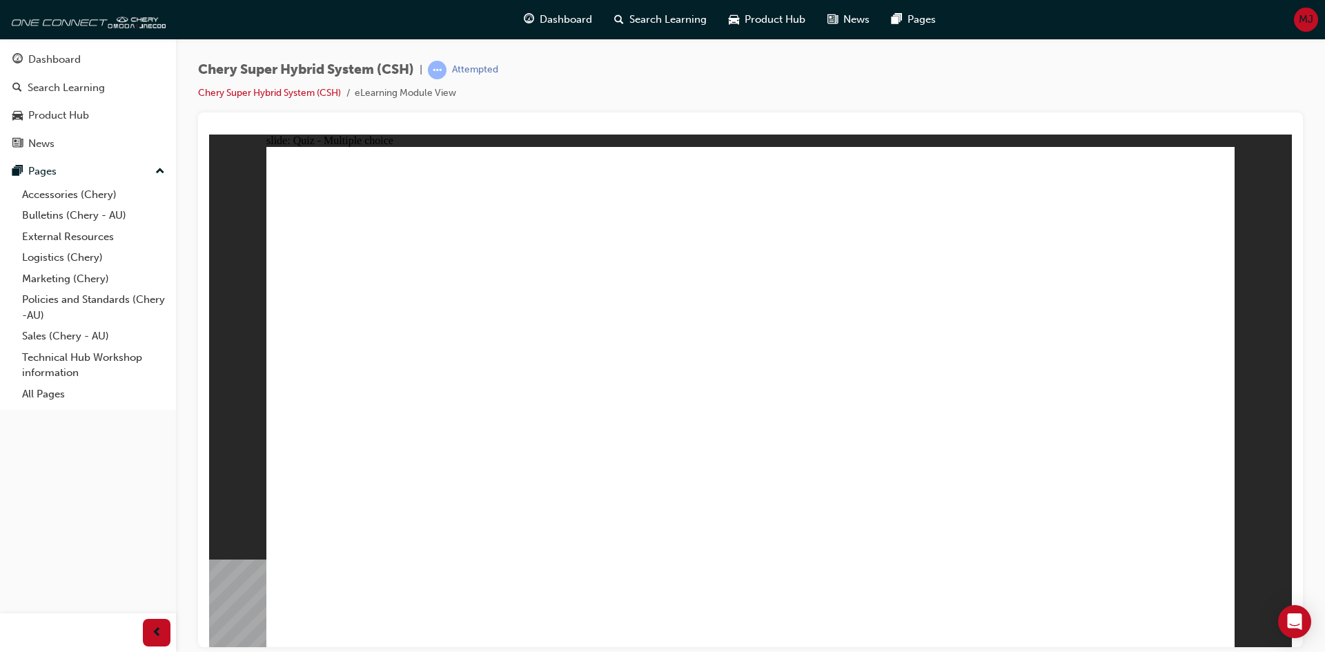
radio input "true"
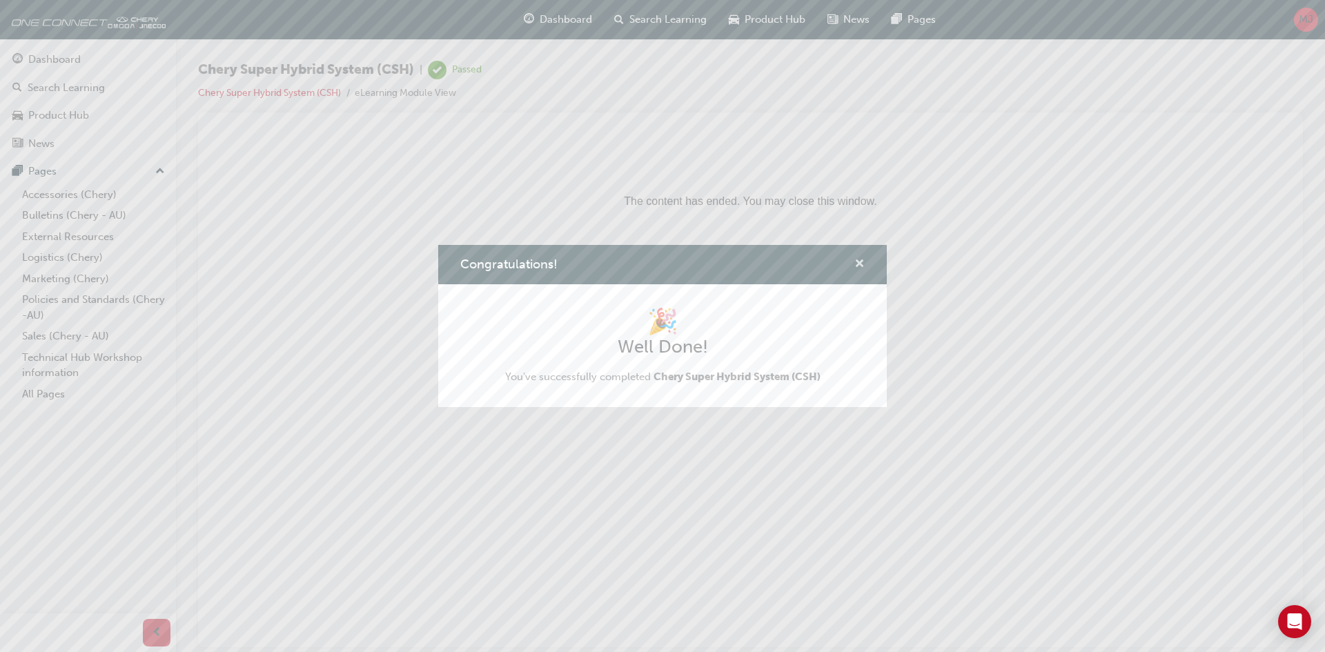
click at [864, 265] on span "cross-icon" at bounding box center [859, 265] width 10 height 12
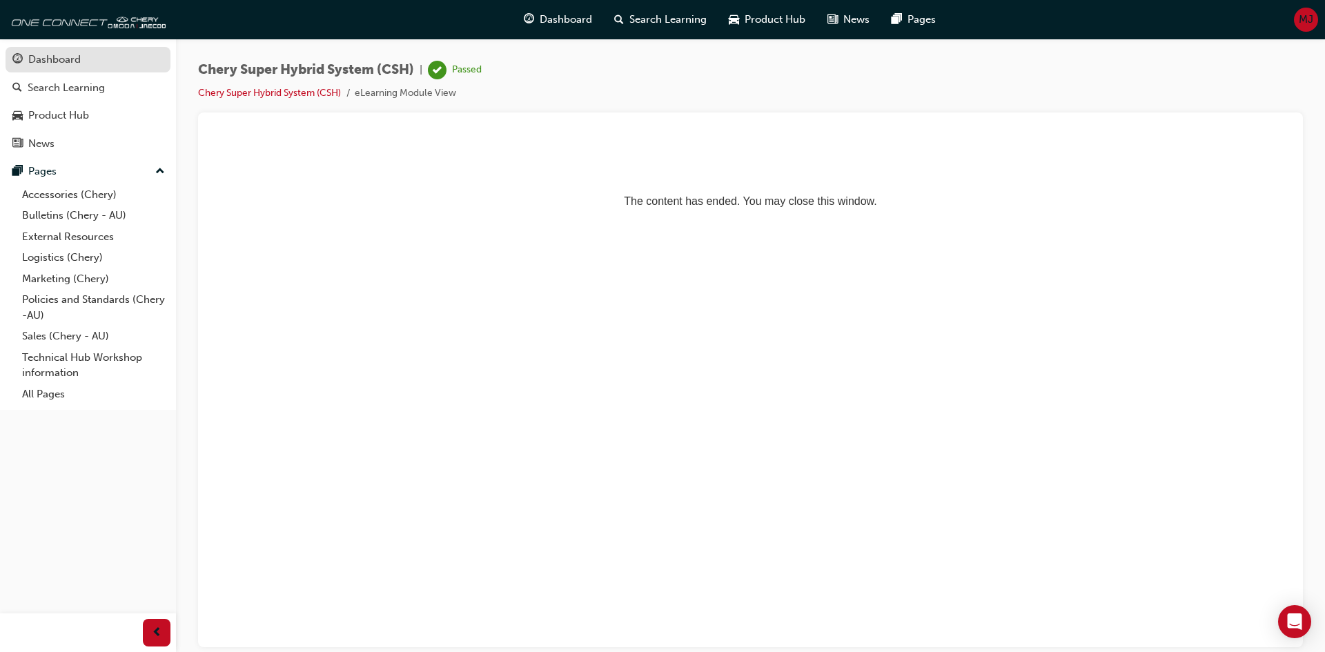
click at [54, 50] on link "Dashboard" at bounding box center [88, 60] width 165 height 26
